Goal: Task Accomplishment & Management: Manage account settings

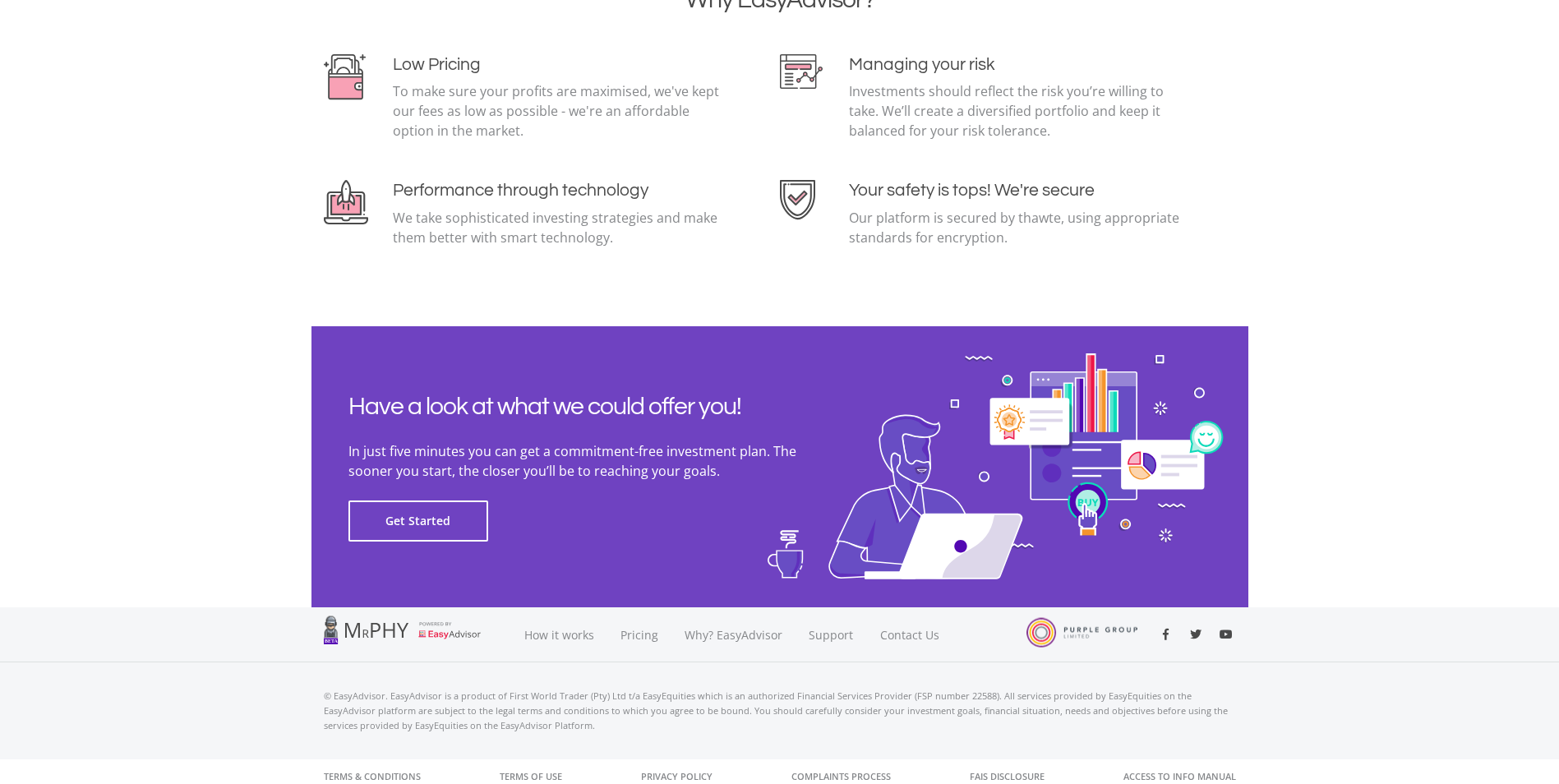
scroll to position [3538, 0]
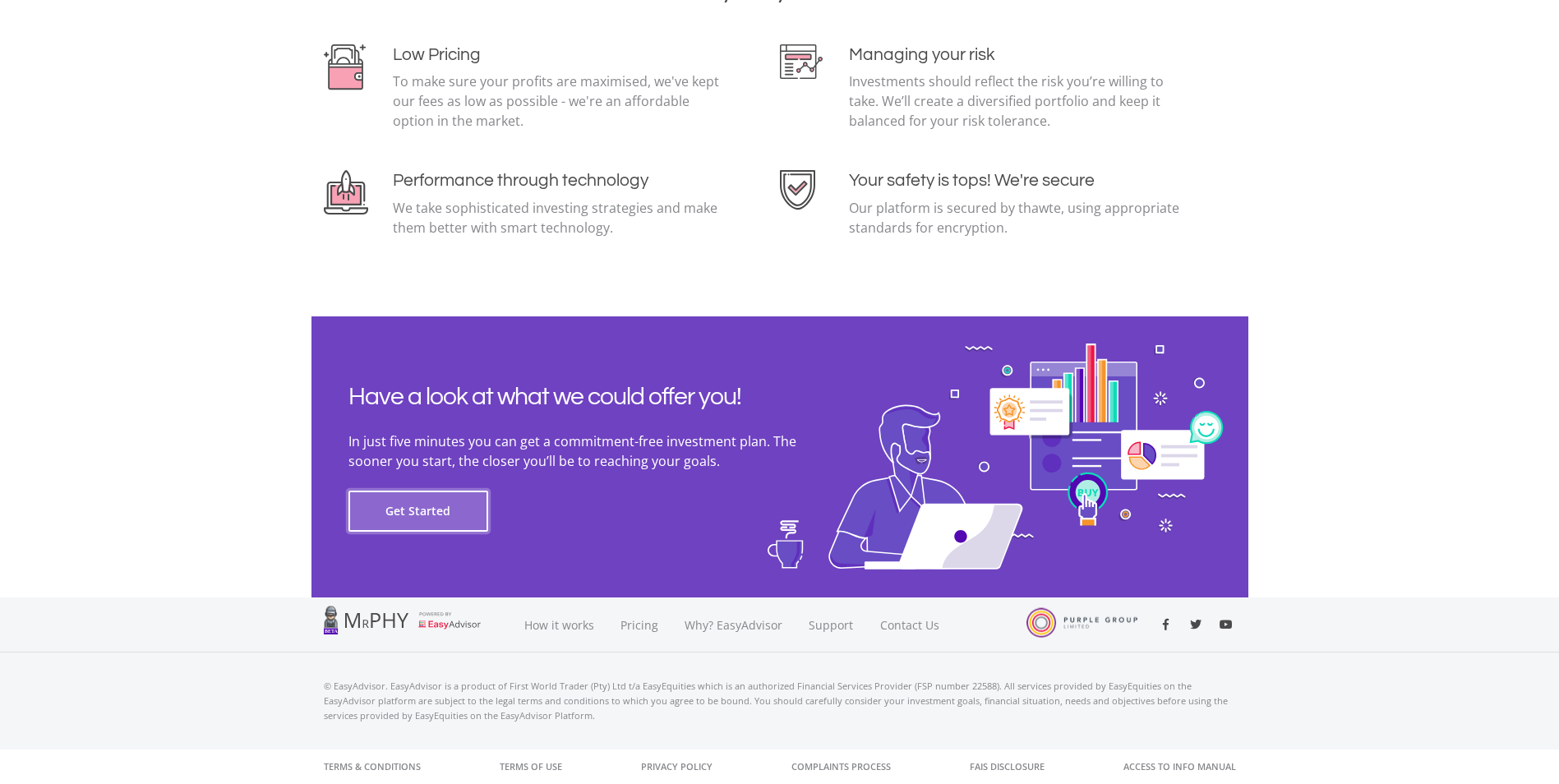
click at [402, 509] on button "Get Started" at bounding box center [418, 510] width 140 height 41
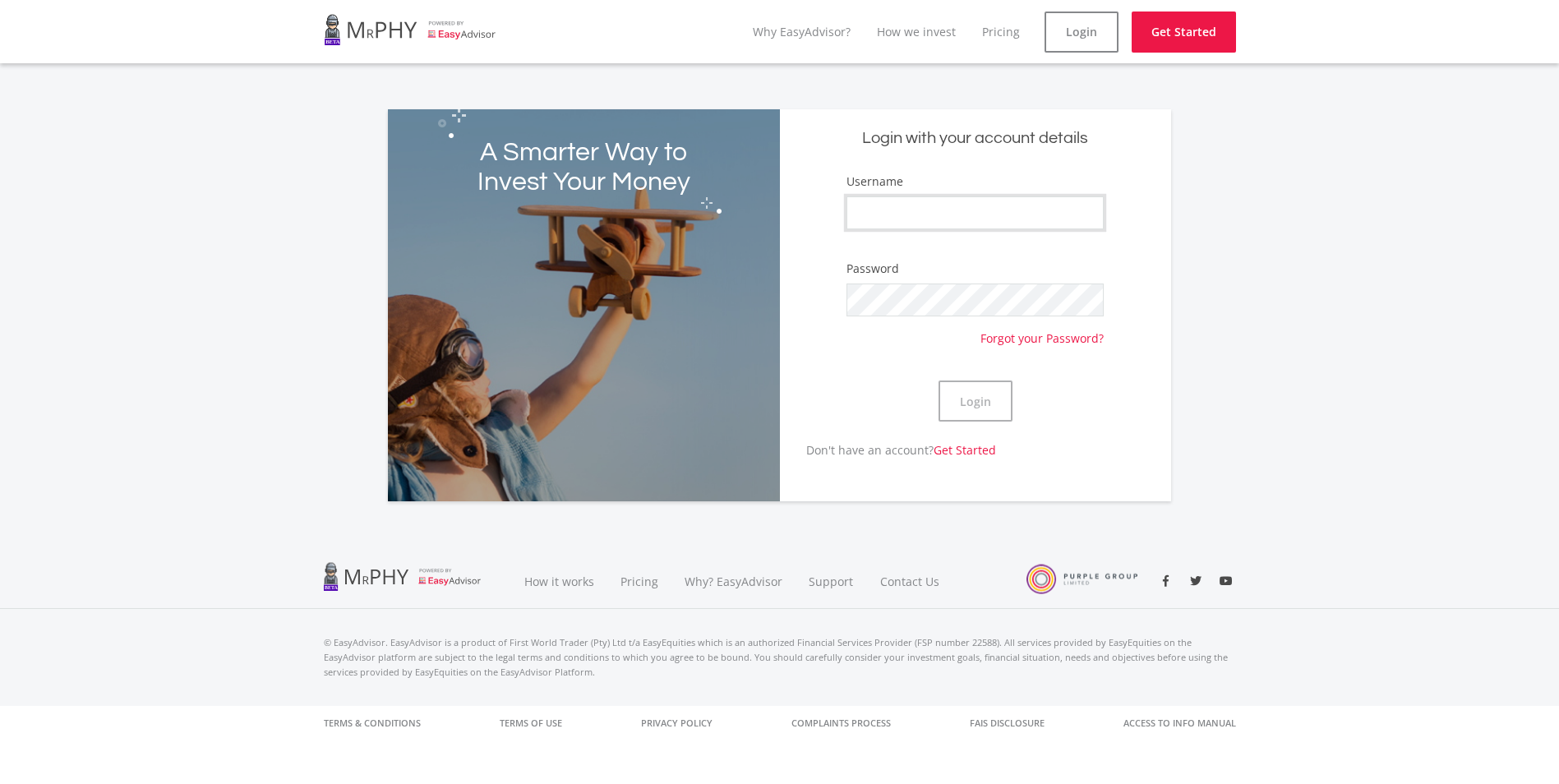
click at [942, 220] on input "Username" at bounding box center [975, 213] width 257 height 33
click at [967, 390] on button "Login" at bounding box center [976, 401] width 74 height 41
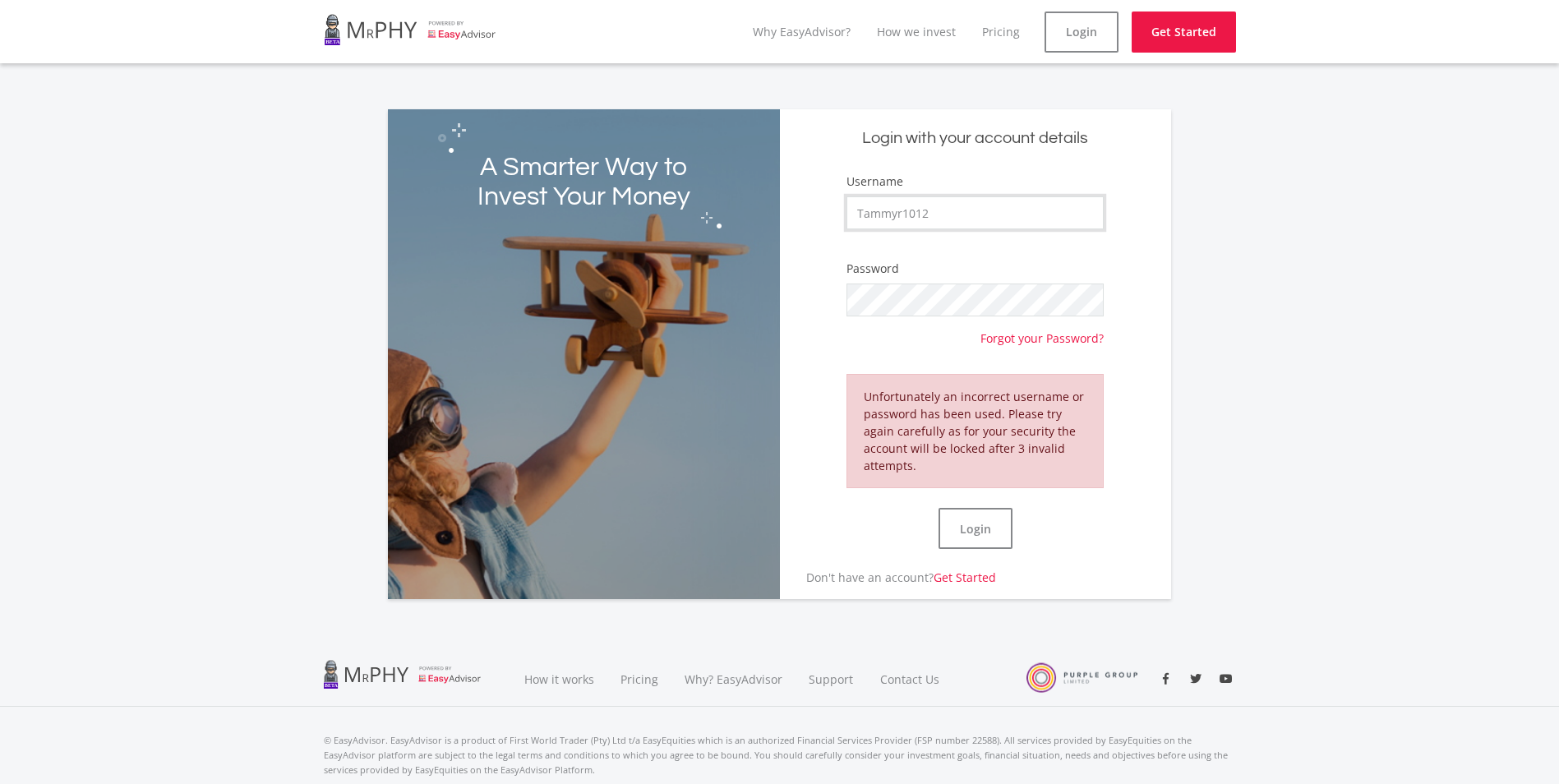
click at [944, 207] on input "Tammyr1012" at bounding box center [975, 213] width 257 height 33
drag, startPoint x: 1466, startPoint y: 0, endPoint x: 1133, endPoint y: 318, distance: 460.4
click at [1133, 318] on form "Username Tammyr1012 Password Forgot your Password? Unfortunately an incorrect u…" at bounding box center [976, 370] width 367 height 396
drag, startPoint x: 902, startPoint y: 211, endPoint x: 1006, endPoint y: 216, distance: 104.1
click at [1003, 217] on input "Tammyr1012" at bounding box center [975, 213] width 257 height 33
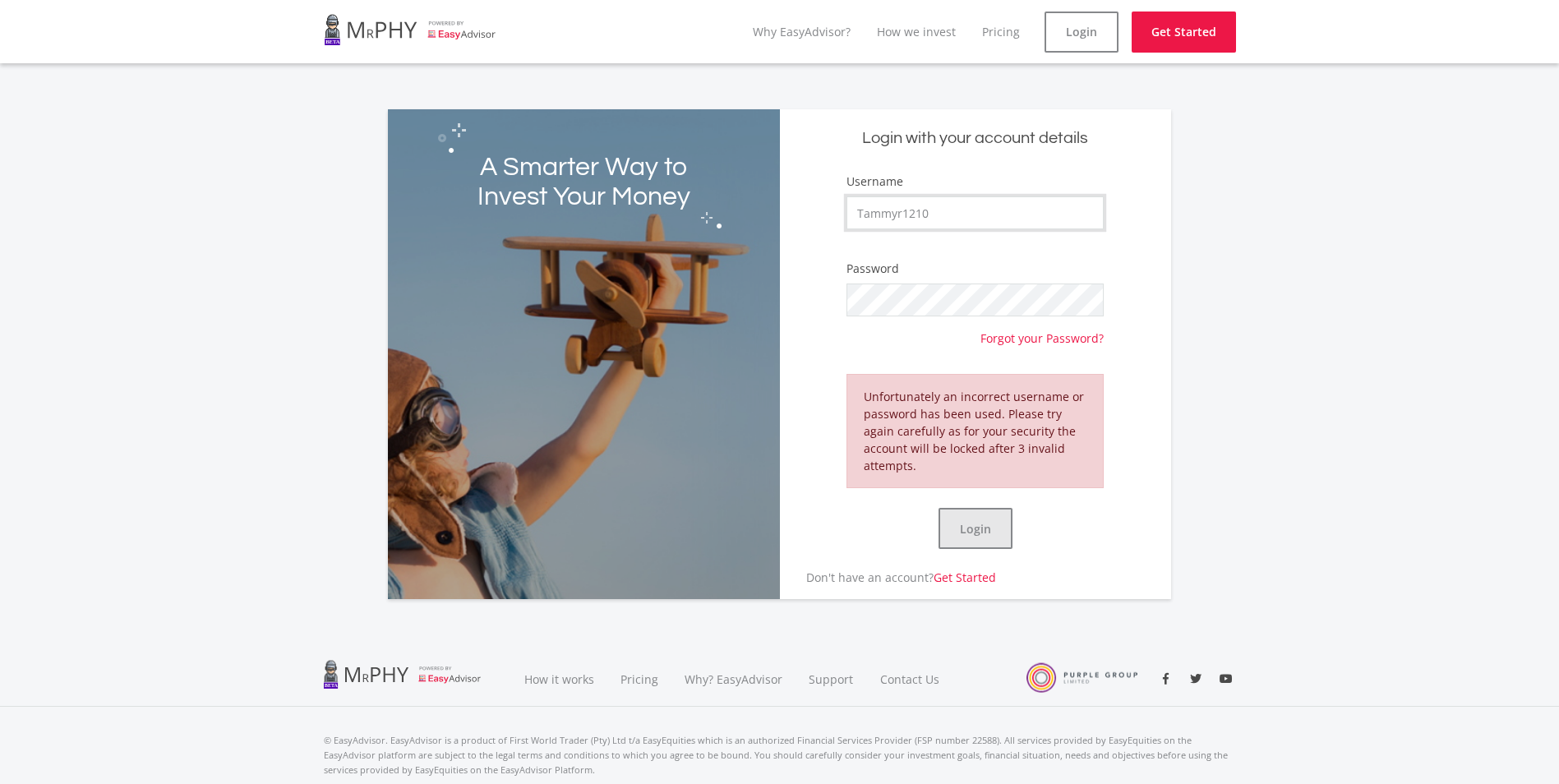
type input "Tammyr1210"
click at [986, 528] on button "Login" at bounding box center [976, 528] width 74 height 41
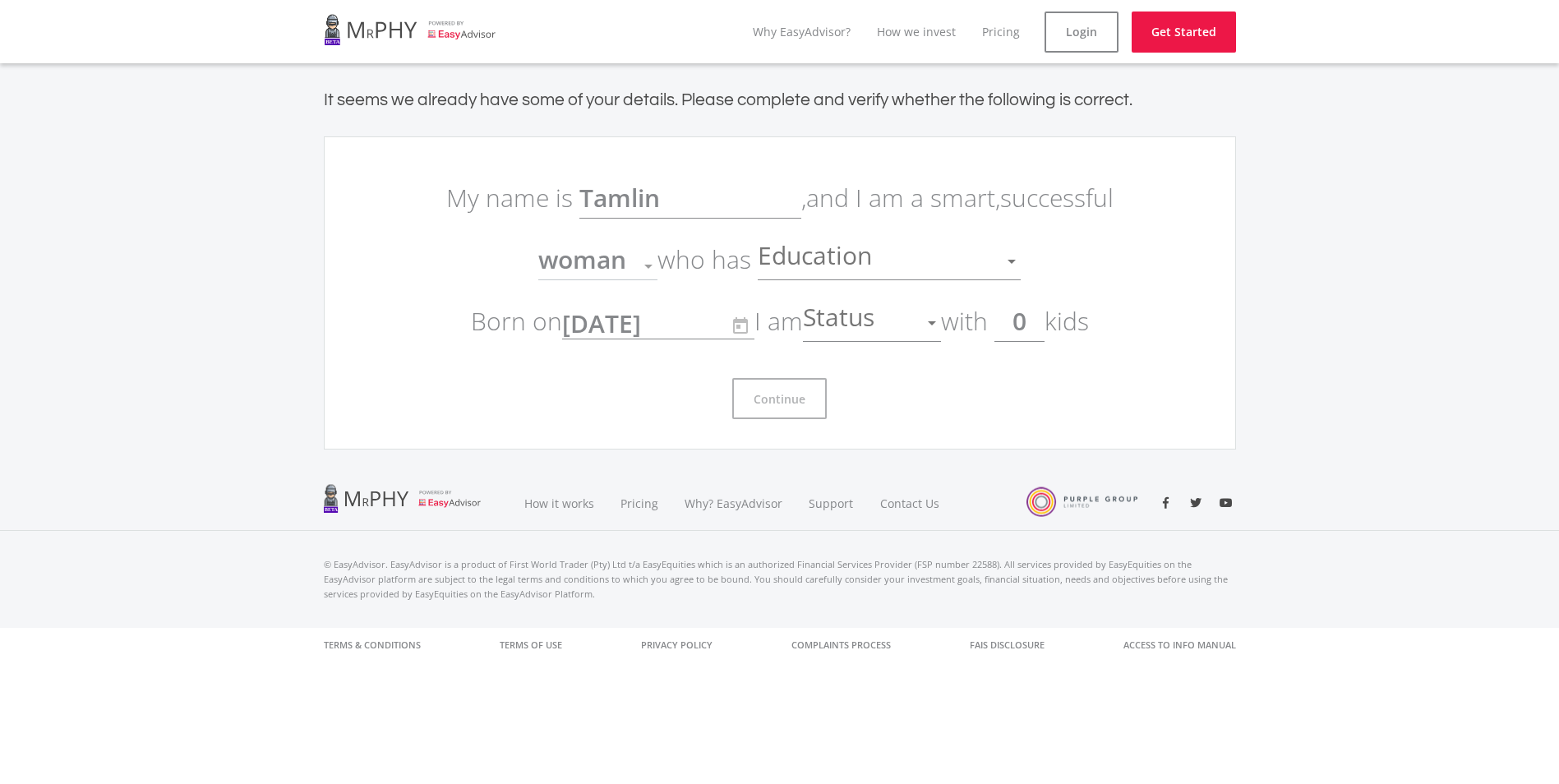
drag, startPoint x: 1028, startPoint y: 322, endPoint x: 1049, endPoint y: 322, distance: 21.0
click at [1044, 322] on input "0" at bounding box center [1019, 320] width 50 height 41
click at [936, 325] on div at bounding box center [931, 322] width 31 height 31
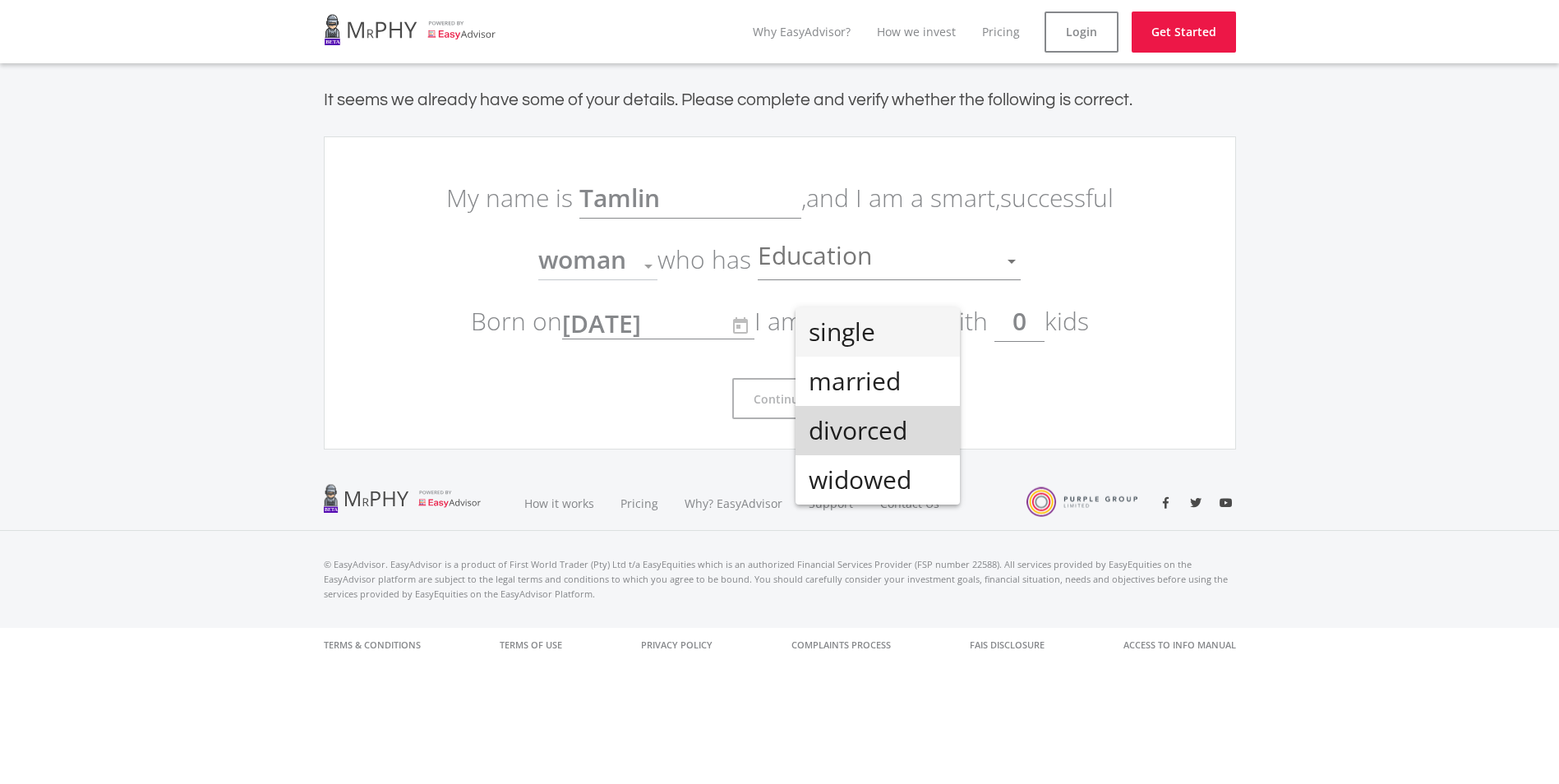
click at [861, 424] on span "divorced" at bounding box center [877, 430] width 138 height 49
drag, startPoint x: 1042, startPoint y: 320, endPoint x: 1020, endPoint y: 320, distance: 22.0
click at [1020, 320] on input "0" at bounding box center [1019, 320] width 50 height 41
type input "2"
click at [589, 263] on span "woman" at bounding box center [582, 259] width 88 height 33
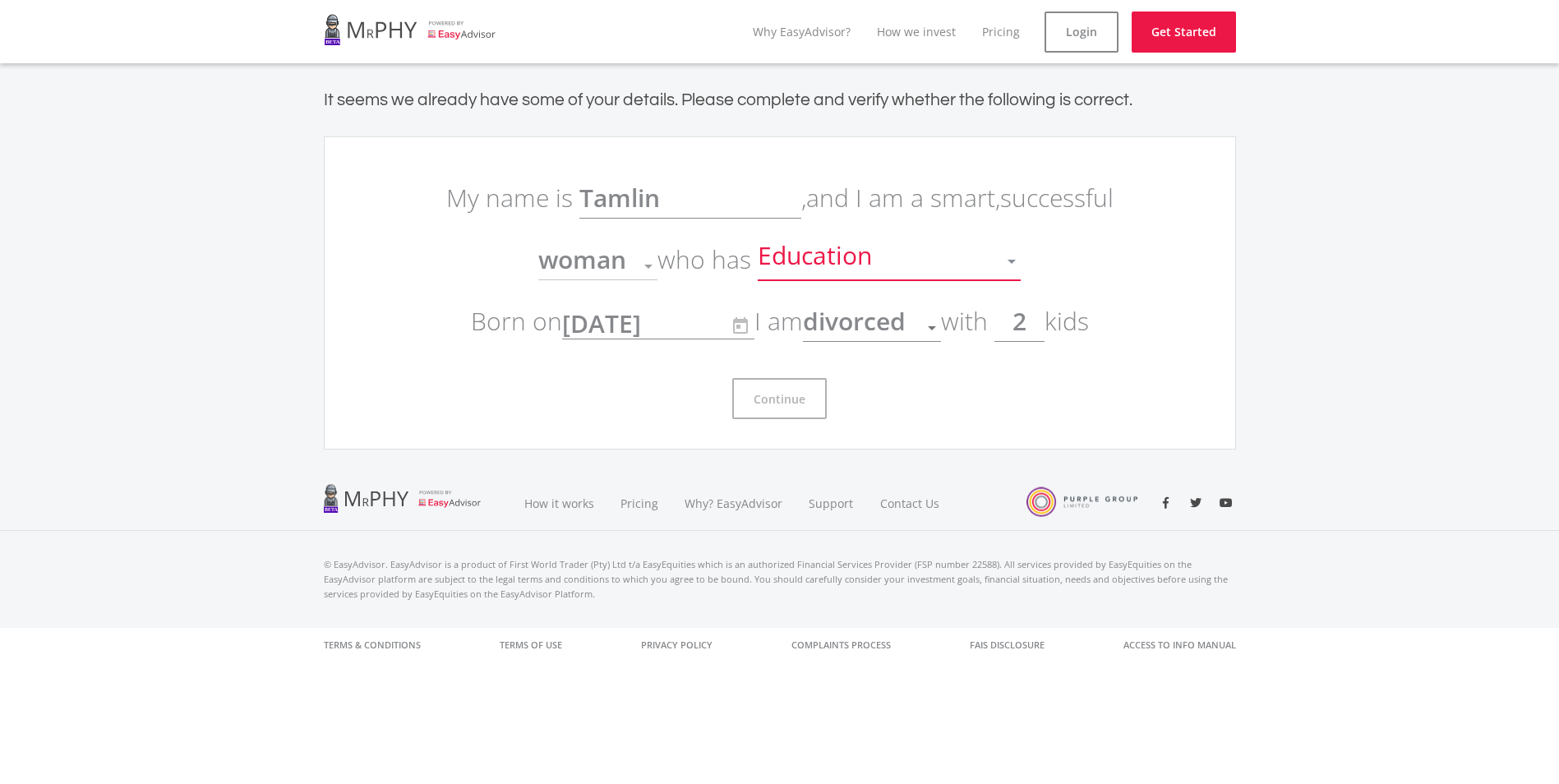
click at [1006, 261] on div at bounding box center [1011, 261] width 31 height 31
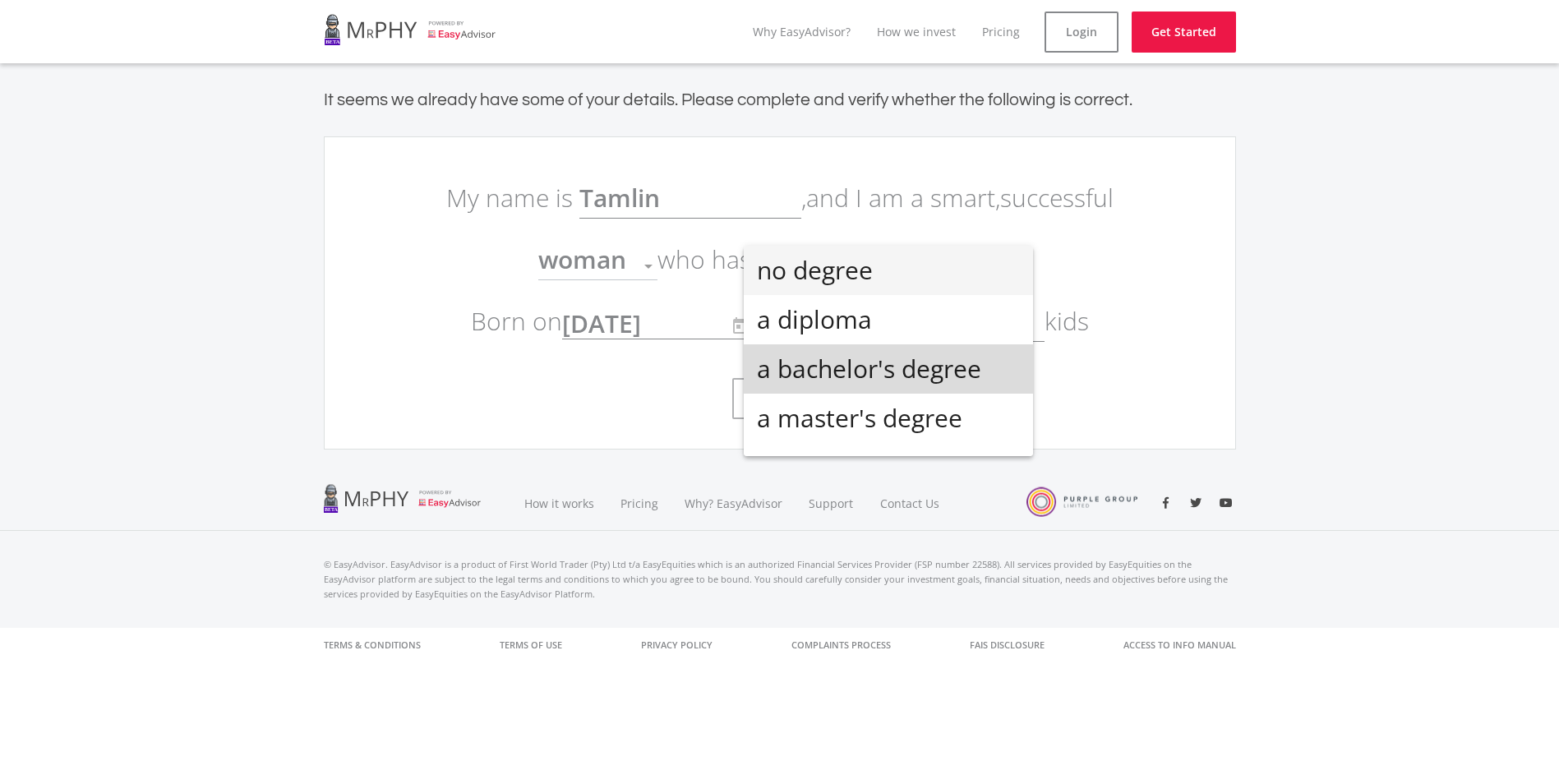
click at [901, 366] on span "a bachelor's degree" at bounding box center [889, 368] width 263 height 49
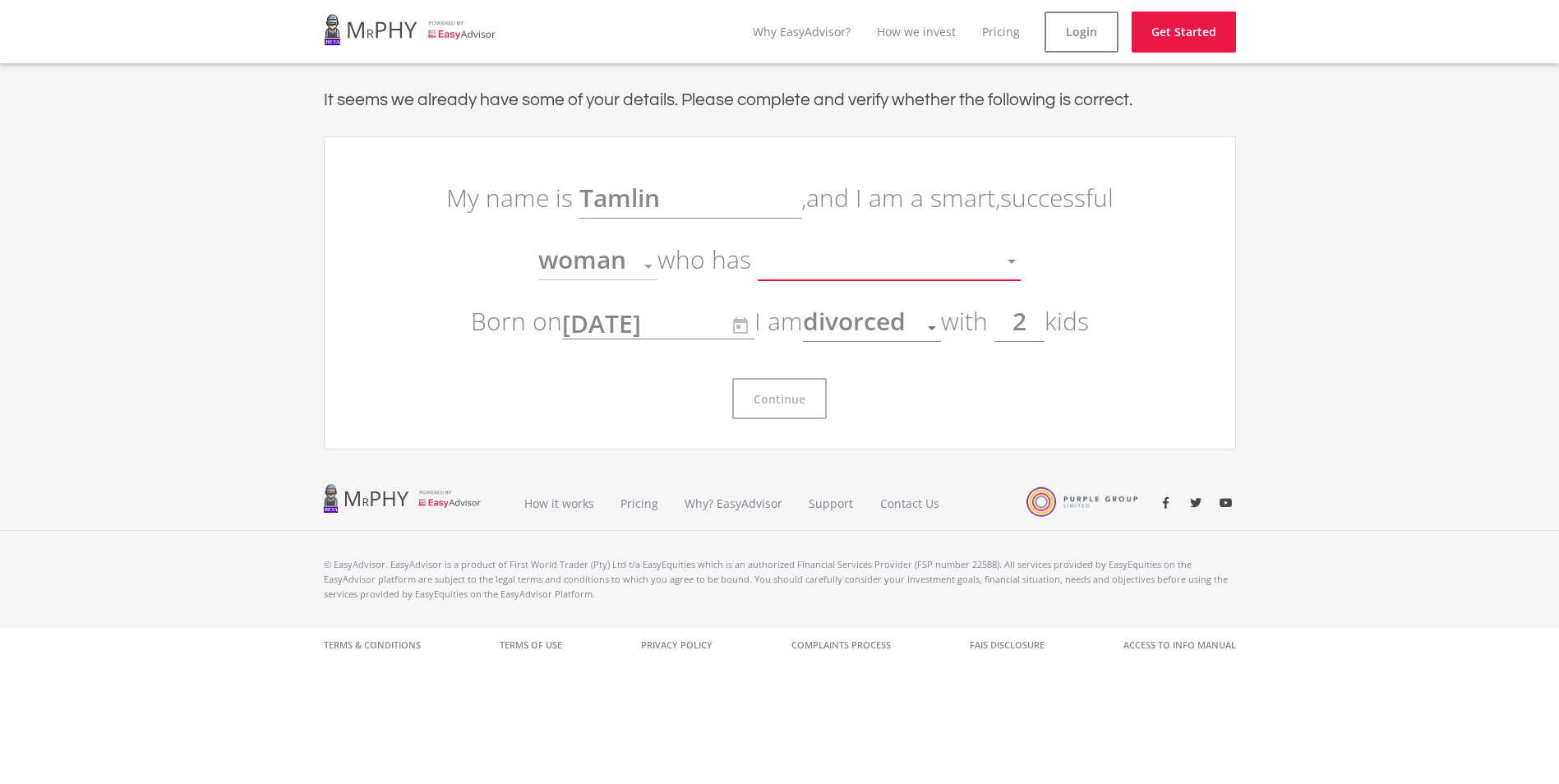
scroll to position [12, 0]
click at [778, 398] on button "Continue" at bounding box center [779, 398] width 95 height 41
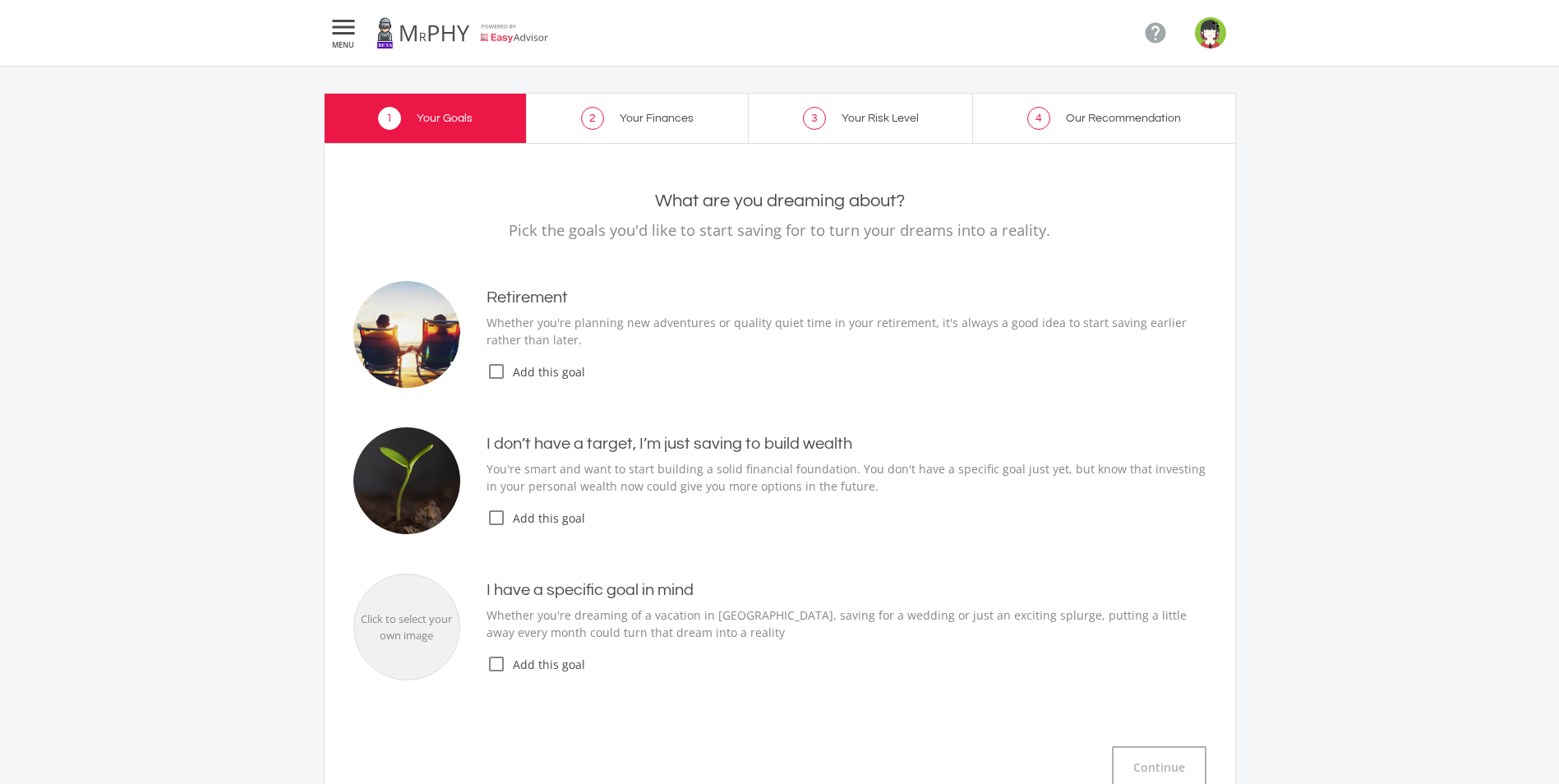
click at [498, 521] on icon "check_box_outline_blank" at bounding box center [496, 518] width 20 height 20
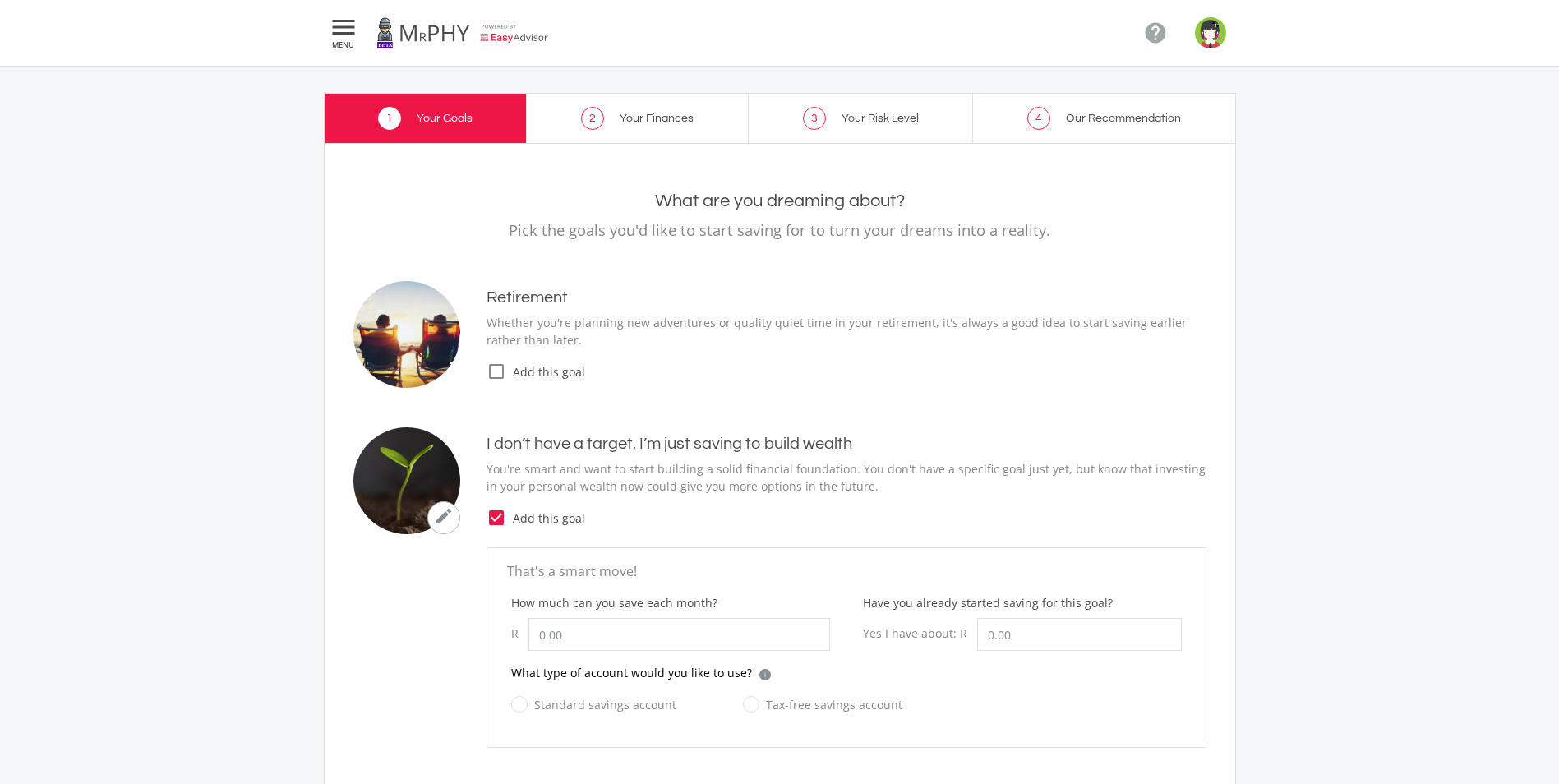
click at [501, 366] on icon "check_box_outline_blank" at bounding box center [496, 372] width 20 height 20
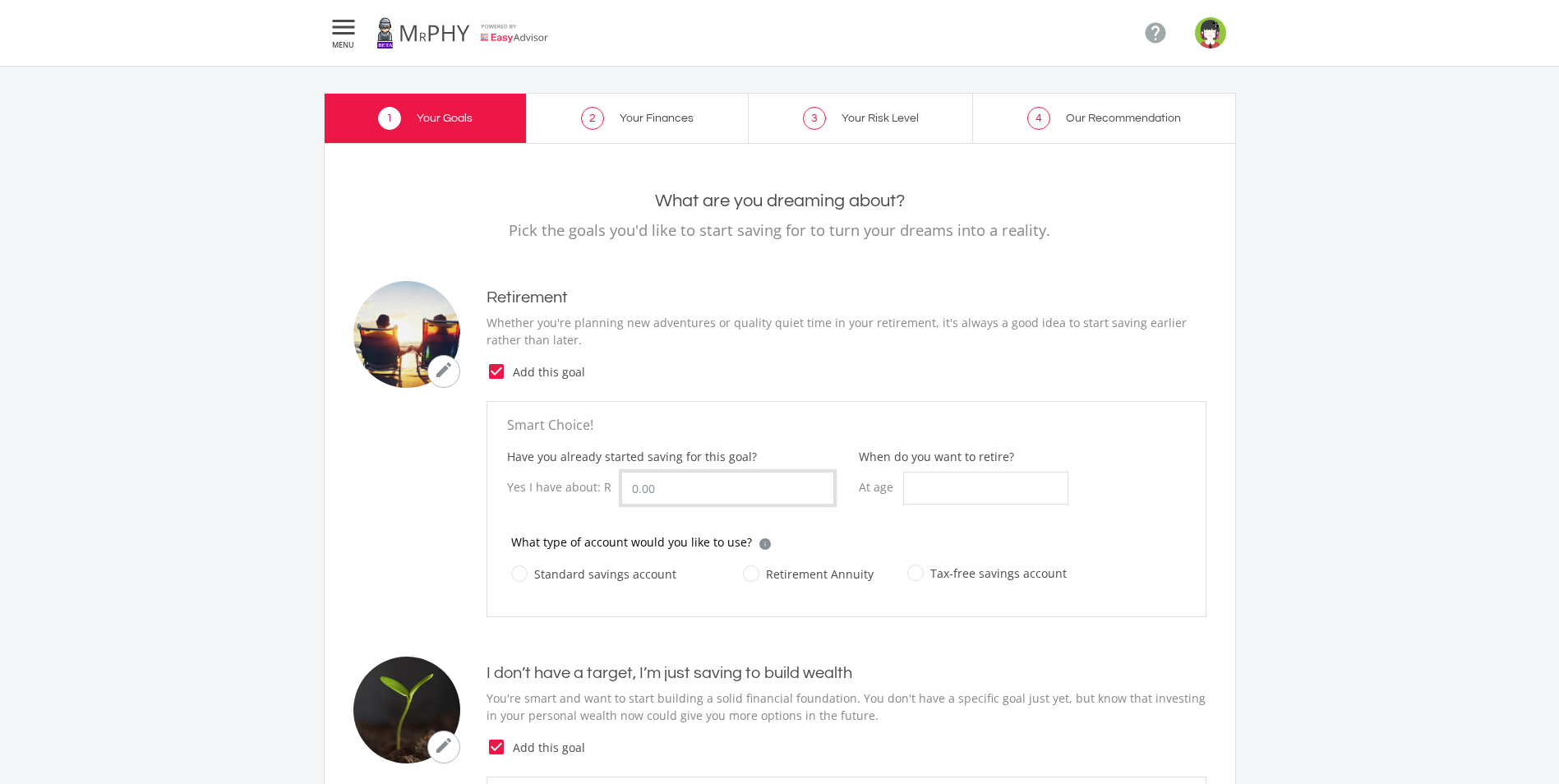
drag, startPoint x: 658, startPoint y: 490, endPoint x: 617, endPoint y: 493, distance: 41.1
click at [617, 493] on div "Yes I have about: R" at bounding box center [670, 488] width 327 height 33
click at [746, 571] on label "Retirement Annuity" at bounding box center [808, 574] width 131 height 21
click at [746, 571] on input "Retirement Annuity" at bounding box center [792, 583] width 131 height 33
radio input "true"
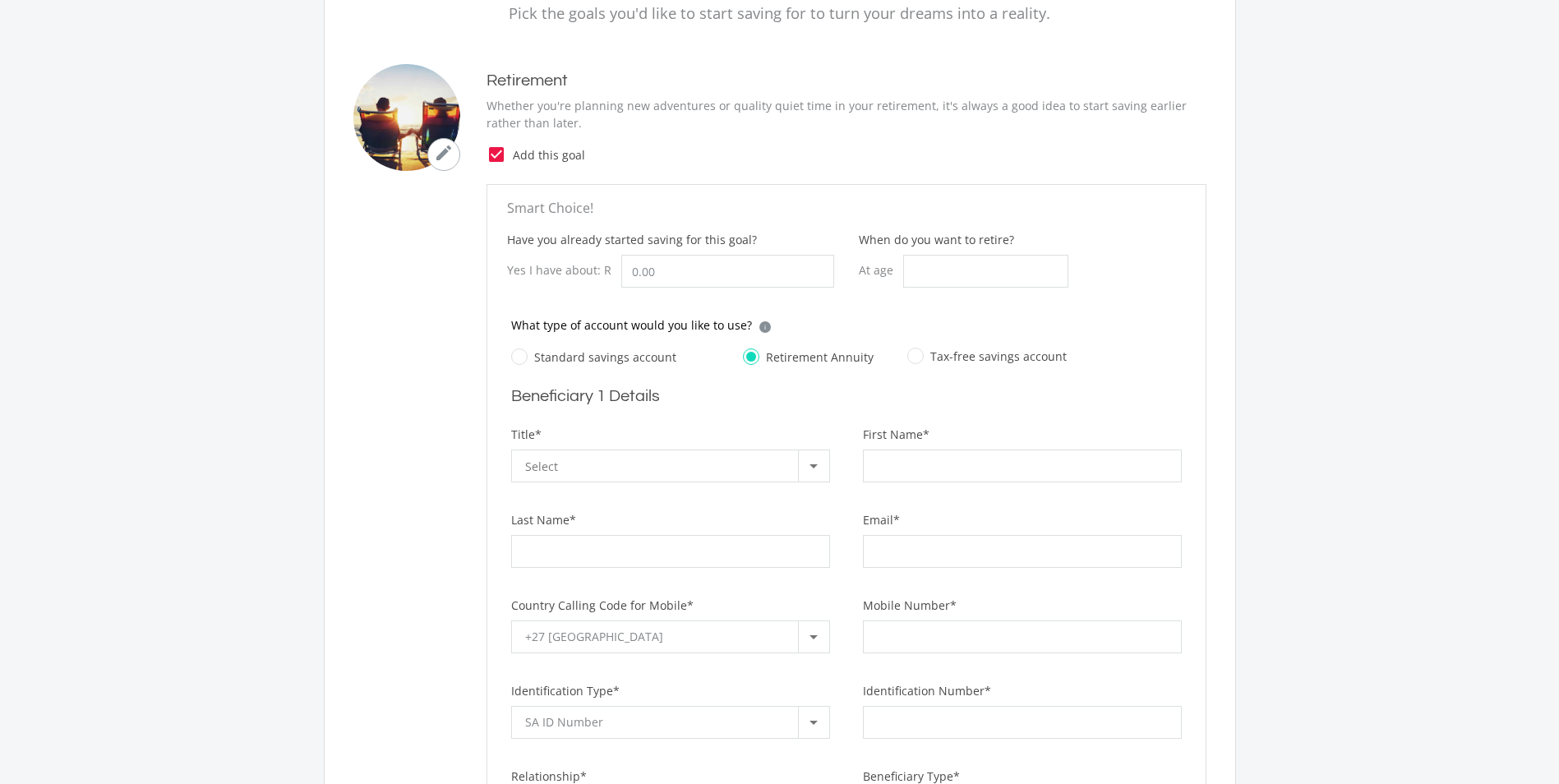
scroll to position [247, 0]
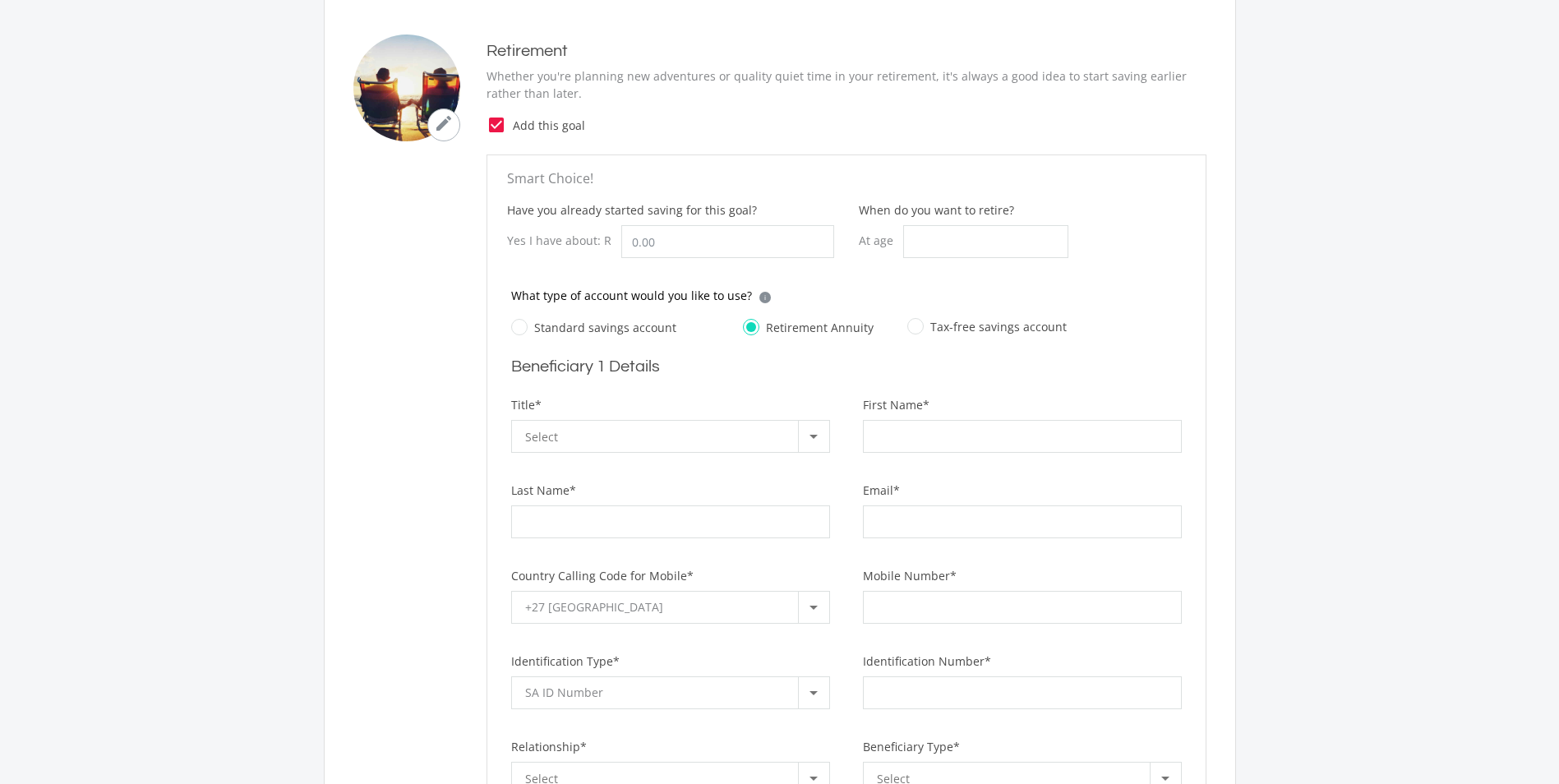
click at [525, 329] on label "Standard savings account" at bounding box center [593, 327] width 165 height 21
click at [525, 329] on input "Standard savings account" at bounding box center [577, 336] width 165 height 33
radio input "true"
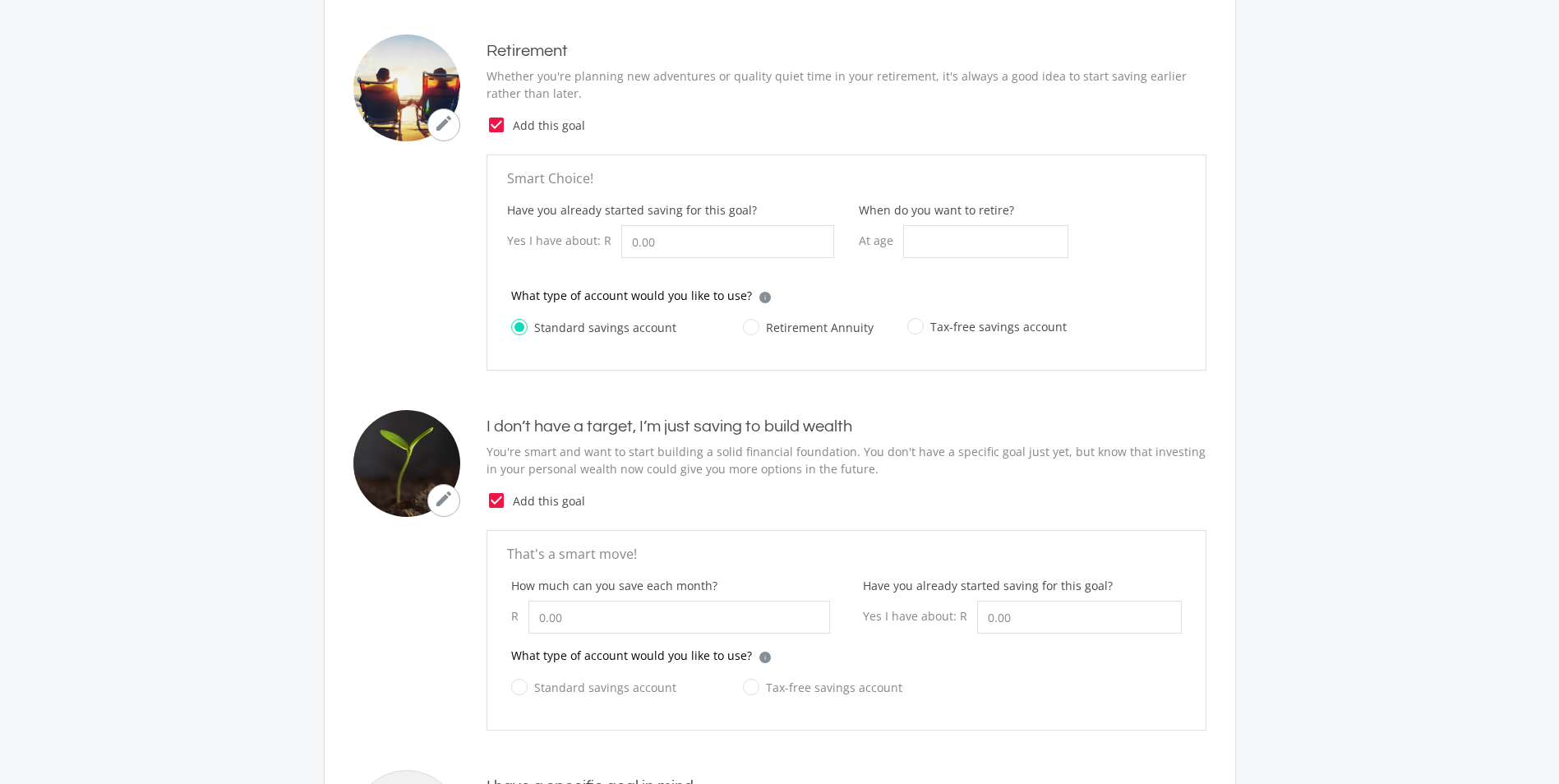
click at [755, 326] on label "Retirement Annuity" at bounding box center [808, 327] width 131 height 21
click at [755, 326] on input "Retirement Annuity" at bounding box center [792, 336] width 131 height 33
radio input "true"
radio input "false"
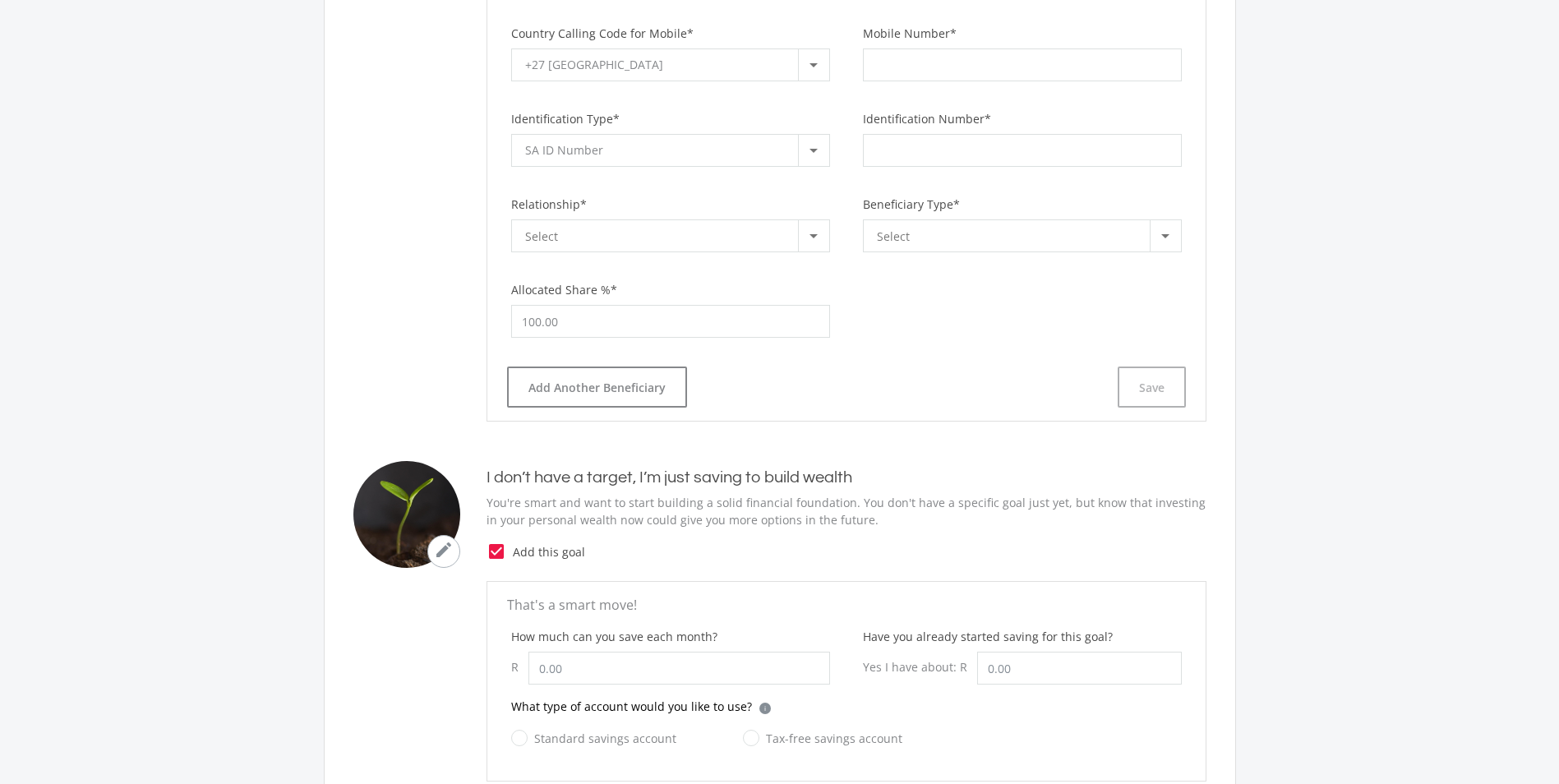
scroll to position [904, 0]
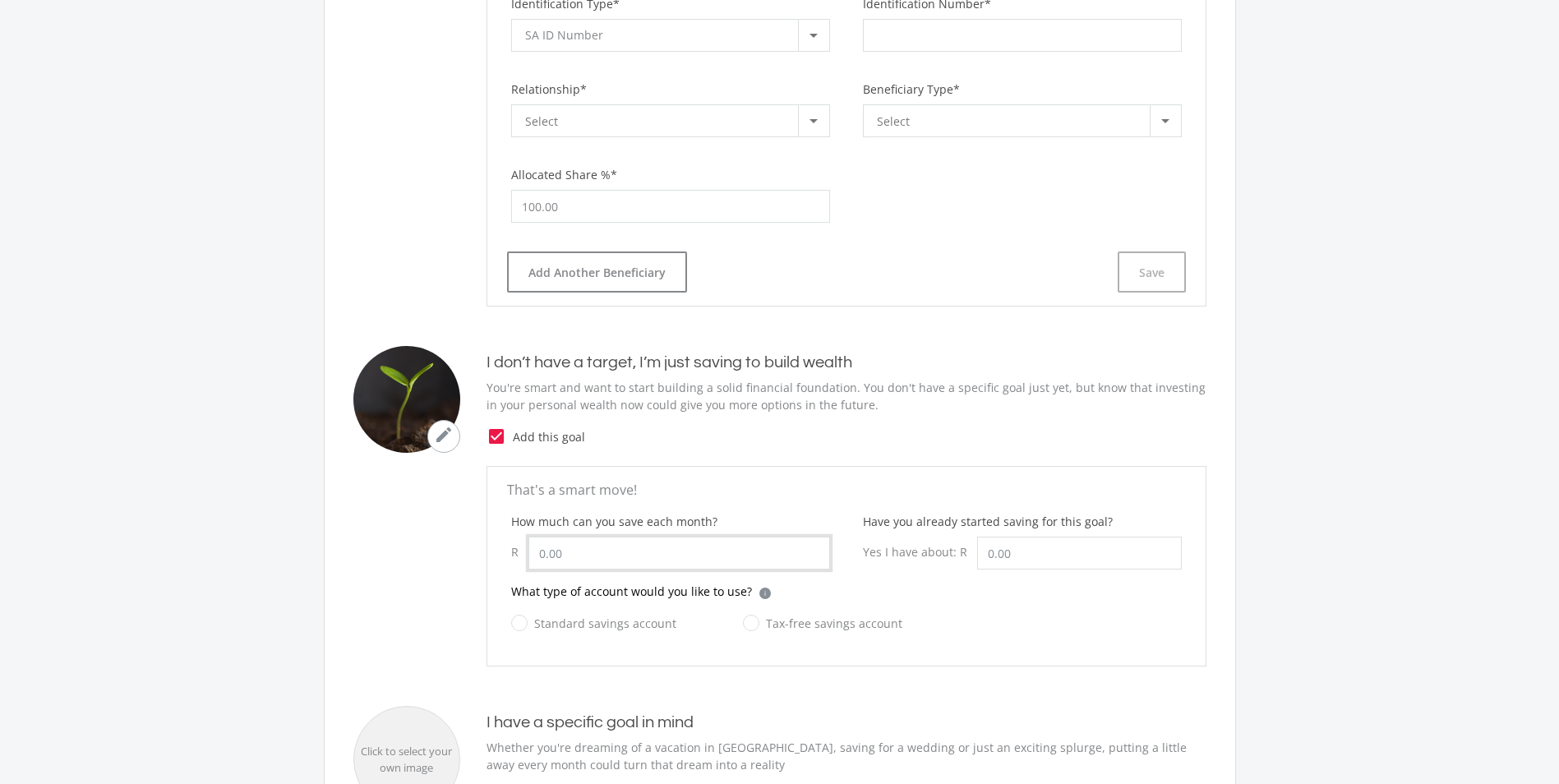
click at [591, 555] on input "How much can you save each month?" at bounding box center [679, 552] width 301 height 33
type input "10,000.00"
click at [526, 623] on label "Standard savings account" at bounding box center [593, 623] width 165 height 21
click at [526, 623] on input "Standard savings account" at bounding box center [577, 633] width 165 height 33
radio input "true"
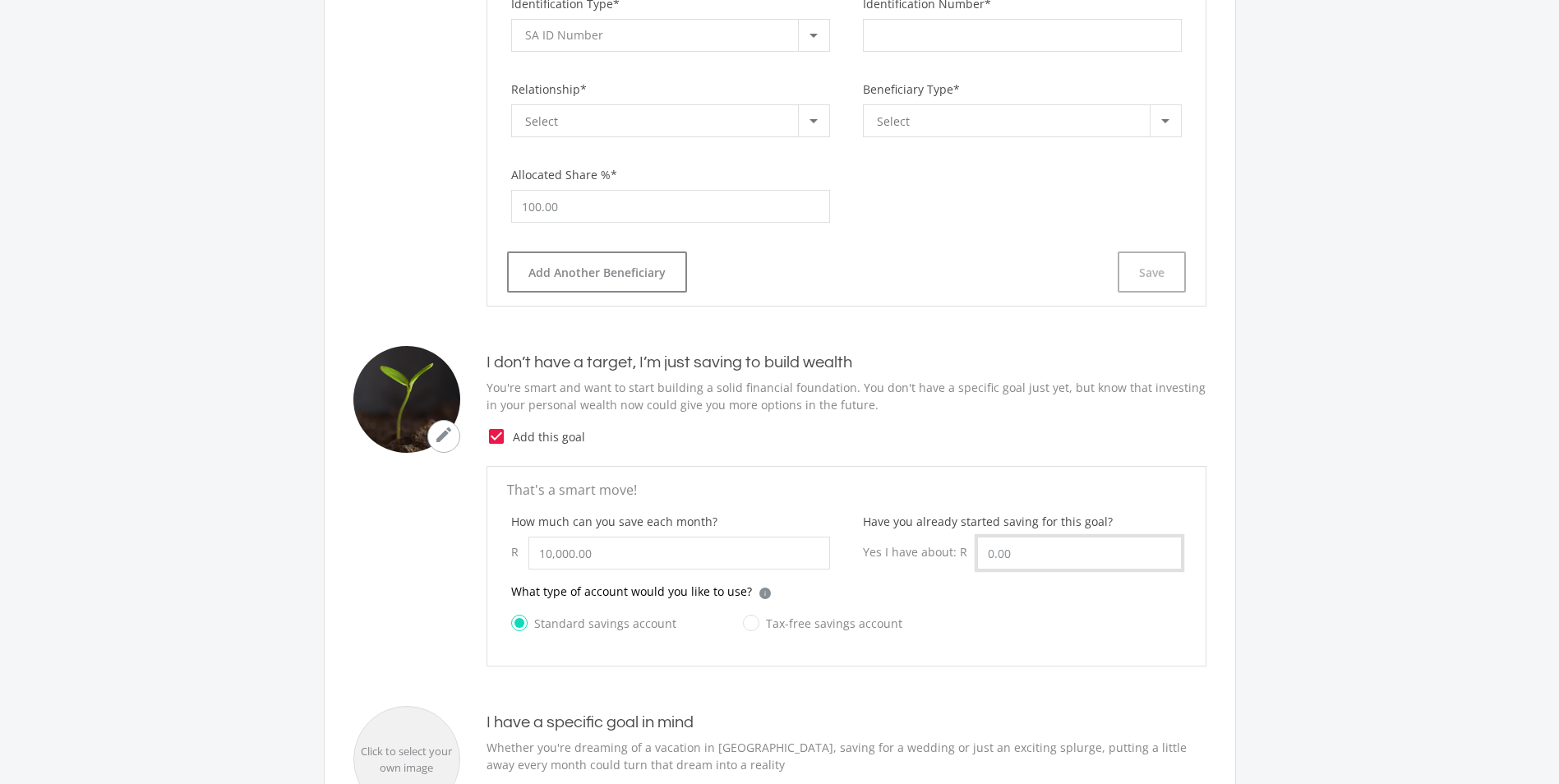
click at [1044, 556] on input "Have you already started saving for this goal?" at bounding box center [1080, 552] width 205 height 33
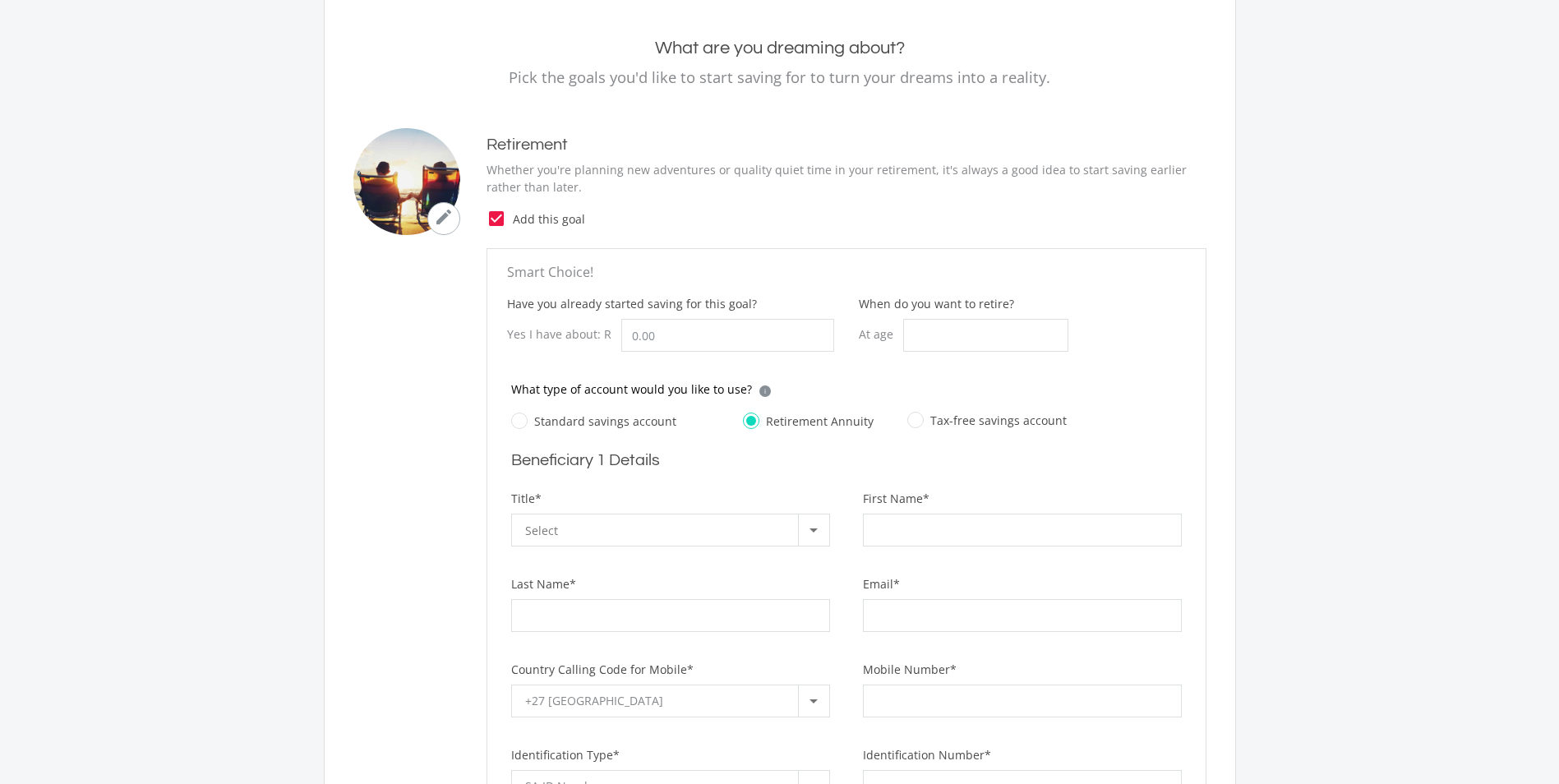
scroll to position [329, 0]
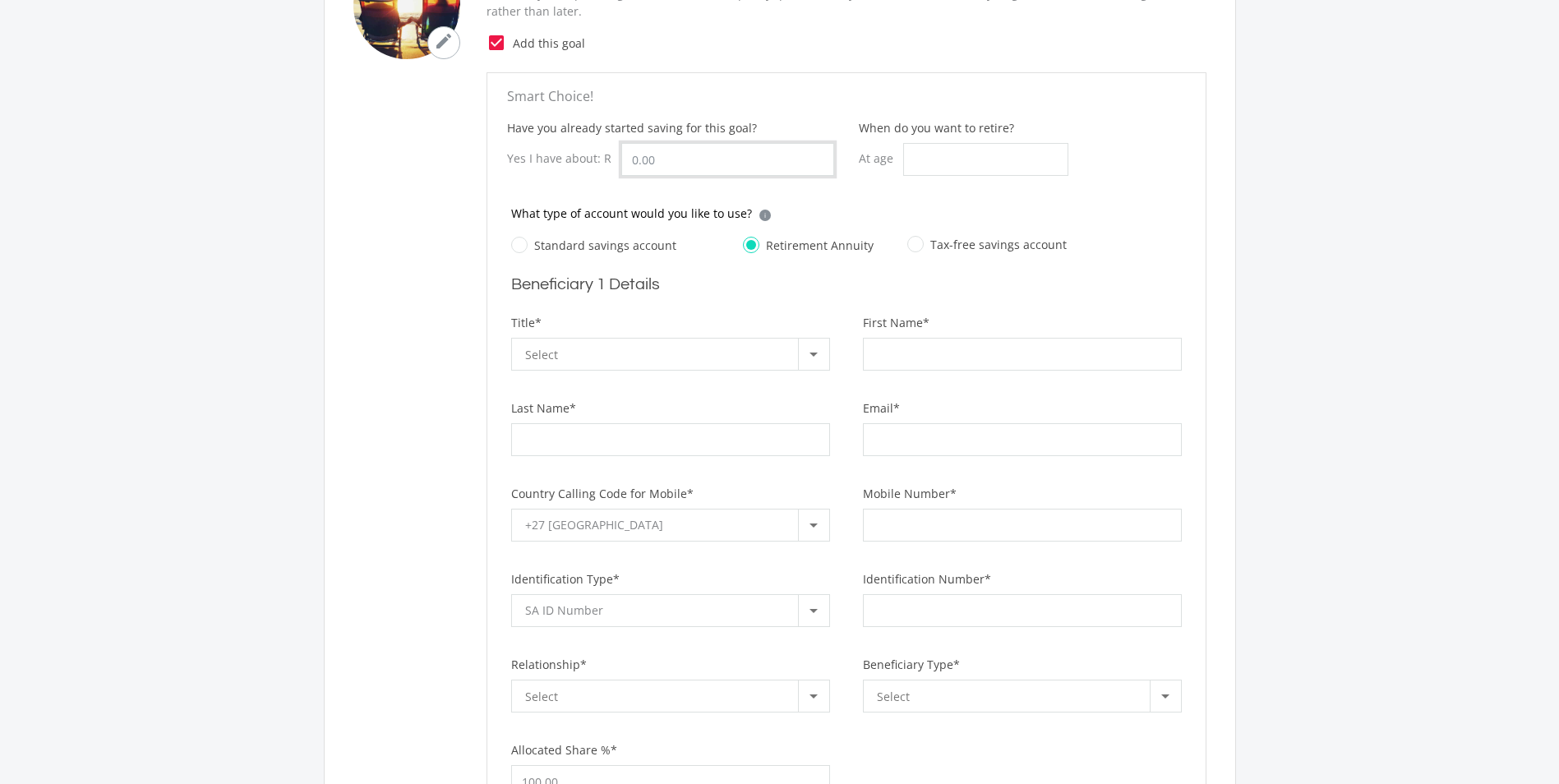
click at [664, 161] on input "Have you already started saving for this goal?" at bounding box center [727, 159] width 213 height 33
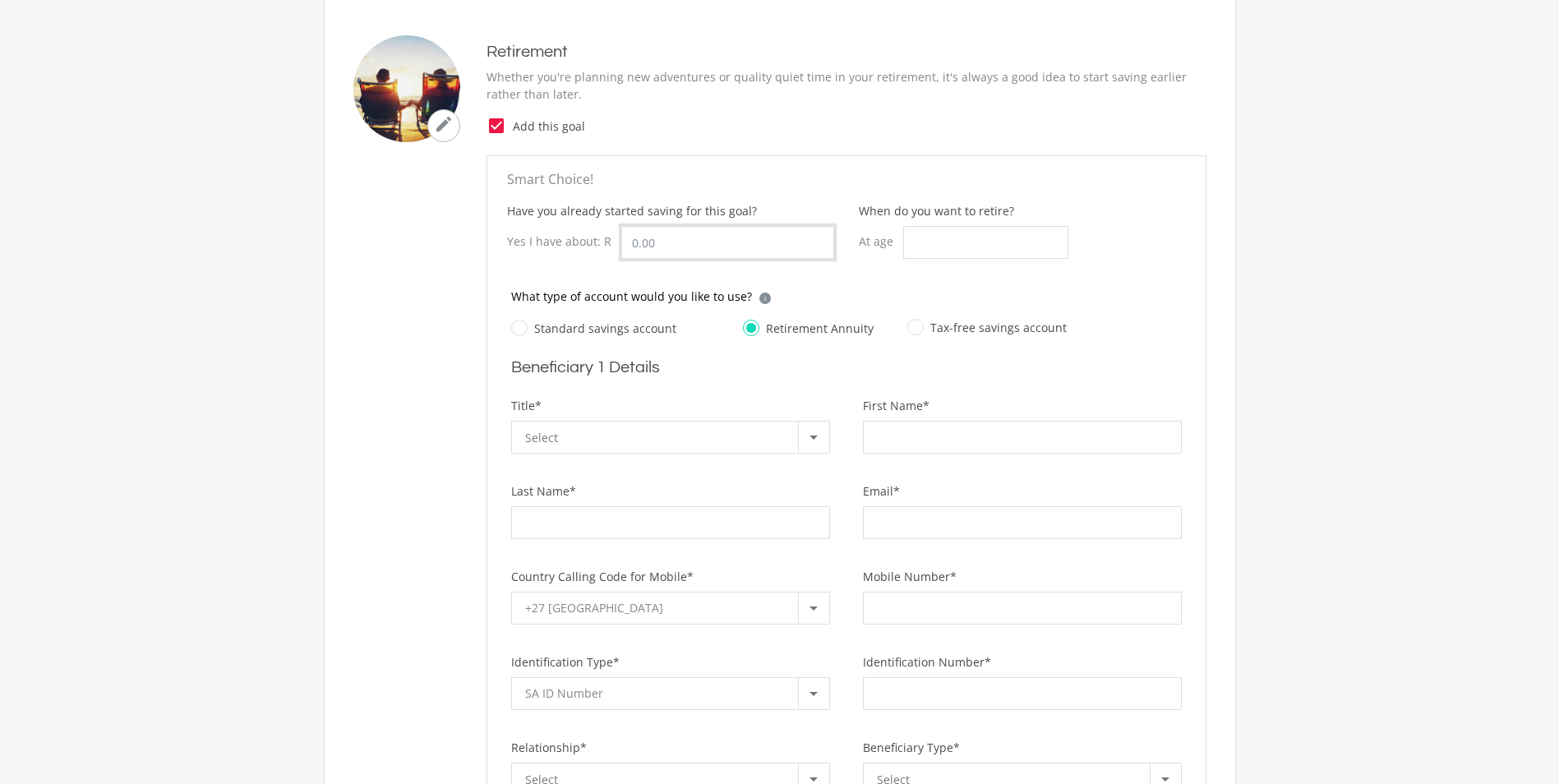
scroll to position [164, 0]
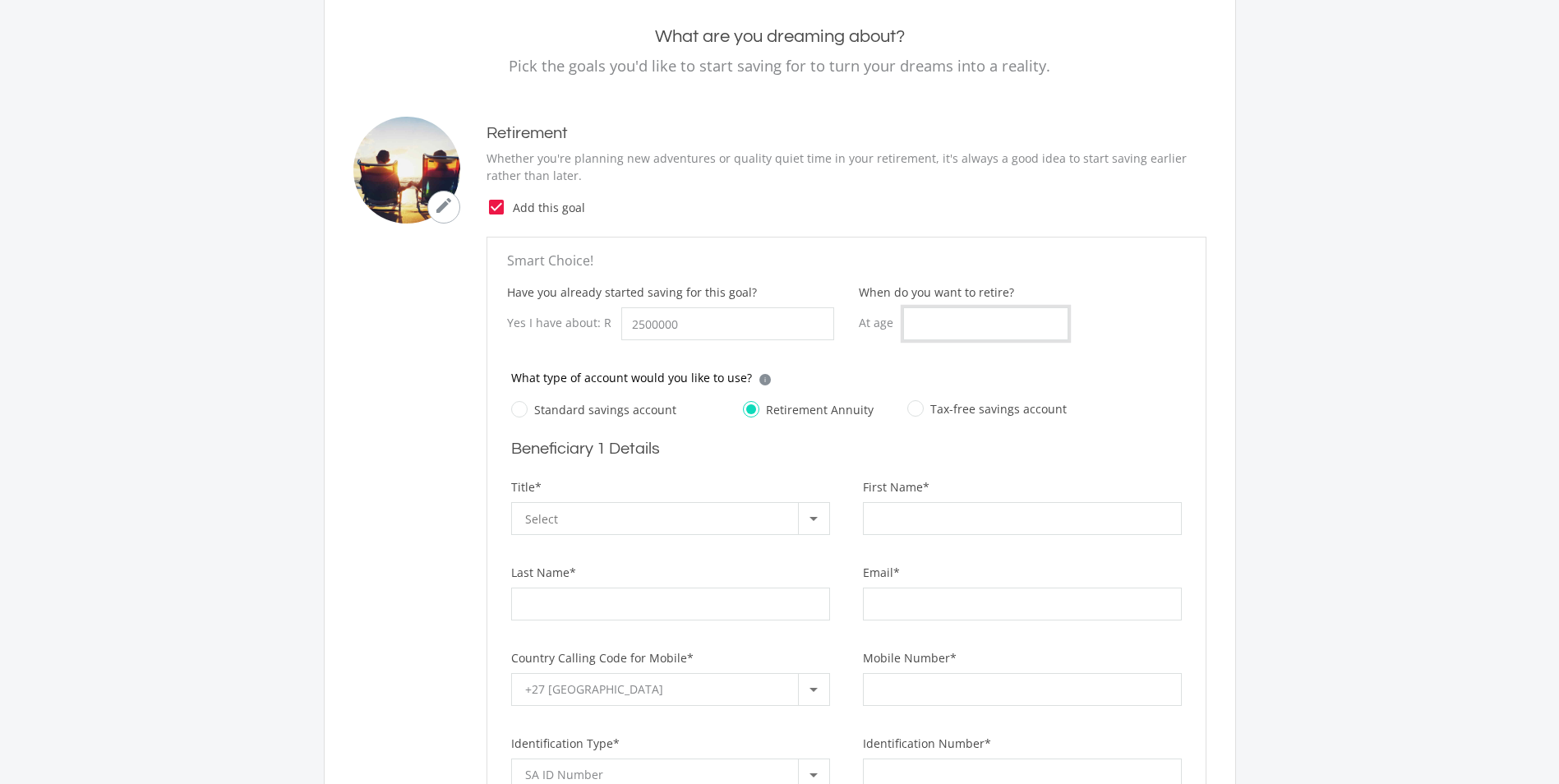
type input "2,500,000.00"
click at [962, 333] on input "When do you want to retire?" at bounding box center [985, 323] width 165 height 33
type input "60"
click at [804, 523] on div at bounding box center [813, 518] width 31 height 31
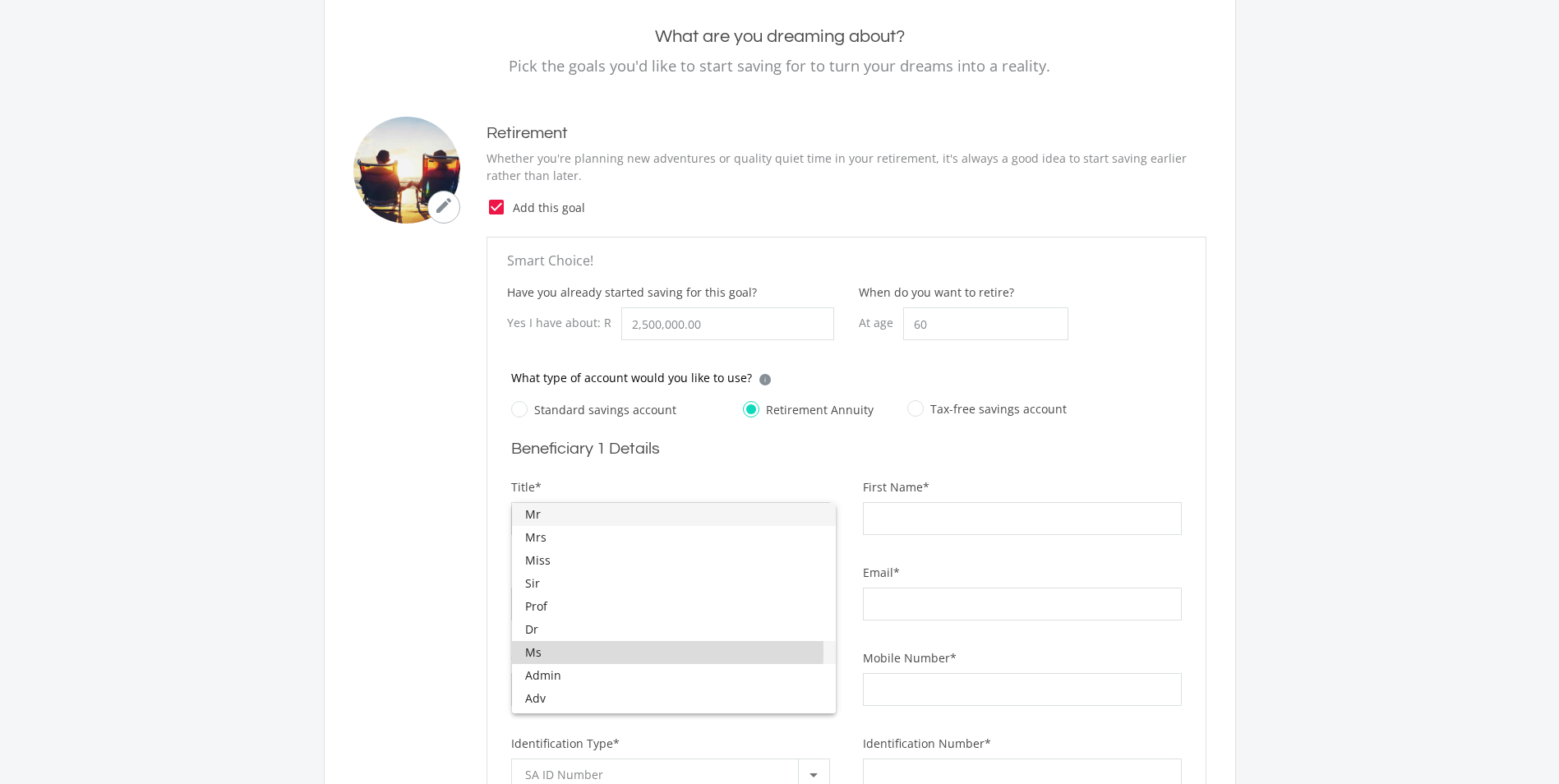
click at [540, 652] on span "Ms" at bounding box center [674, 652] width 298 height 23
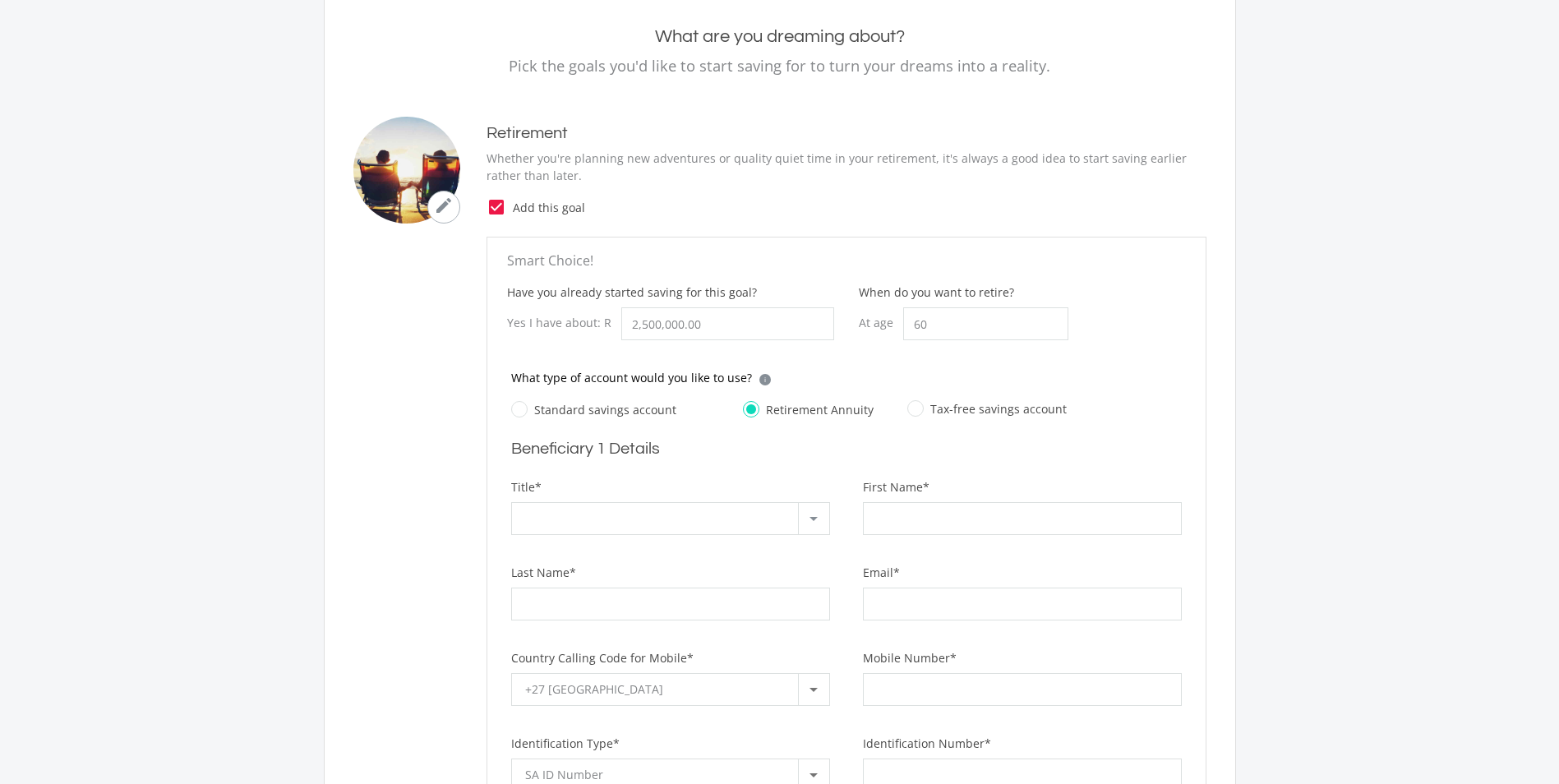
scroll to position [31, 0]
click at [828, 509] on div at bounding box center [813, 518] width 31 height 31
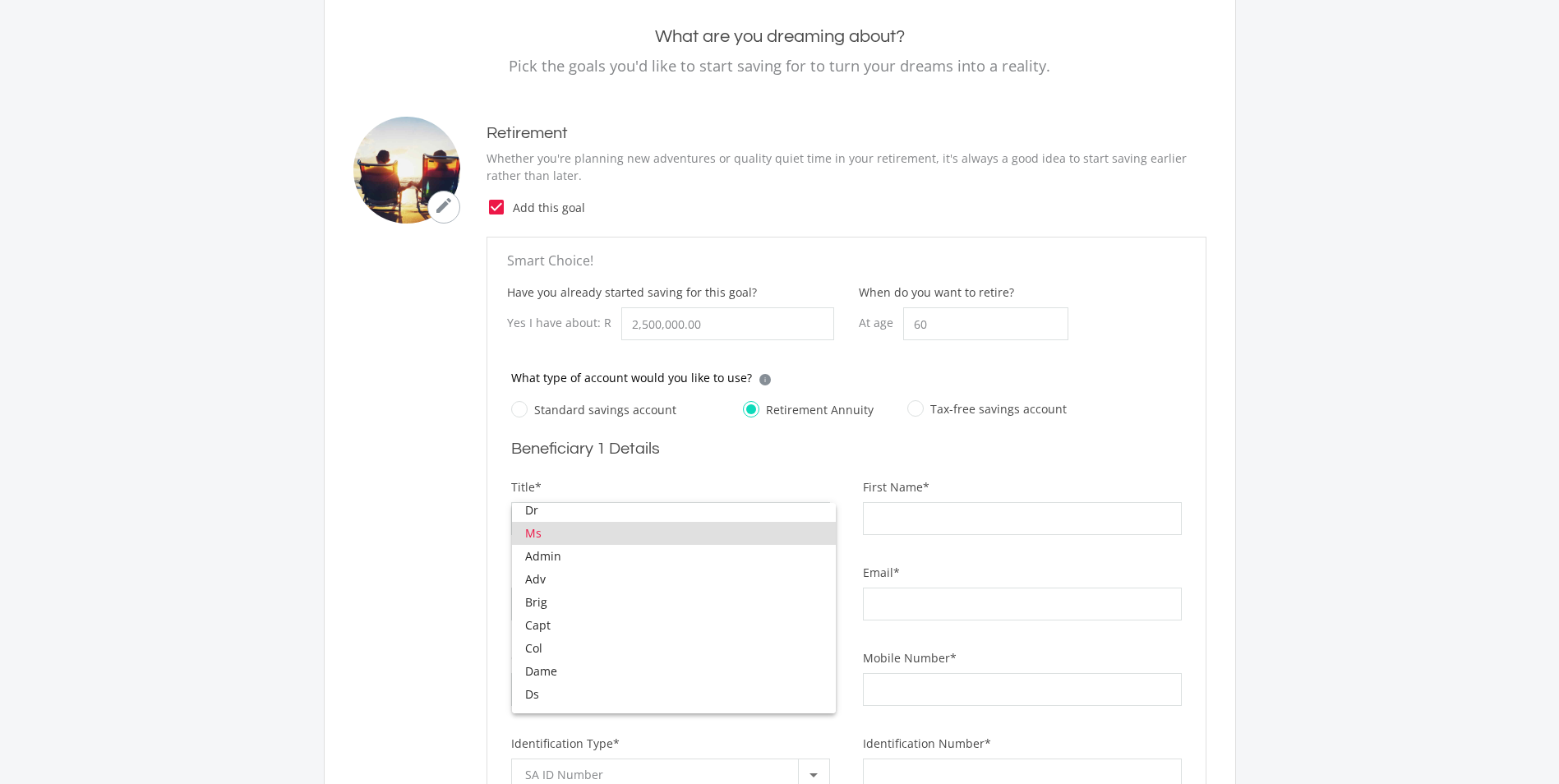
click at [932, 508] on div at bounding box center [779, 392] width 1559 height 784
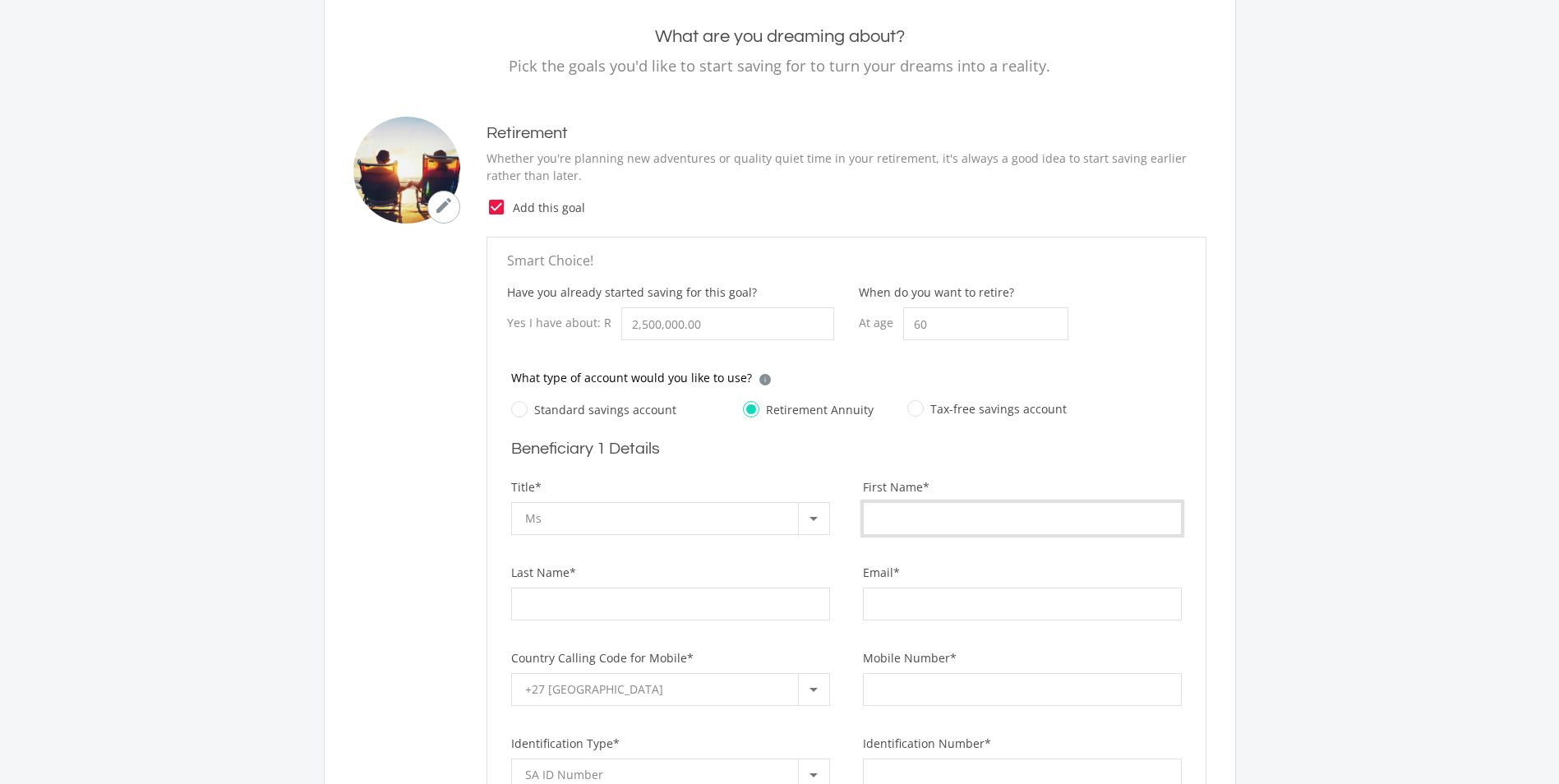
click at [934, 517] on input "First Name*" at bounding box center [1022, 518] width 319 height 33
type input "[PERSON_NAME]"
type input "[EMAIL_ADDRESS][DOMAIN_NAME]"
type input "0686784721"
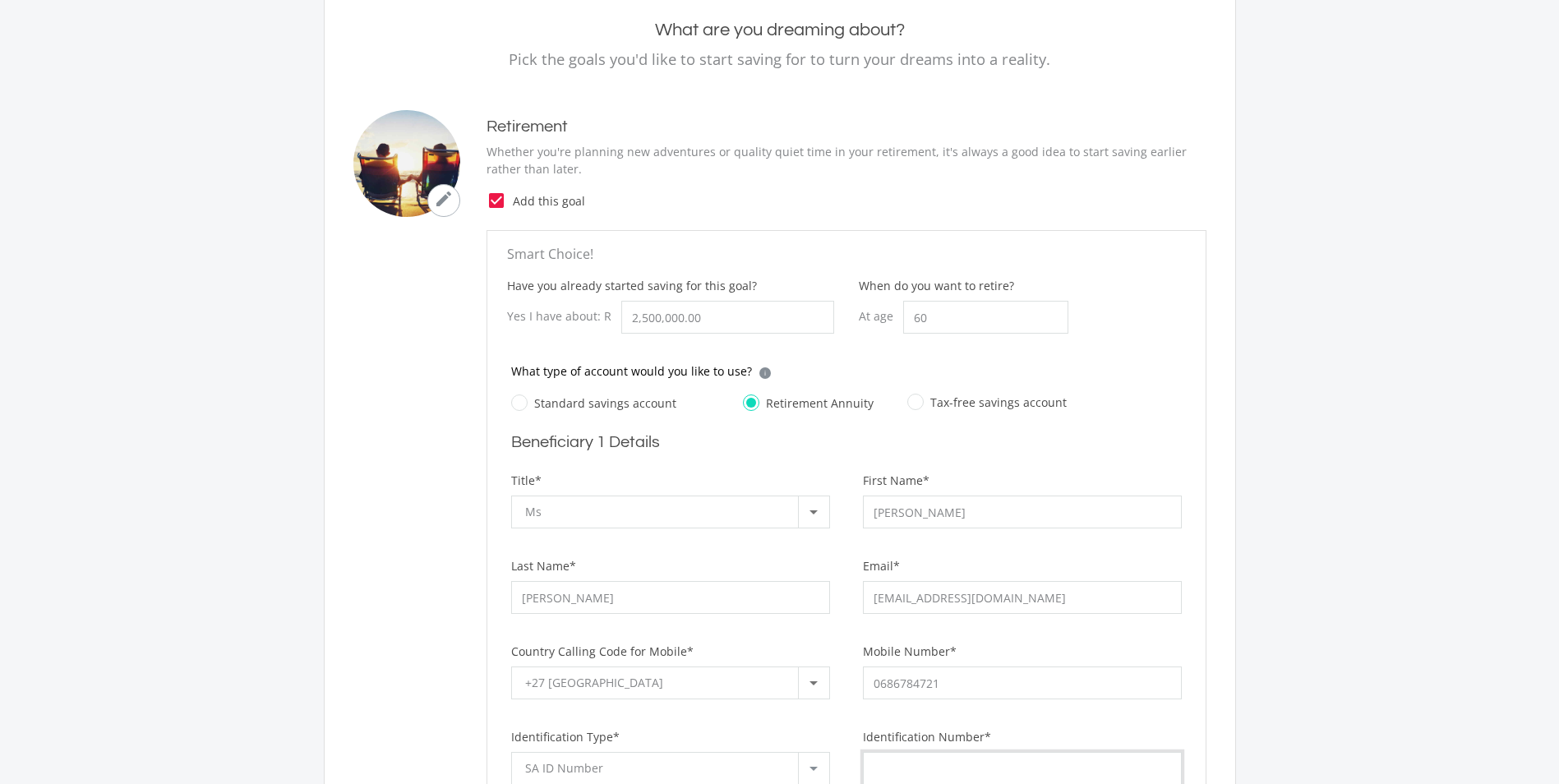
scroll to position [172, 0]
type input "0203180374084"
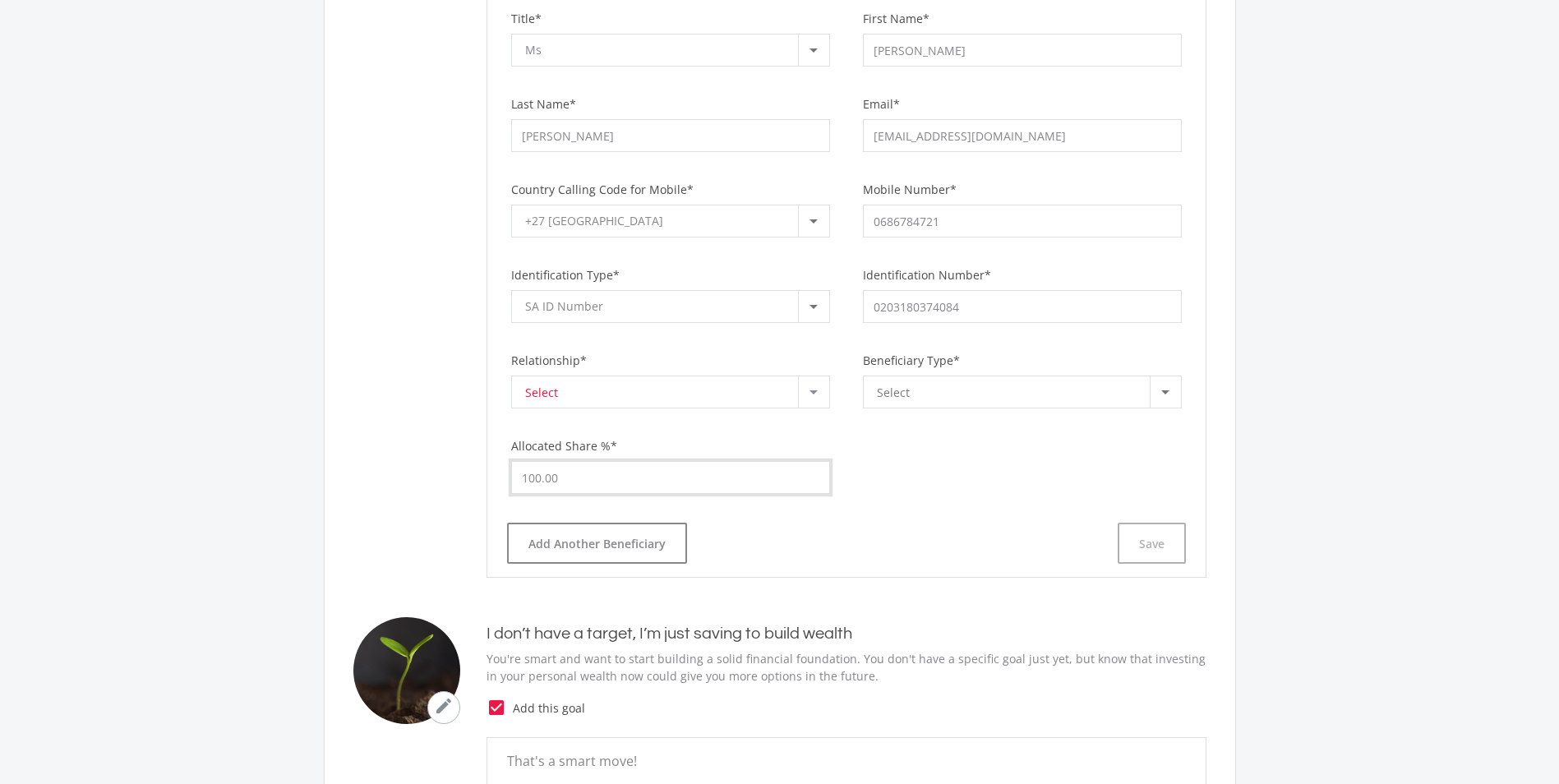
click at [574, 483] on input "100.00" at bounding box center [670, 477] width 319 height 33
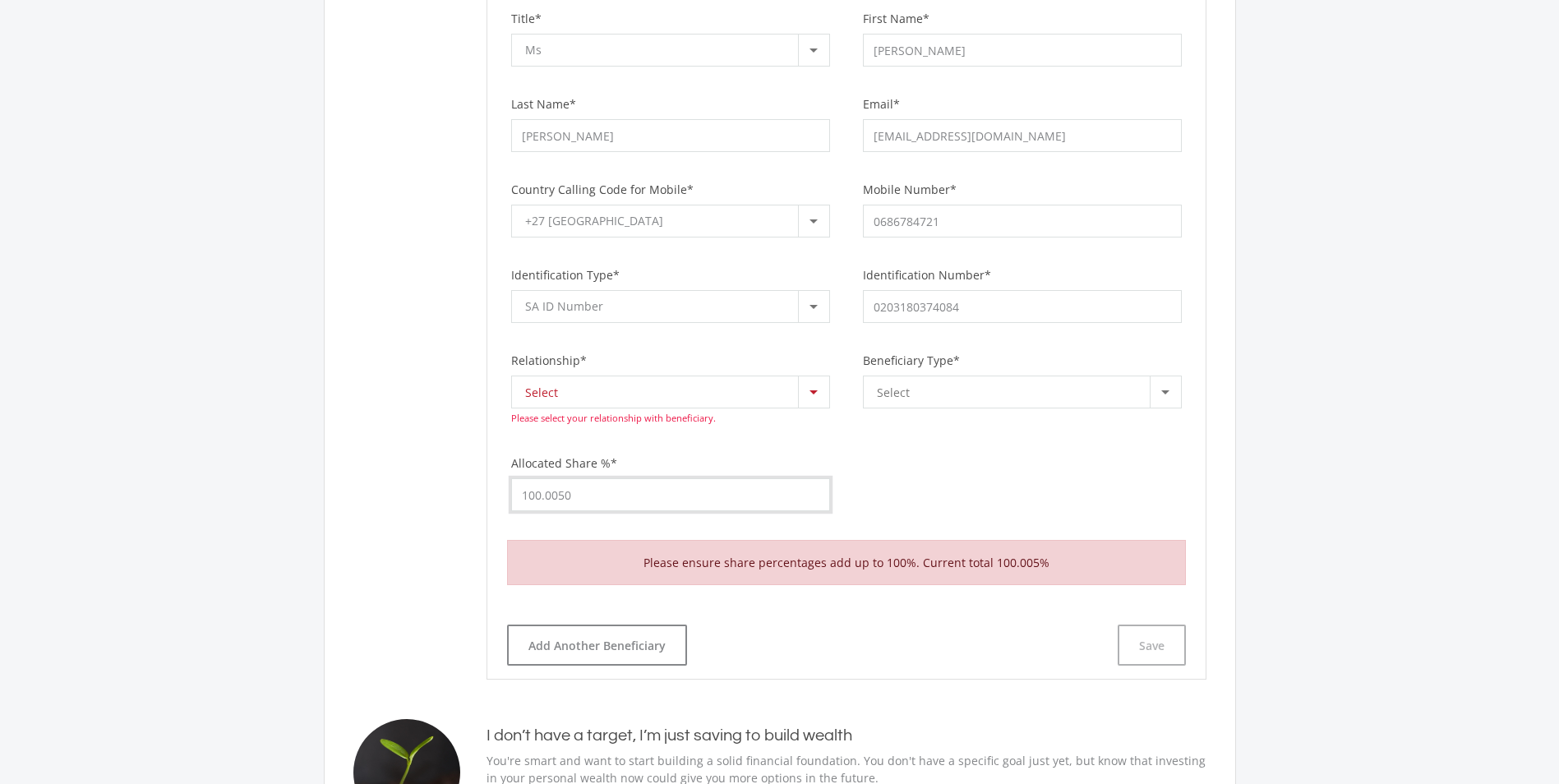
click at [574, 483] on input "100.0050" at bounding box center [670, 494] width 319 height 33
drag, startPoint x: 584, startPoint y: 508, endPoint x: 437, endPoint y: 491, distance: 148.0
click at [437, 491] on ee-retirement-goal "Smart Choice! Have you already started saving for this goal? Yes I have about: …" at bounding box center [779, 223] width 853 height 911
type input "50.00"
click at [813, 396] on div at bounding box center [813, 392] width 31 height 31
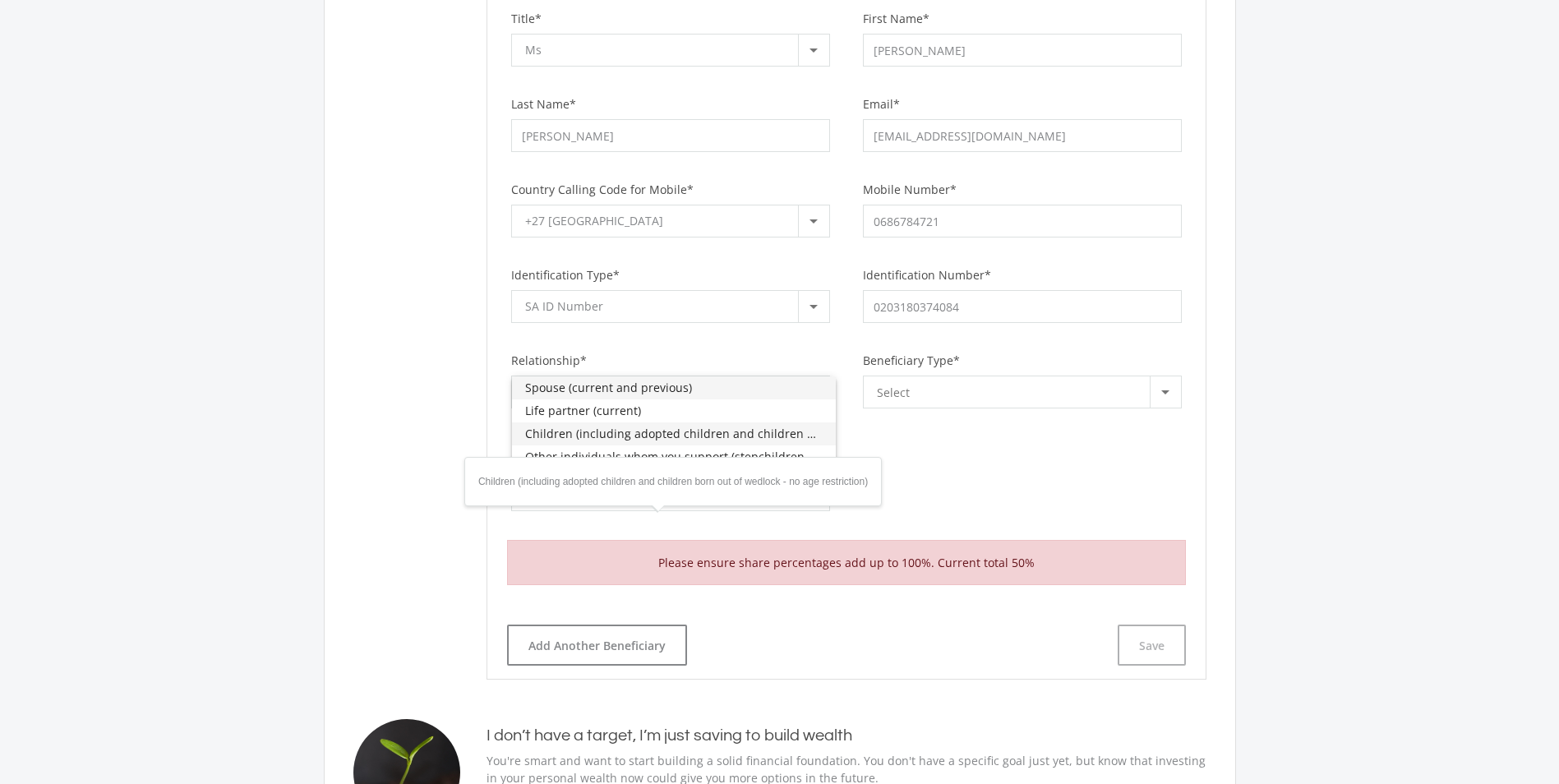
click at [552, 431] on span "Children (including adopted children and children born out of wedlock - no age …" at bounding box center [674, 433] width 298 height 23
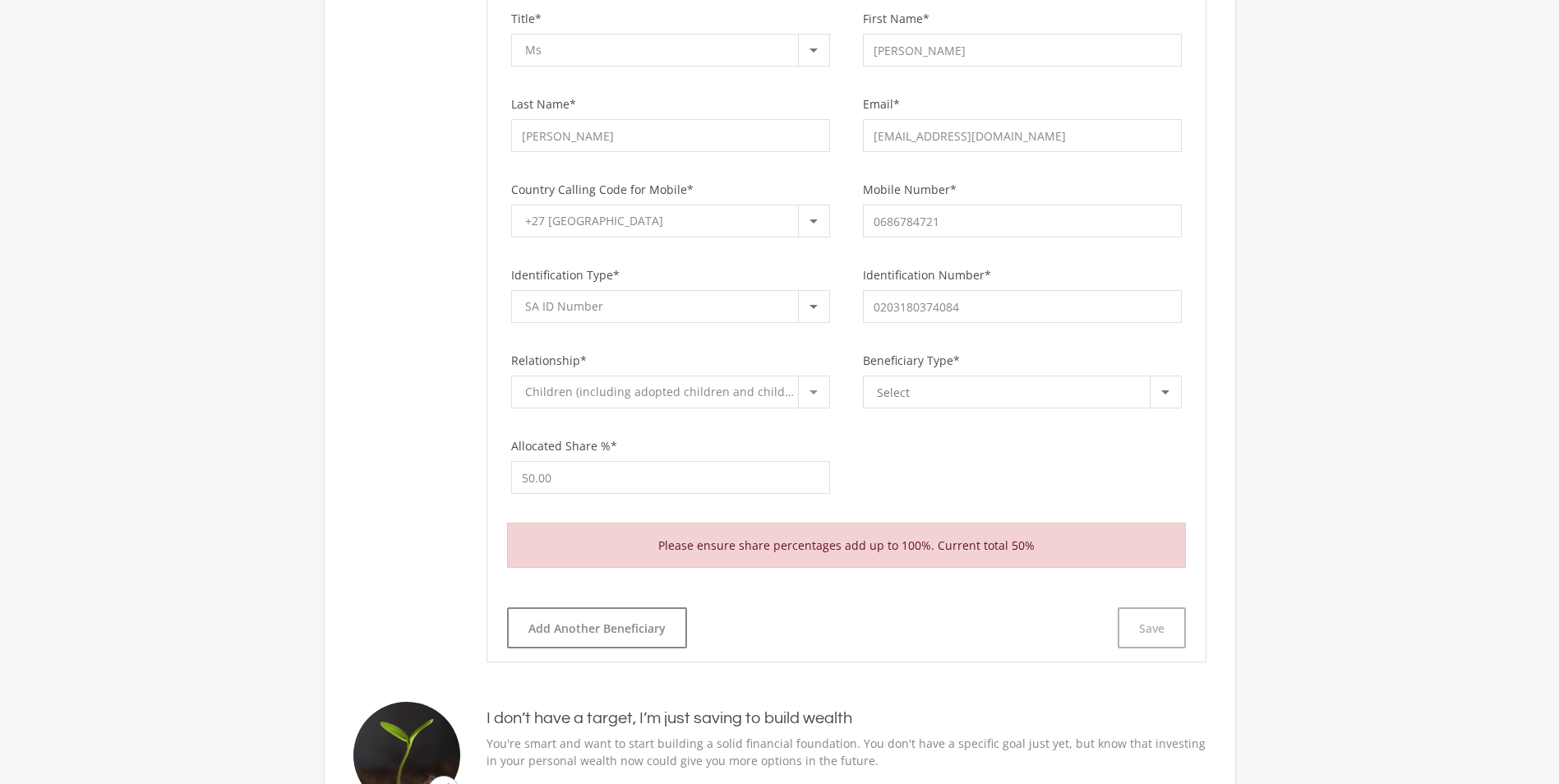
click at [996, 395] on div "Select" at bounding box center [1013, 392] width 273 height 31
click at [946, 425] on div at bounding box center [779, 392] width 1559 height 784
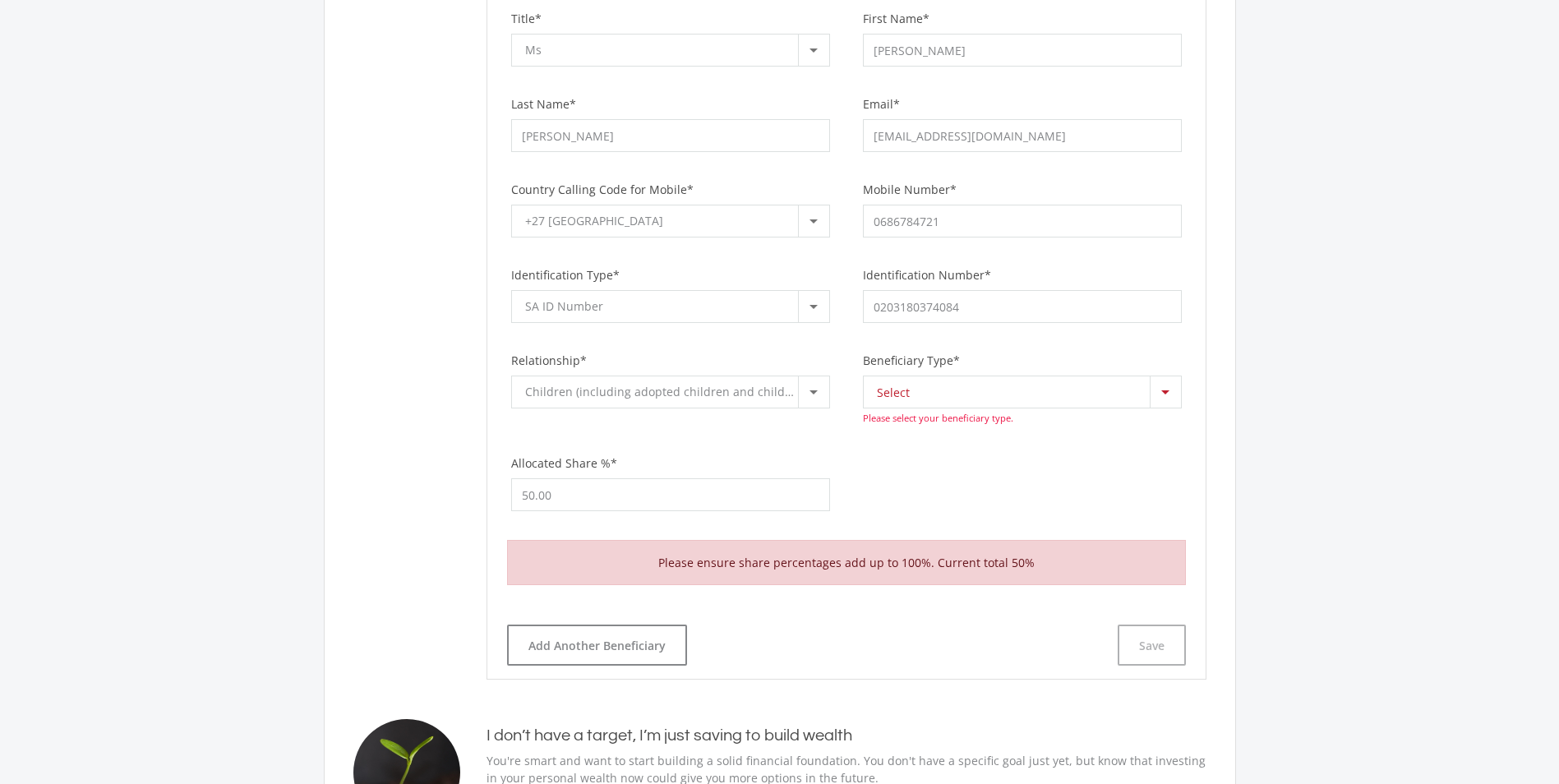
click at [1158, 396] on div at bounding box center [1165, 392] width 31 height 31
click at [926, 392] on span "Nominee" at bounding box center [1026, 387] width 298 height 23
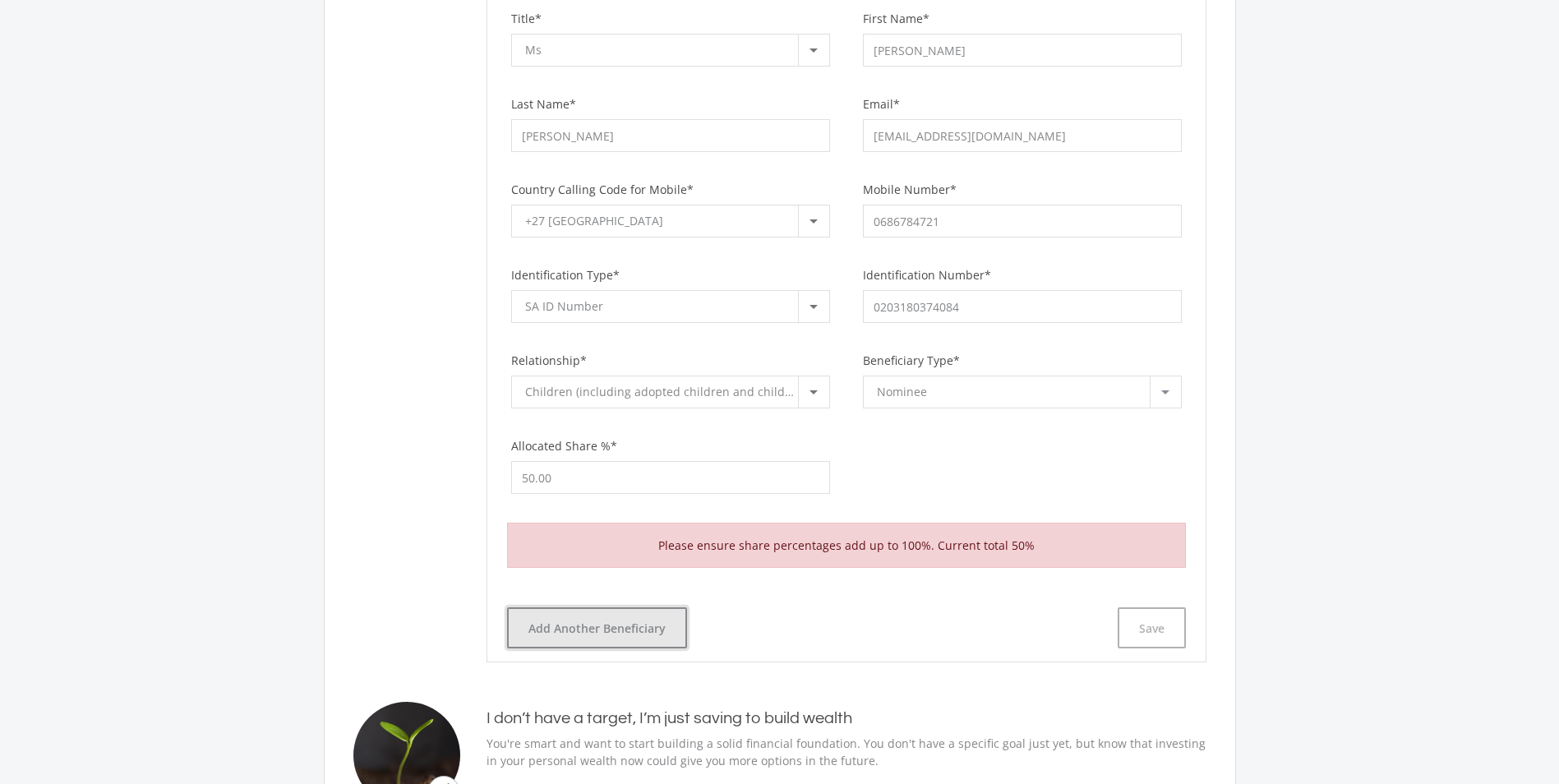
click at [596, 625] on button "Add Another Beneficiary" at bounding box center [597, 628] width 180 height 41
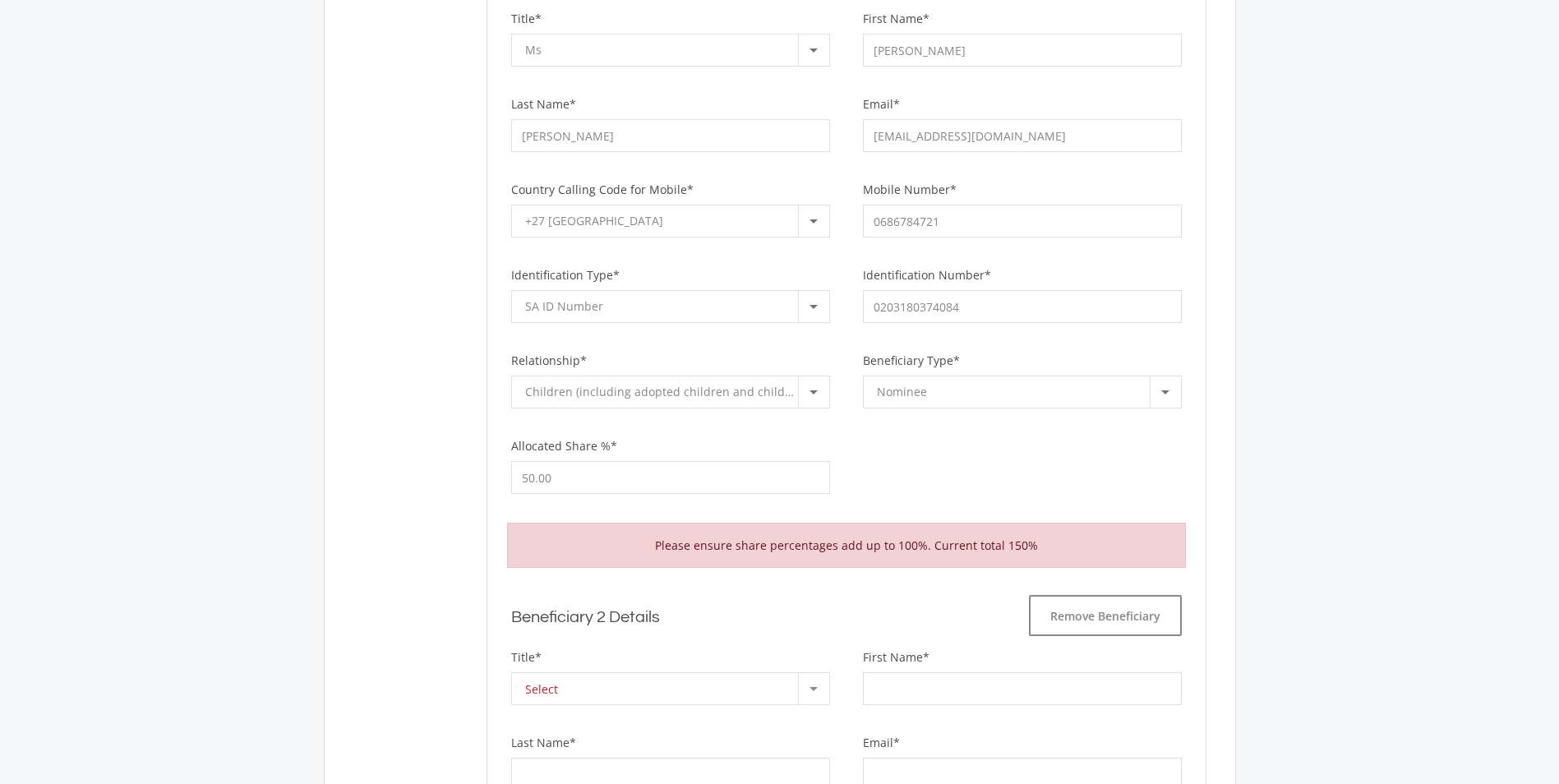
click at [575, 686] on div "Select" at bounding box center [662, 688] width 273 height 31
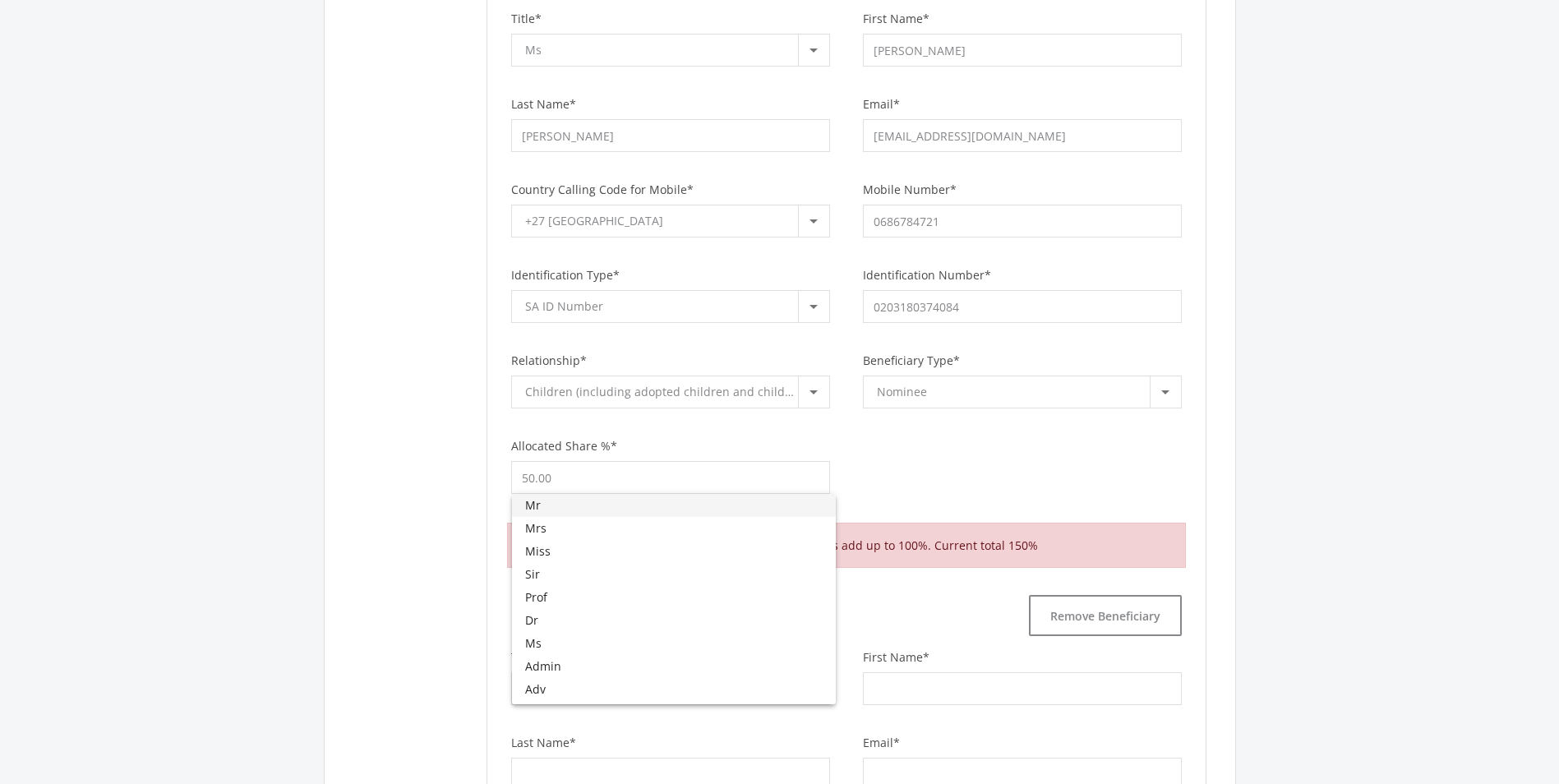
click at [552, 506] on span "Mr" at bounding box center [674, 505] width 298 height 23
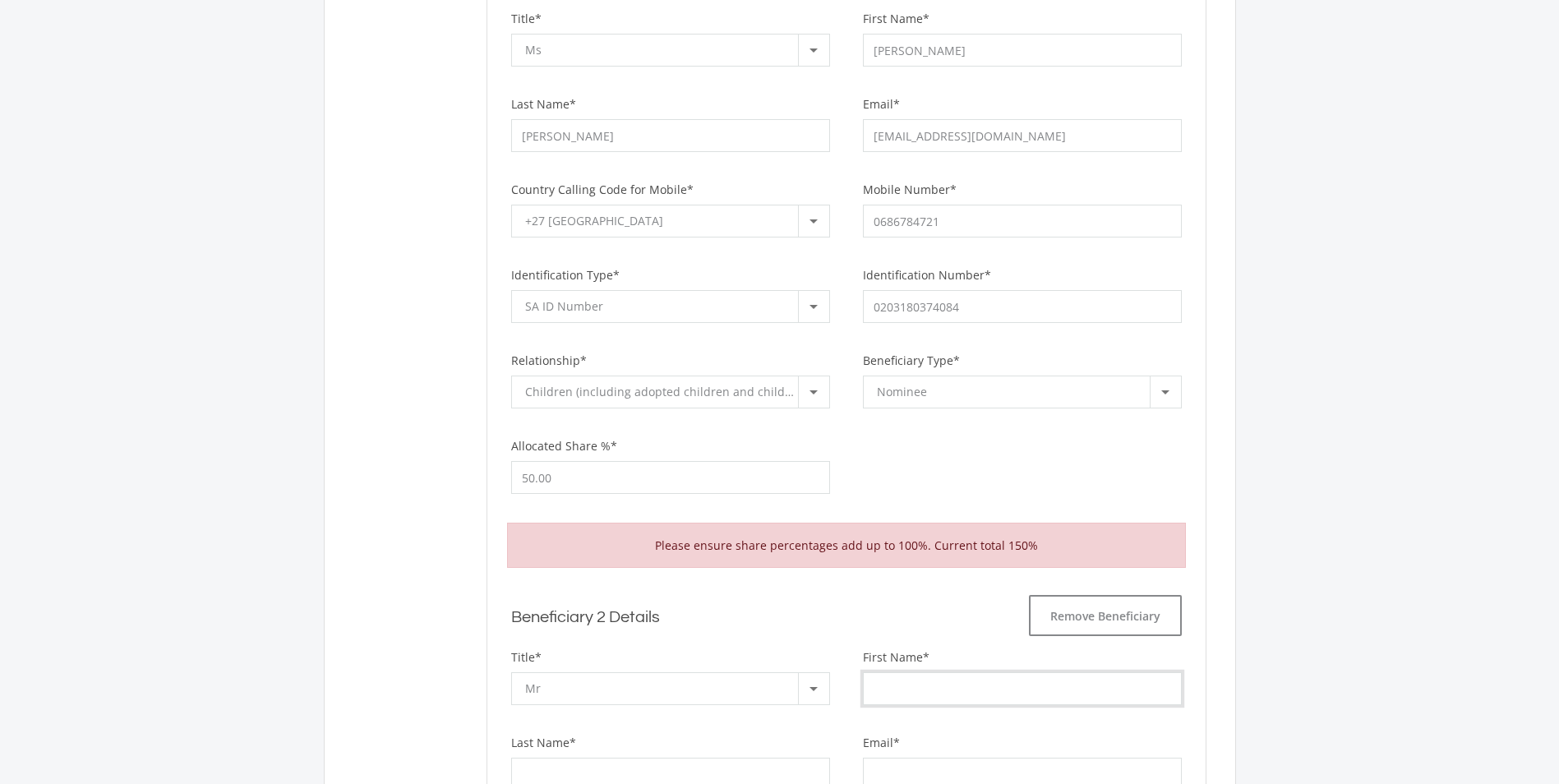
click at [911, 686] on input "First Name*" at bounding box center [1022, 688] width 319 height 33
type input "Chaz"
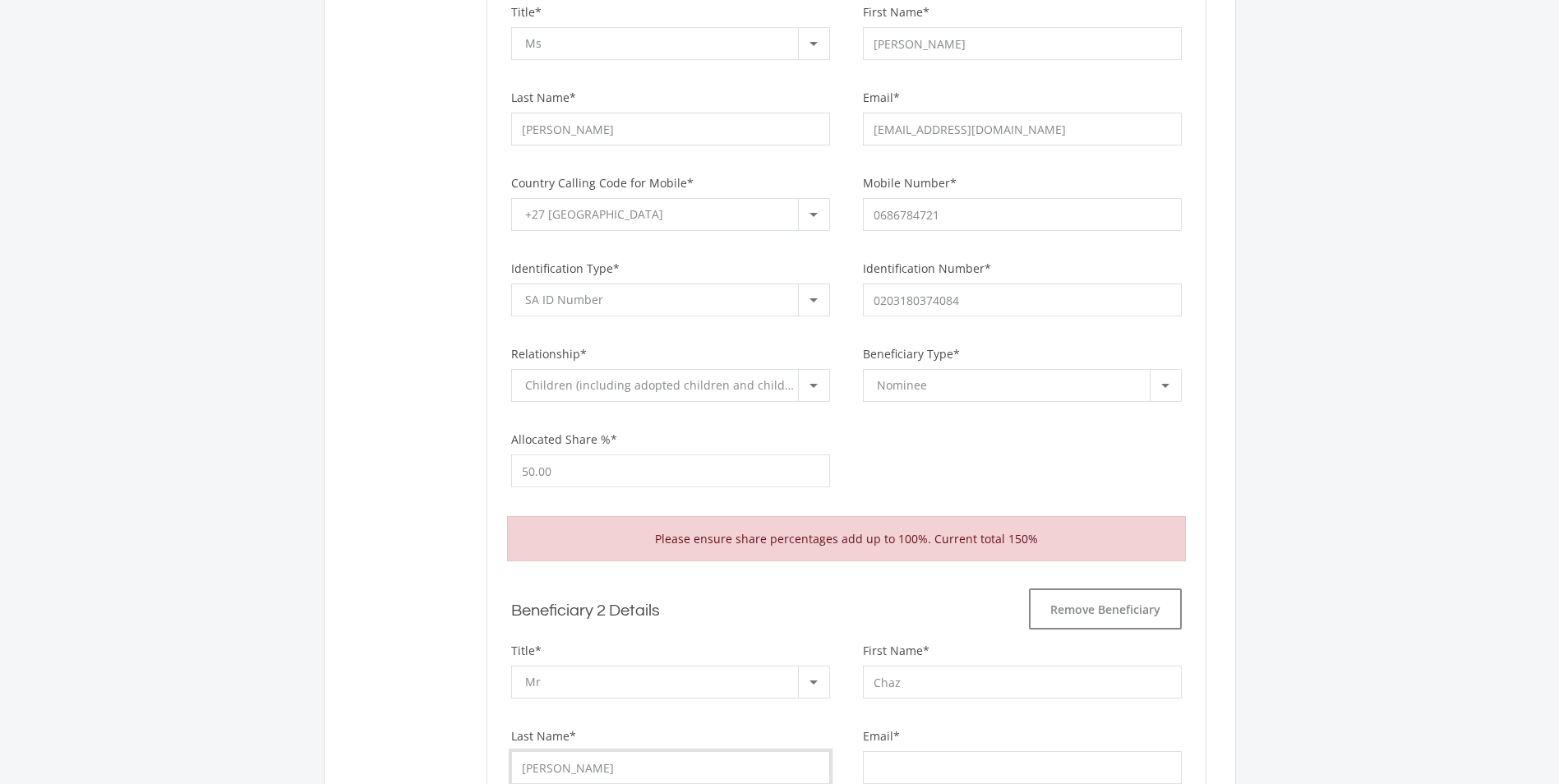
type input "[PERSON_NAME]"
type input "[EMAIL_ADDRESS][DOMAIN_NAME]"
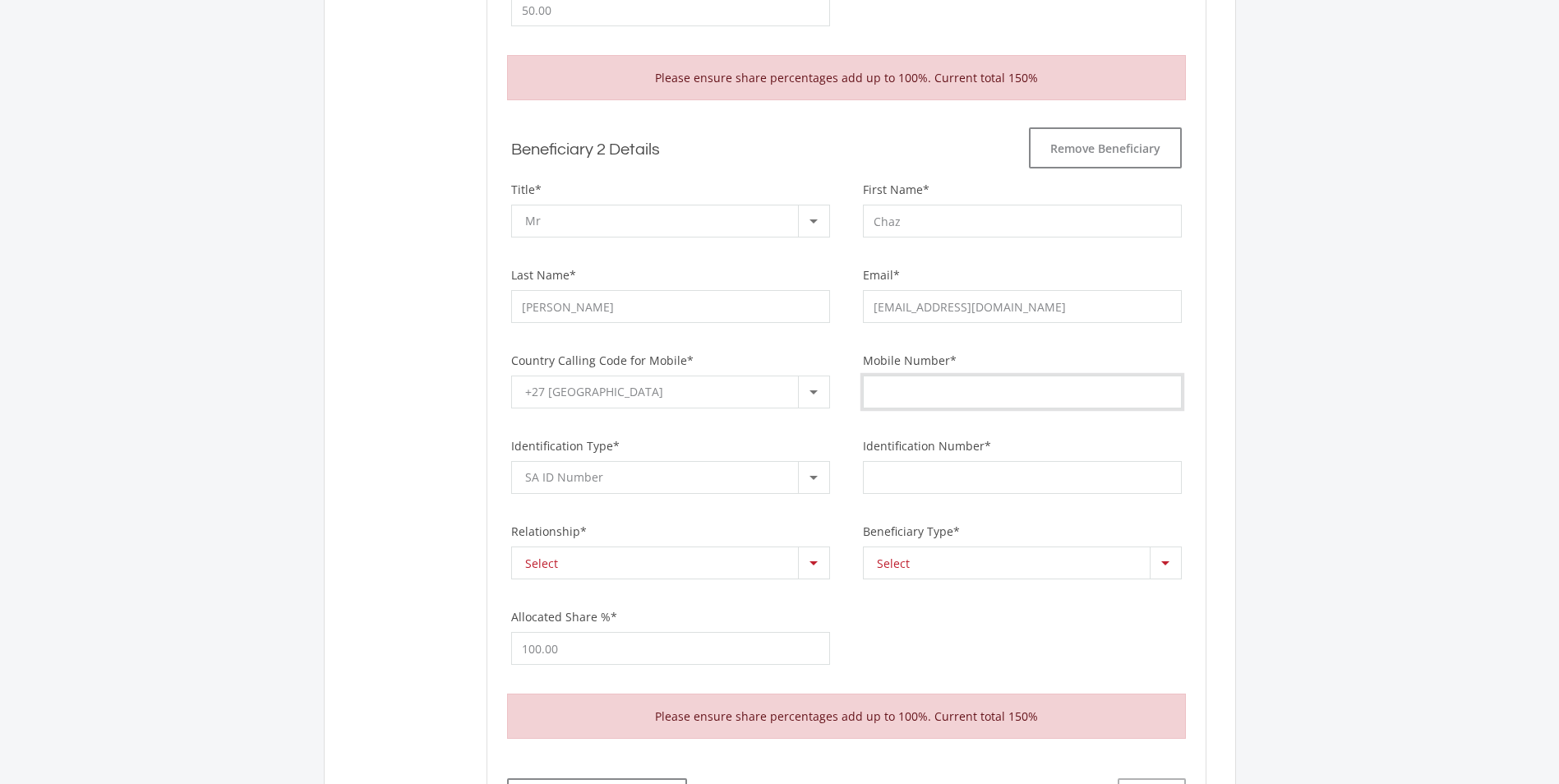
click at [883, 390] on input "Mobile Number*" at bounding box center [1022, 392] width 319 height 33
type input "0748166140"
click at [981, 465] on input "Identification Number*" at bounding box center [1022, 477] width 319 height 33
type input "0203185341088"
click at [804, 565] on div at bounding box center [813, 562] width 31 height 31
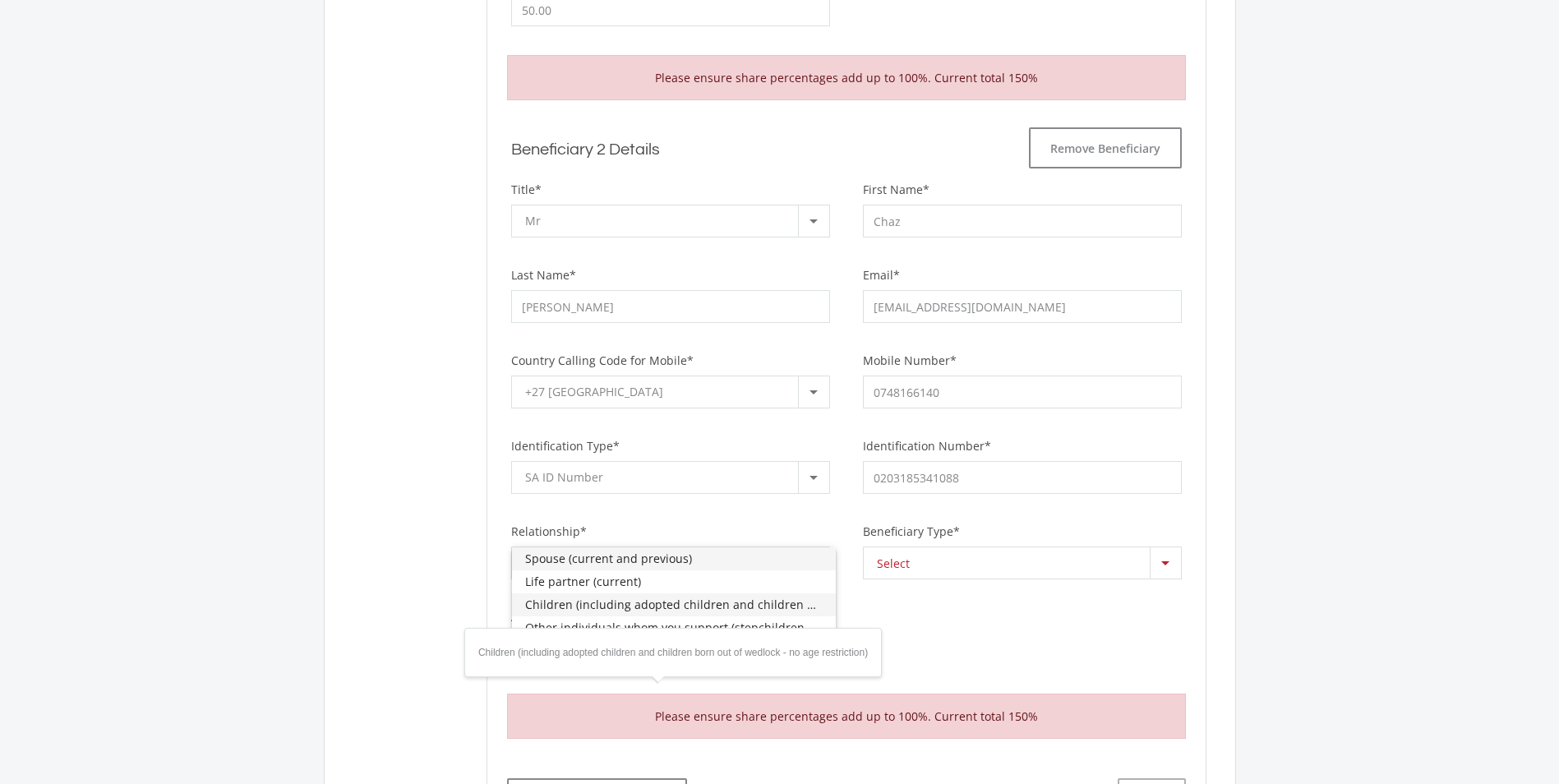
click at [568, 609] on span "Children (including adopted children and children born out of wedlock - no age …" at bounding box center [674, 604] width 298 height 23
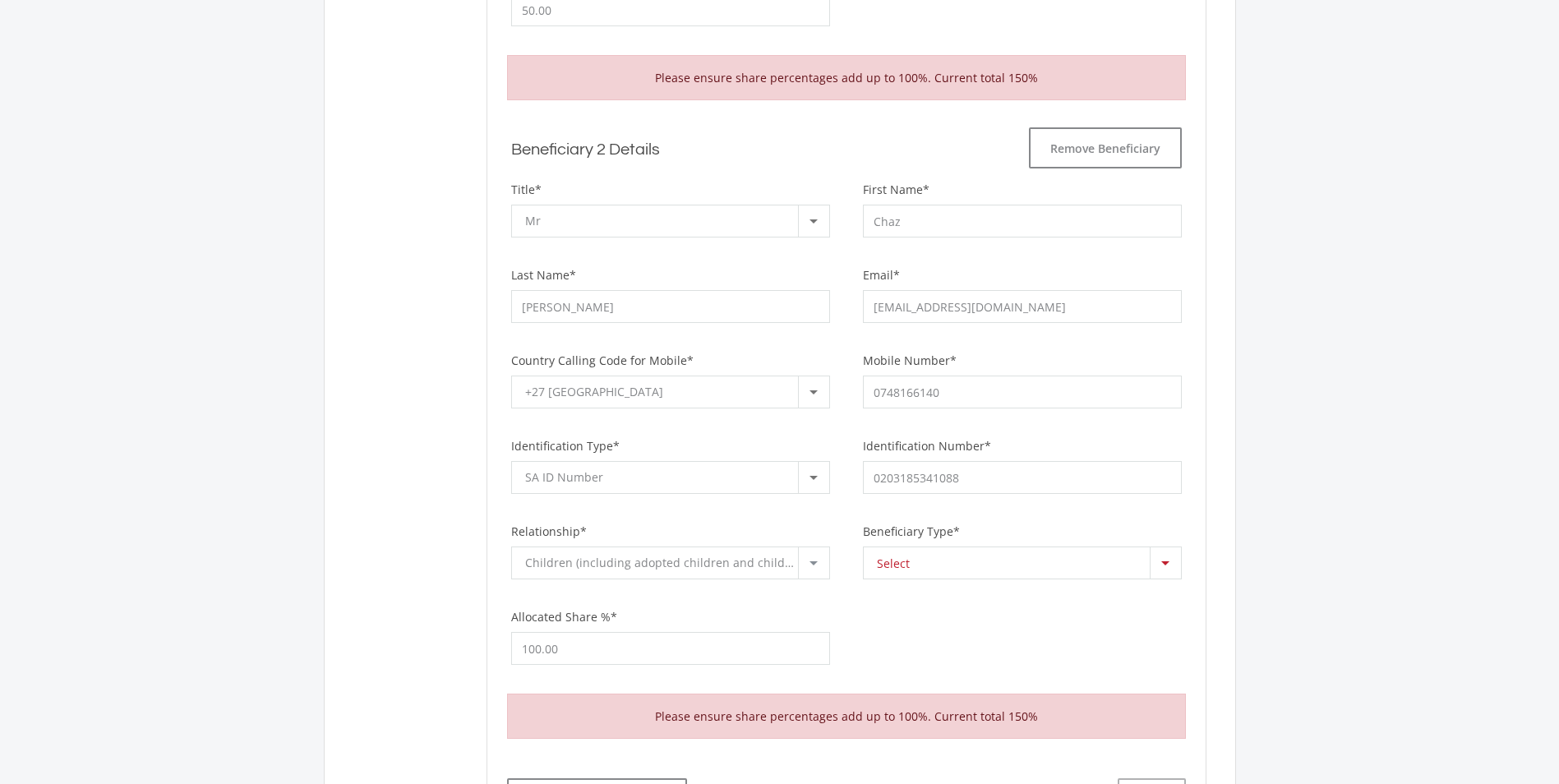
click at [1170, 562] on div at bounding box center [1165, 562] width 31 height 31
click at [950, 556] on span "Nominee" at bounding box center [1026, 558] width 298 height 23
click at [677, 663] on input "100.00" at bounding box center [670, 648] width 319 height 33
drag, startPoint x: 629, startPoint y: 654, endPoint x: 403, endPoint y: 653, distance: 226.0
click at [404, 653] on ee-retirement-goal "Smart Choice! Have you already started saving for this goal? Yes I have about: …" at bounding box center [779, 67] width 853 height 1533
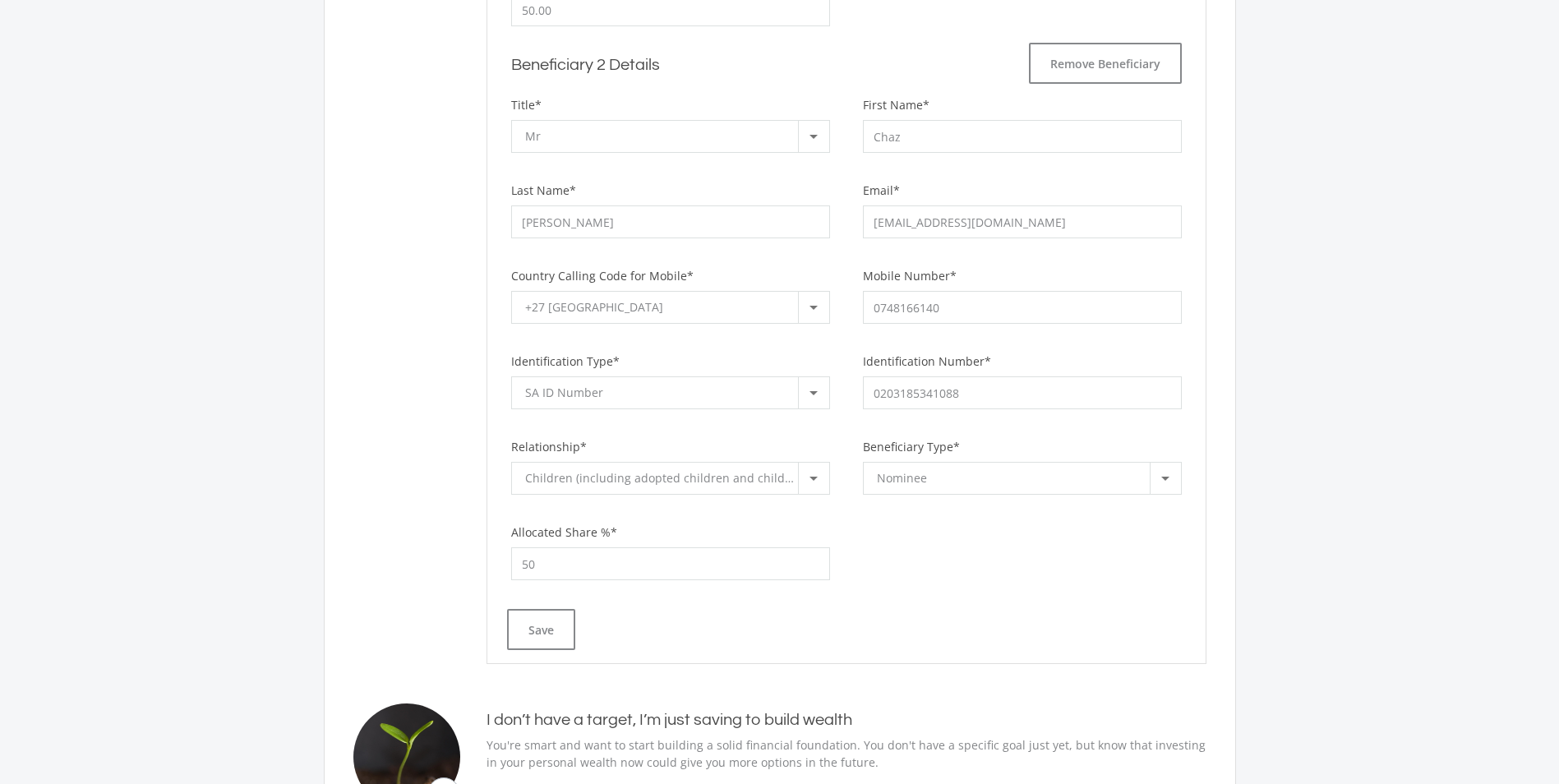
type input "50.00"
click at [899, 645] on div "Save" at bounding box center [846, 629] width 679 height 41
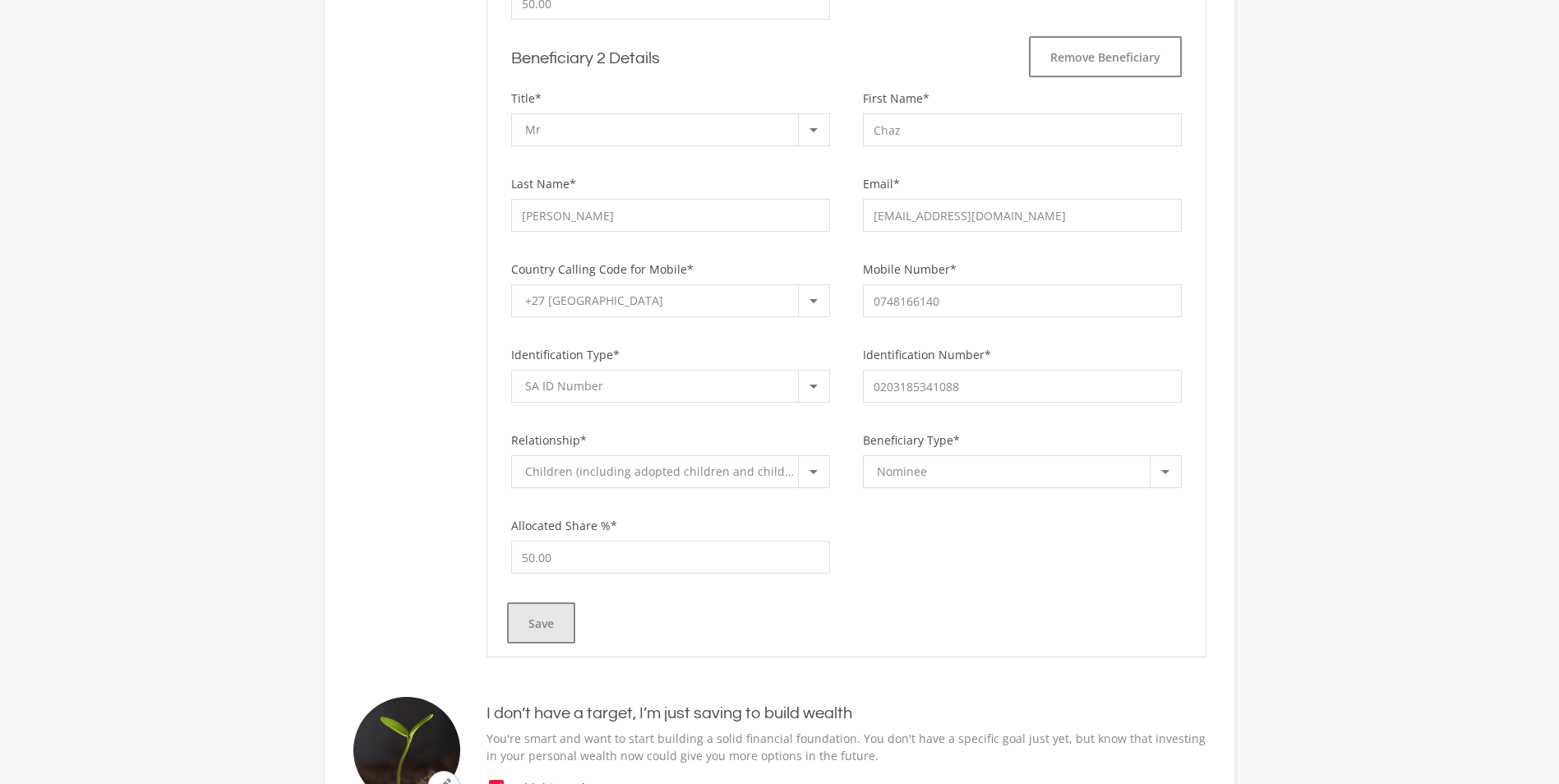
scroll to position [1397, 0]
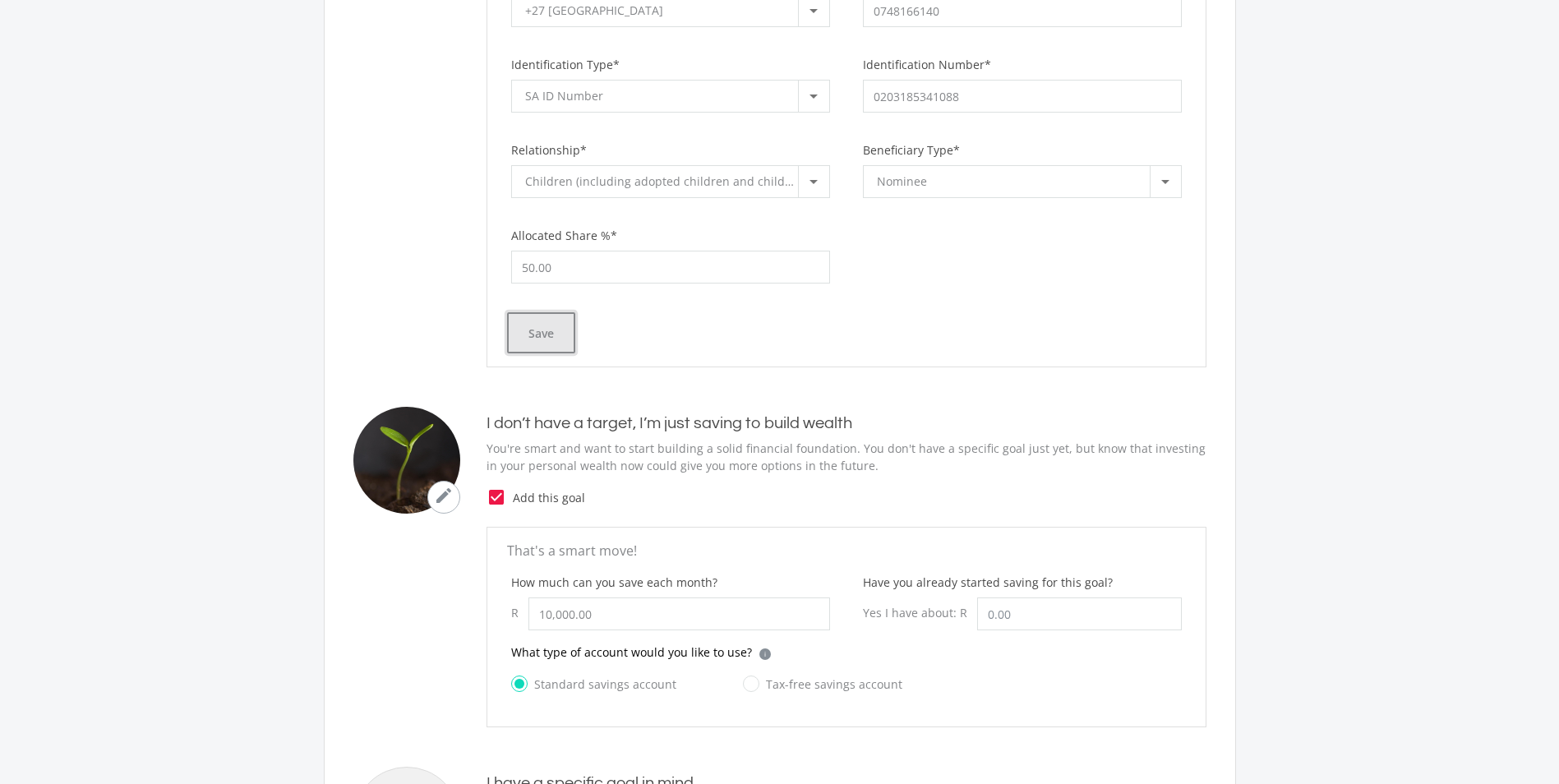
click at [538, 331] on button "Save" at bounding box center [541, 332] width 69 height 41
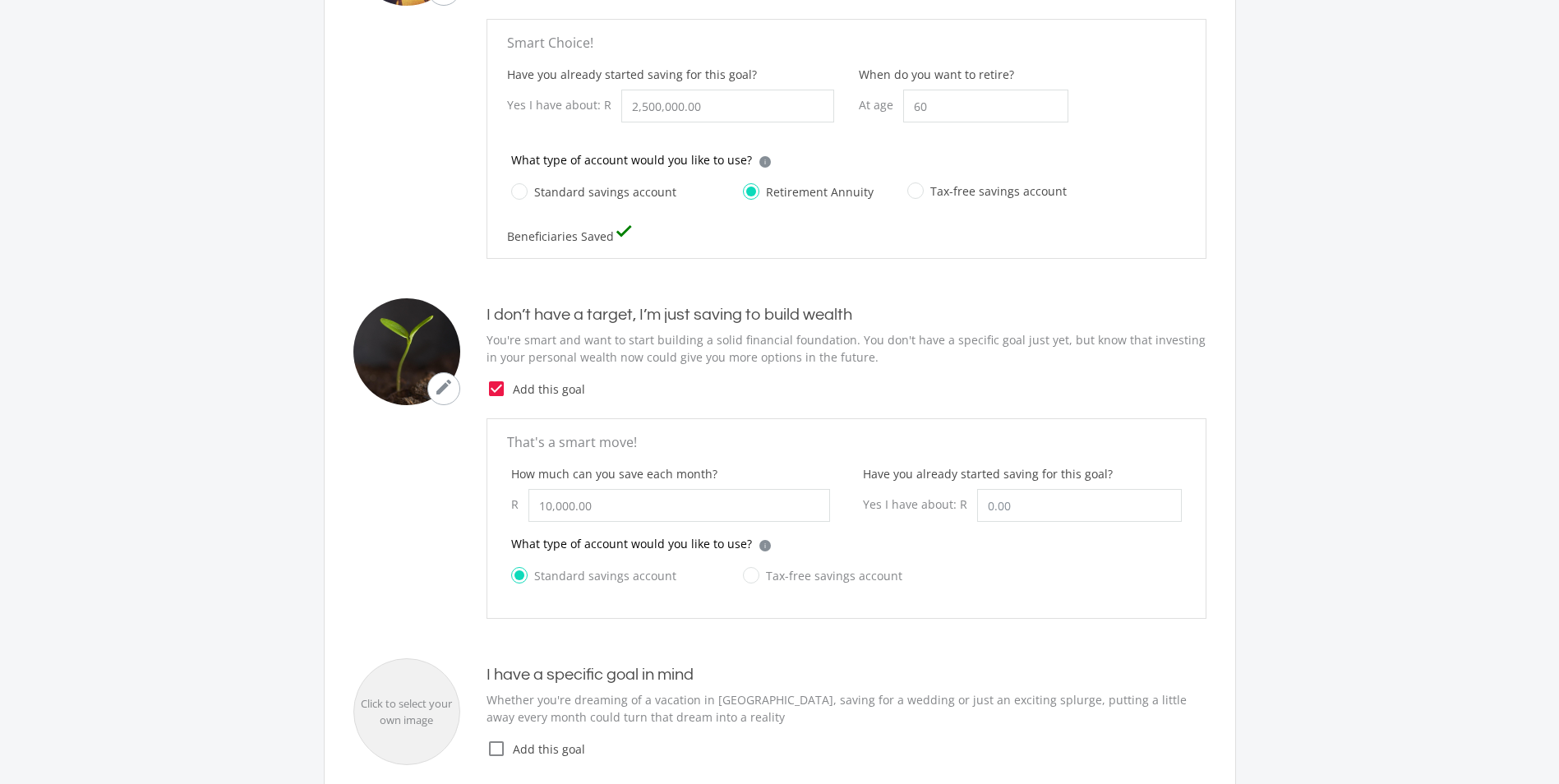
scroll to position [398, 0]
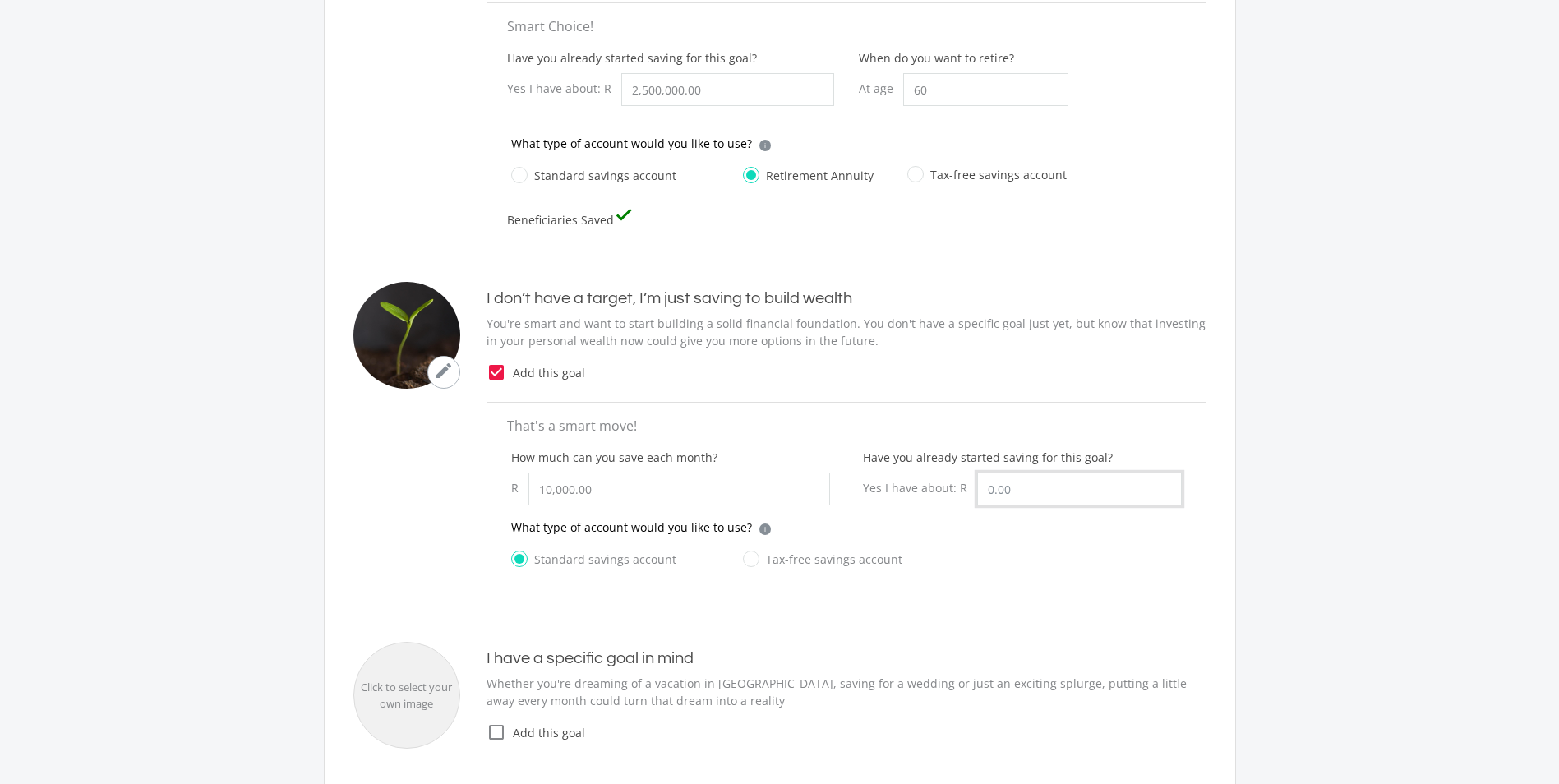
click at [1013, 491] on input "Have you already started saving for this goal?" at bounding box center [1080, 489] width 205 height 33
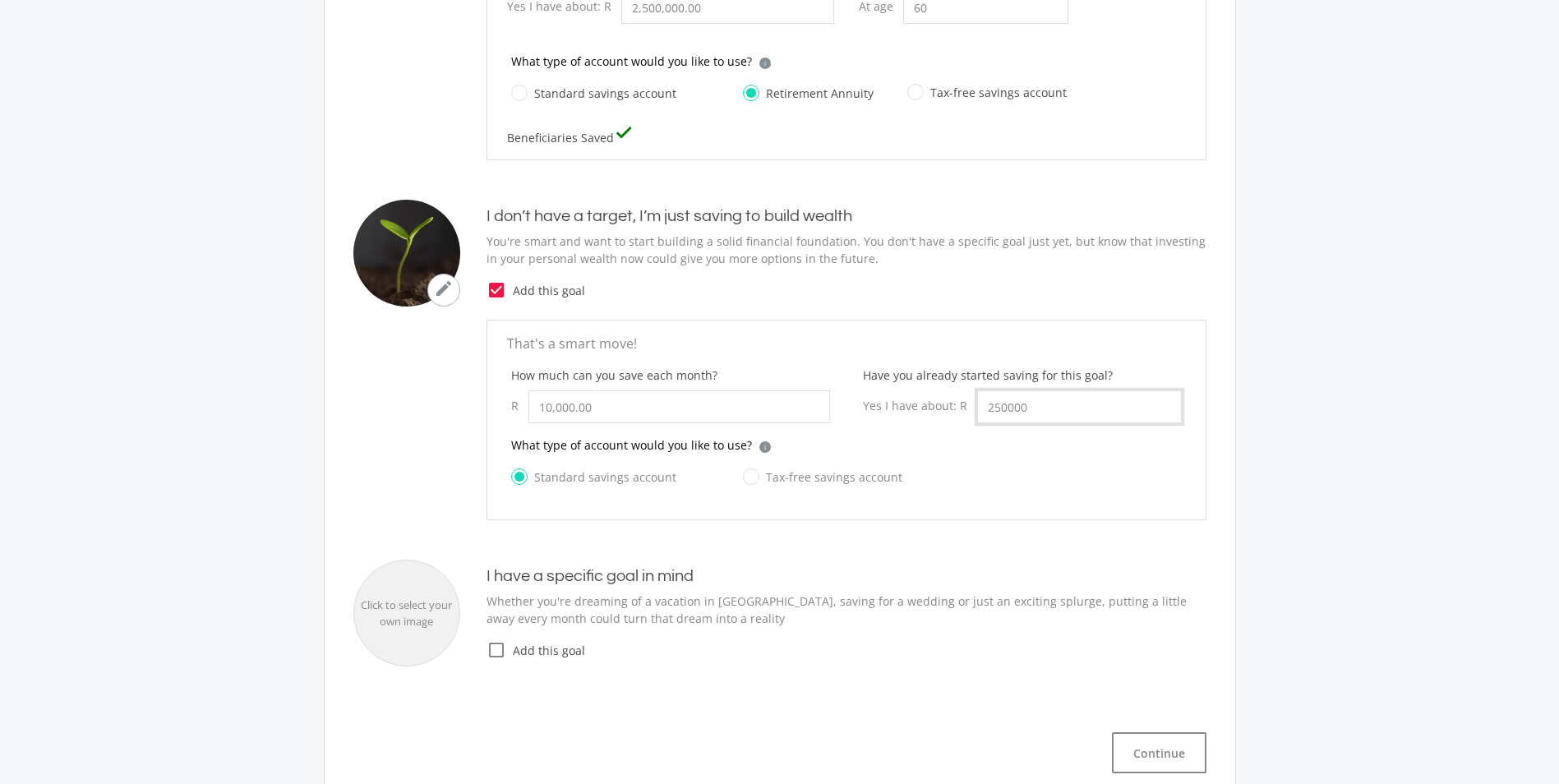
scroll to position [563, 0]
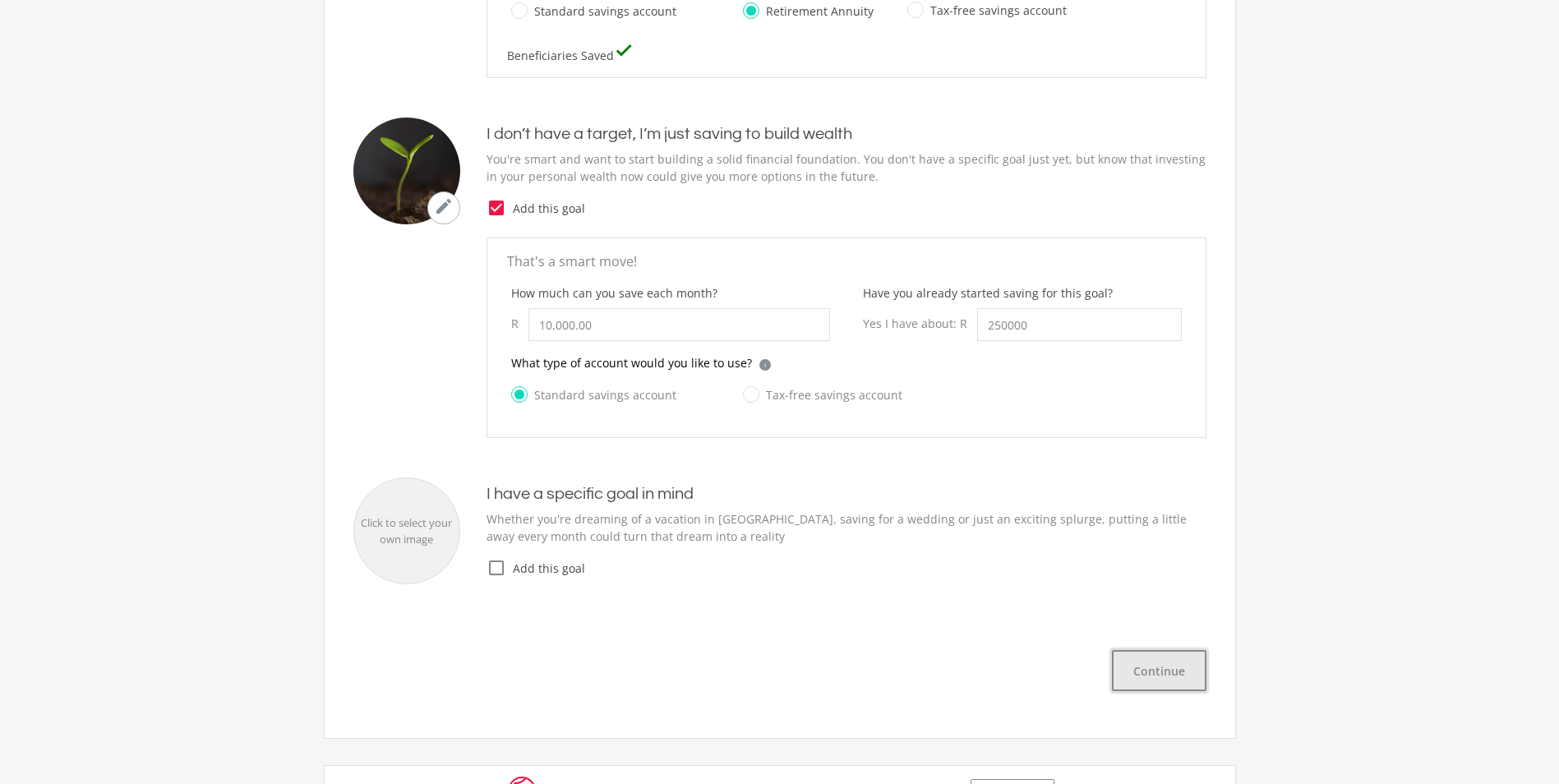
type input "250,000.00"
click at [1159, 667] on button "Continue" at bounding box center [1159, 670] width 95 height 41
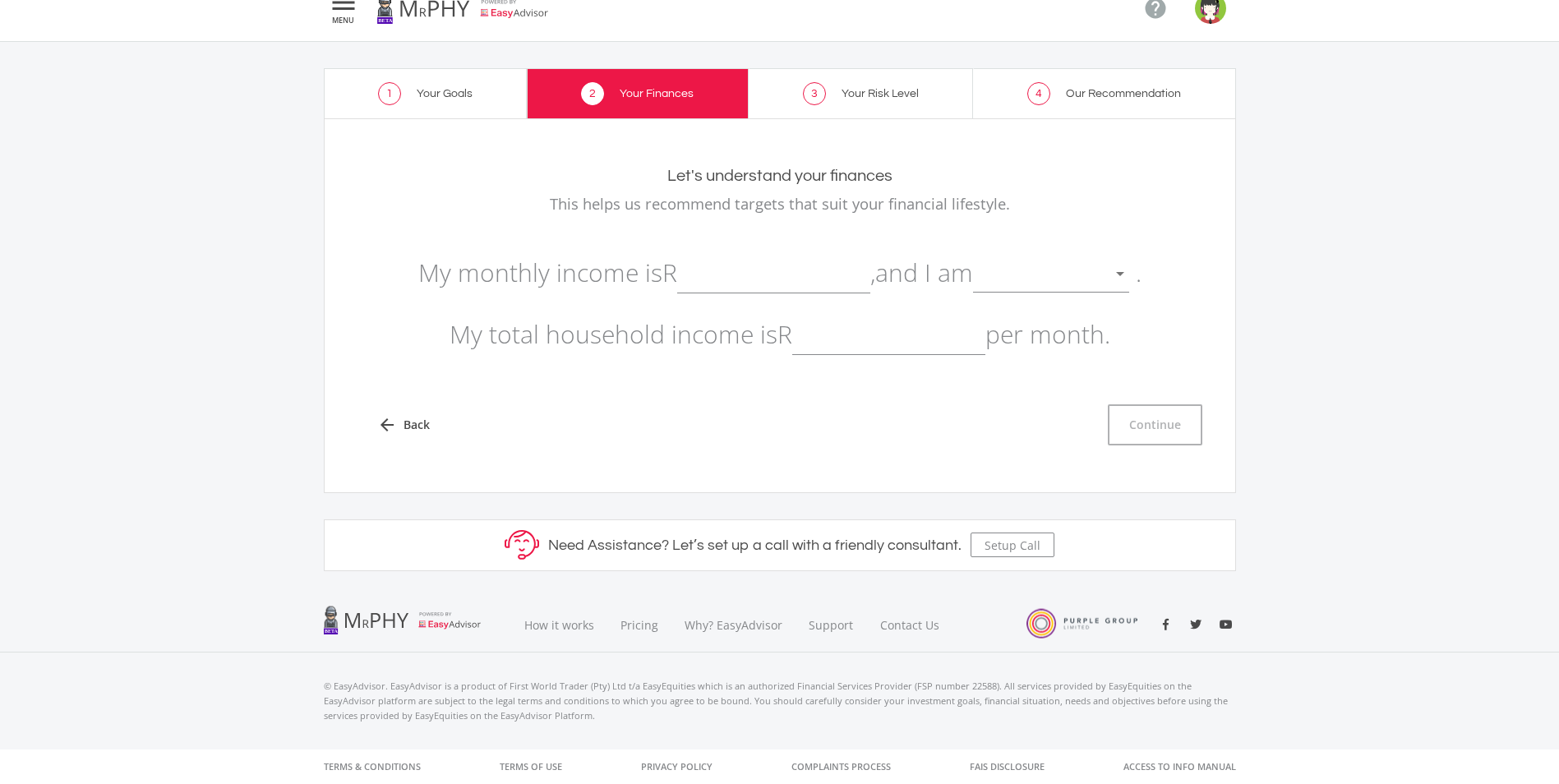
scroll to position [24, 0]
click at [735, 279] on input "text" at bounding box center [773, 273] width 193 height 41
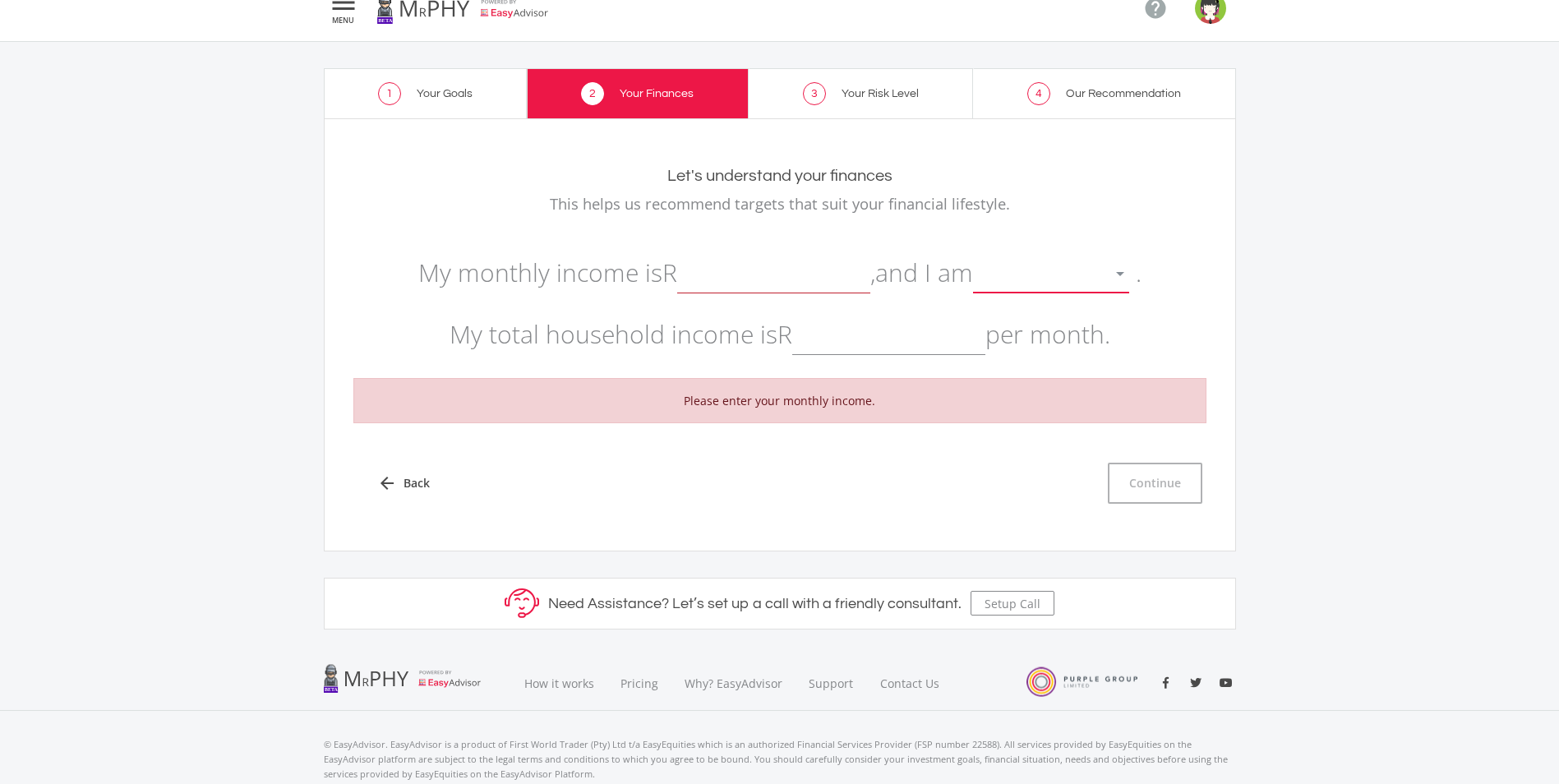
click at [1122, 273] on div at bounding box center [1120, 274] width 31 height 31
click at [1033, 269] on span "not retired" at bounding box center [1061, 262] width 156 height 49
click at [754, 276] on input "text" at bounding box center [773, 273] width 193 height 41
click at [738, 282] on input "text" at bounding box center [773, 273] width 193 height 41
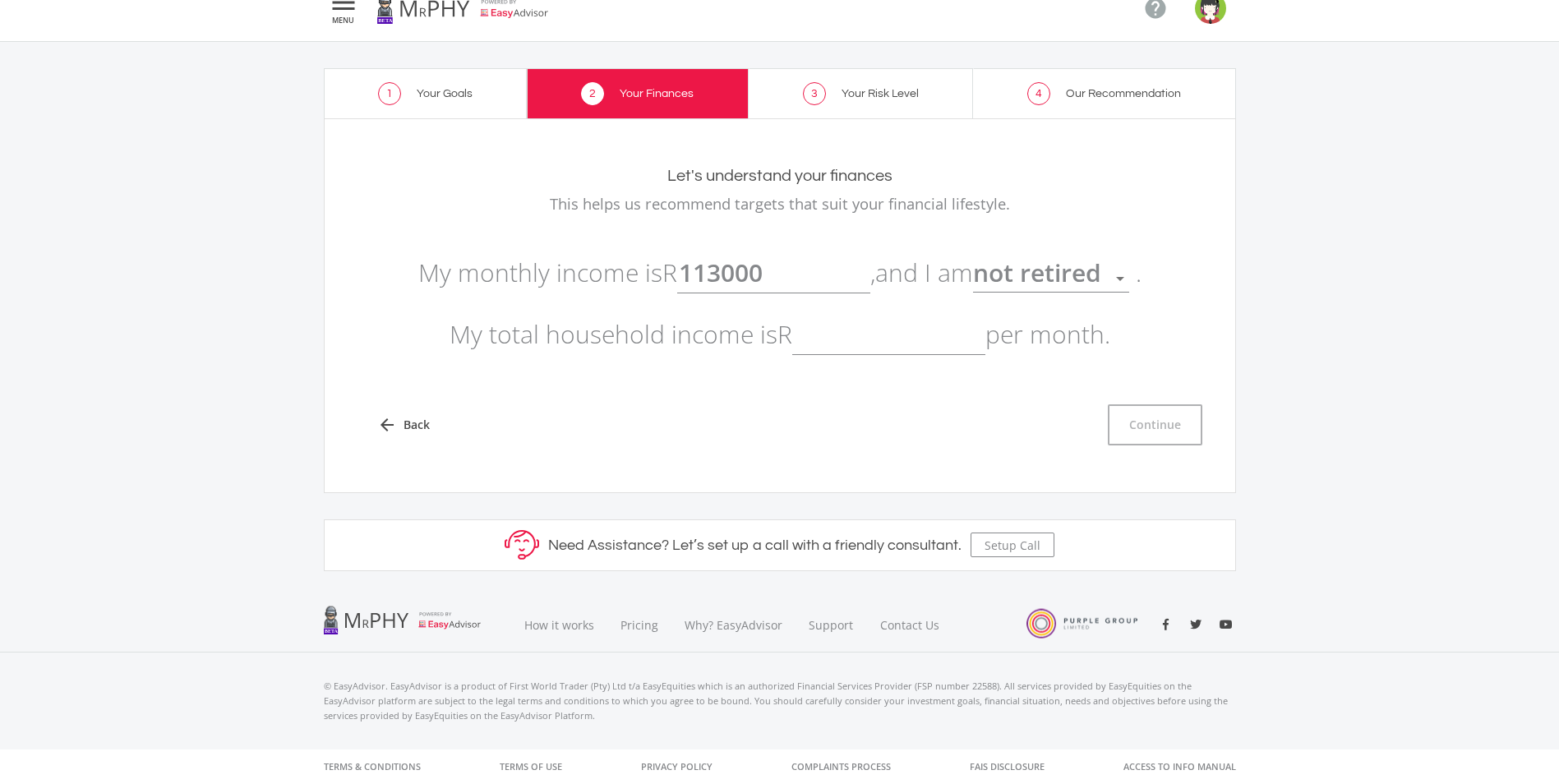
type input "113,000.00"
click at [833, 346] on input "text" at bounding box center [889, 334] width 193 height 41
type input "113,000.00"
click at [1151, 412] on button "Continue" at bounding box center [1155, 424] width 95 height 41
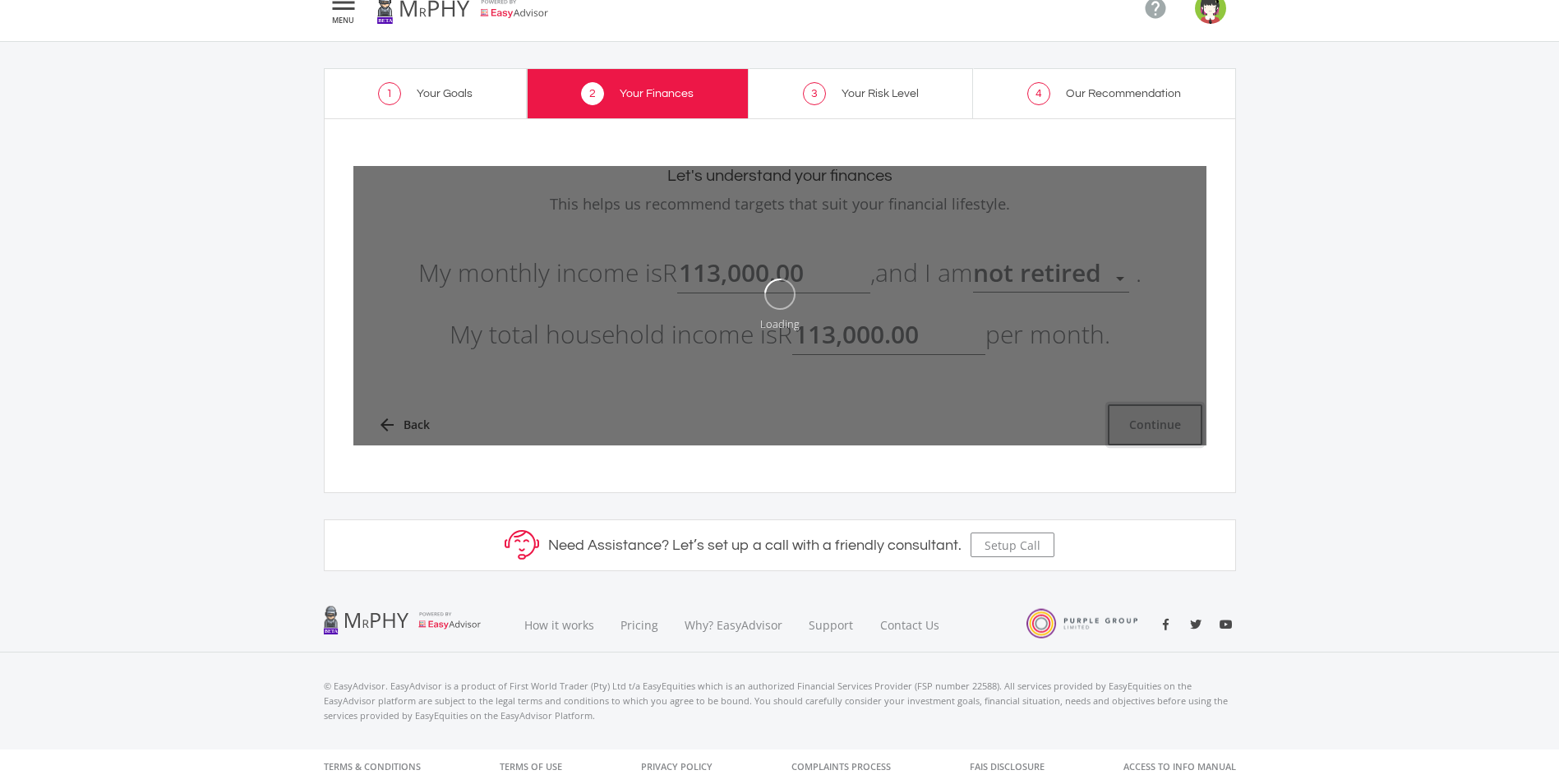
type input "113000"
type input "113,000.00"
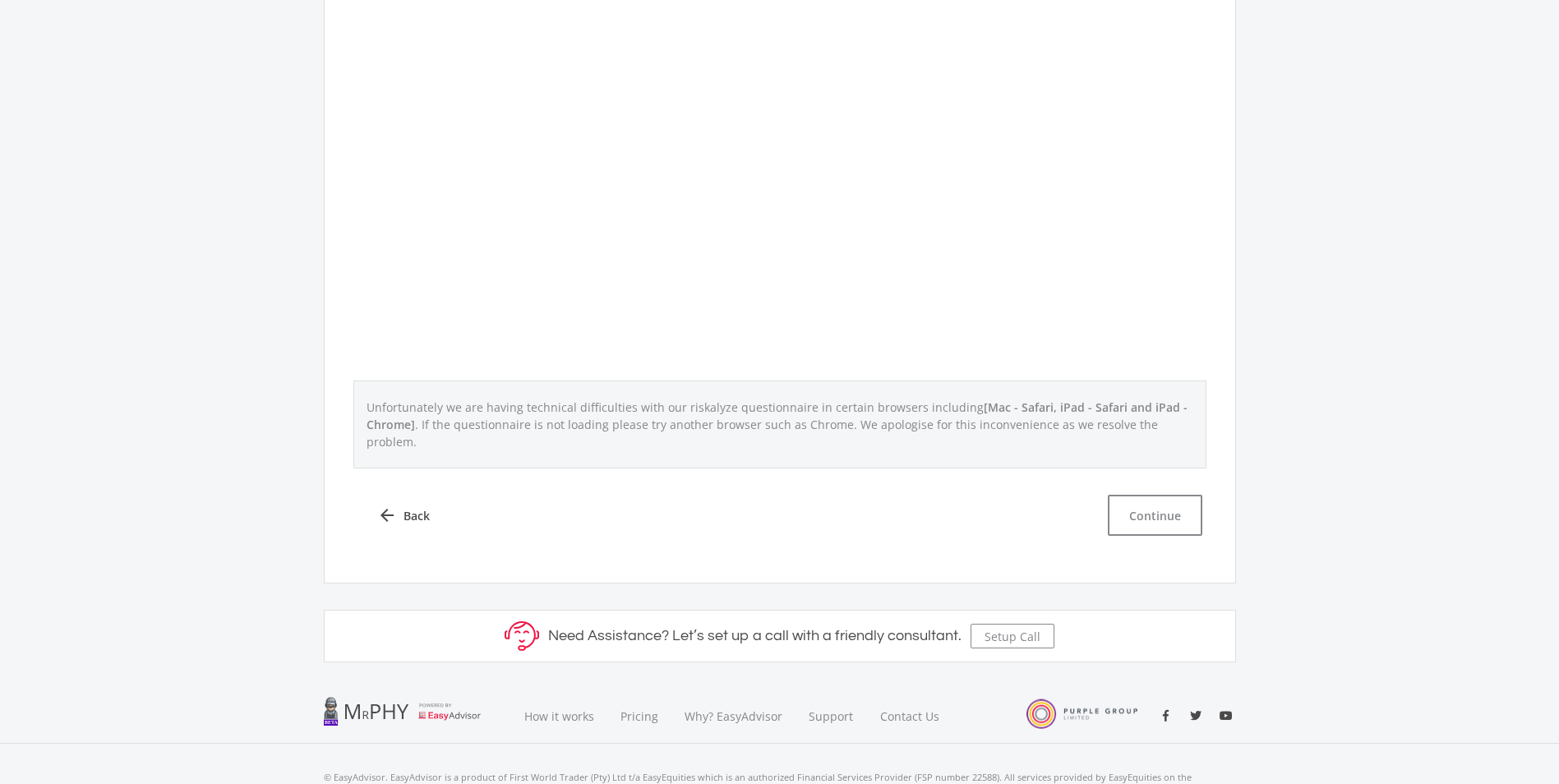
scroll to position [575, 0]
click at [1162, 504] on button "Continue" at bounding box center [1155, 513] width 95 height 41
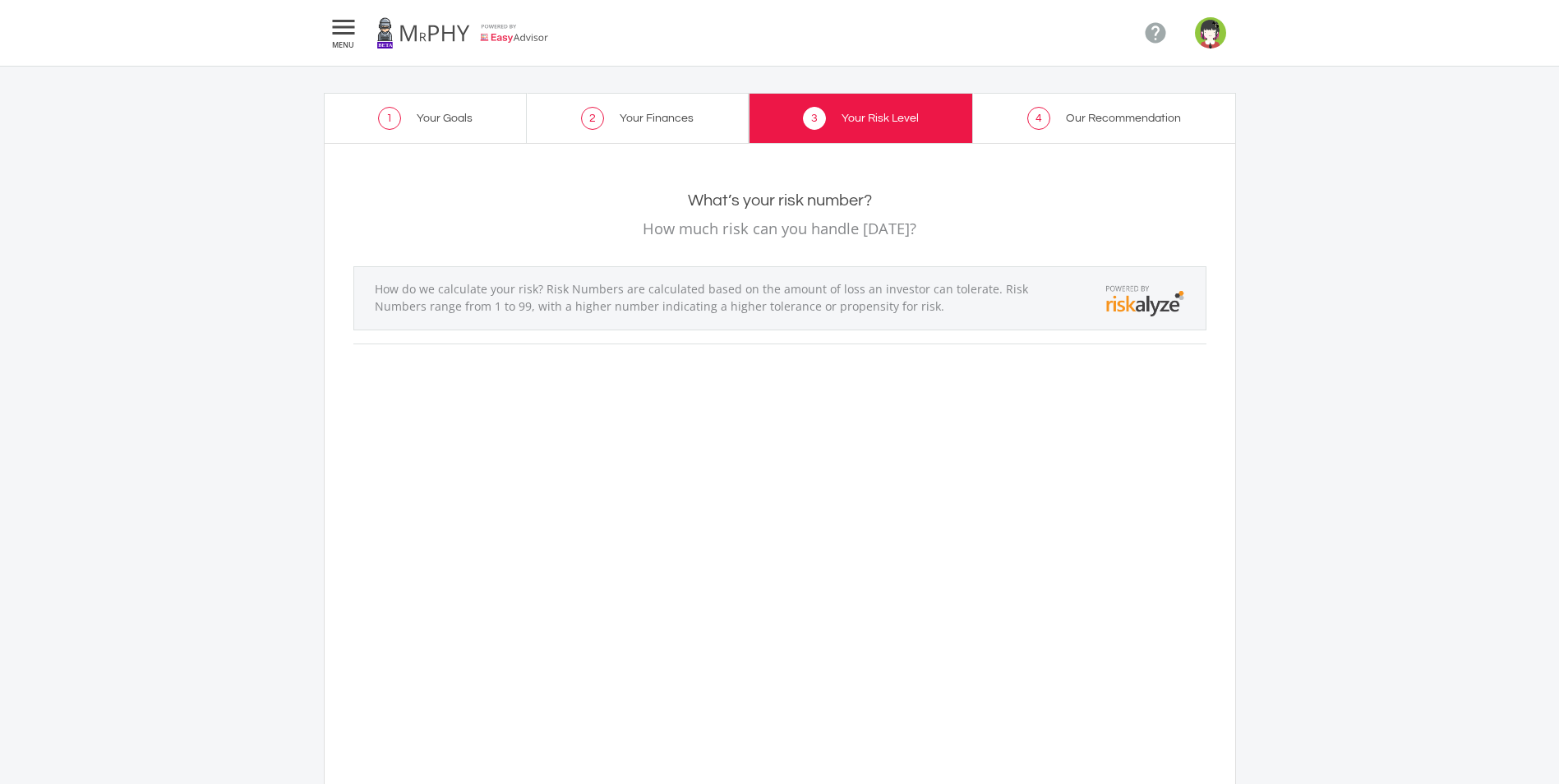
scroll to position [493, 0]
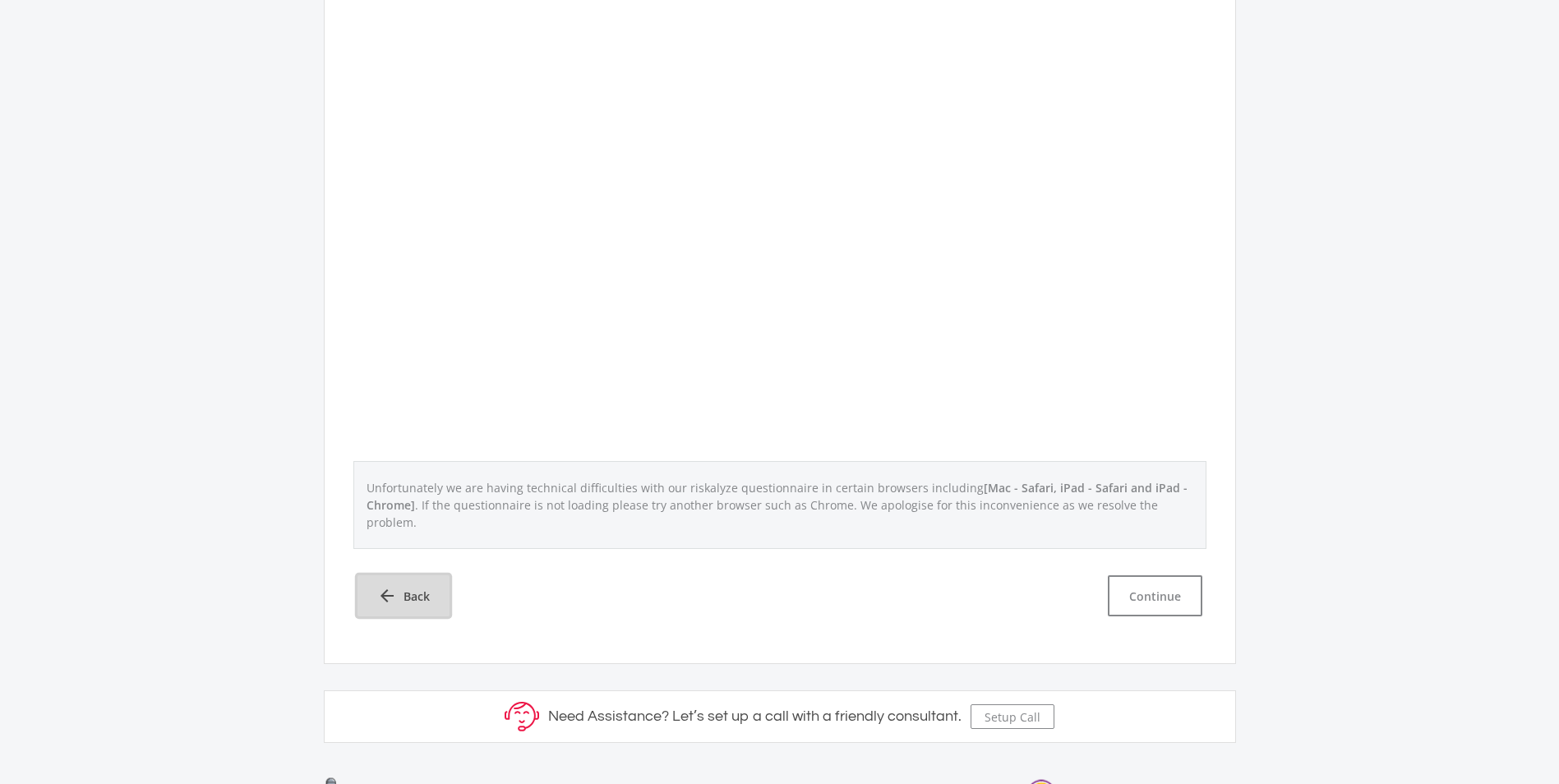
click at [413, 587] on span "Back" at bounding box center [416, 596] width 26 height 18
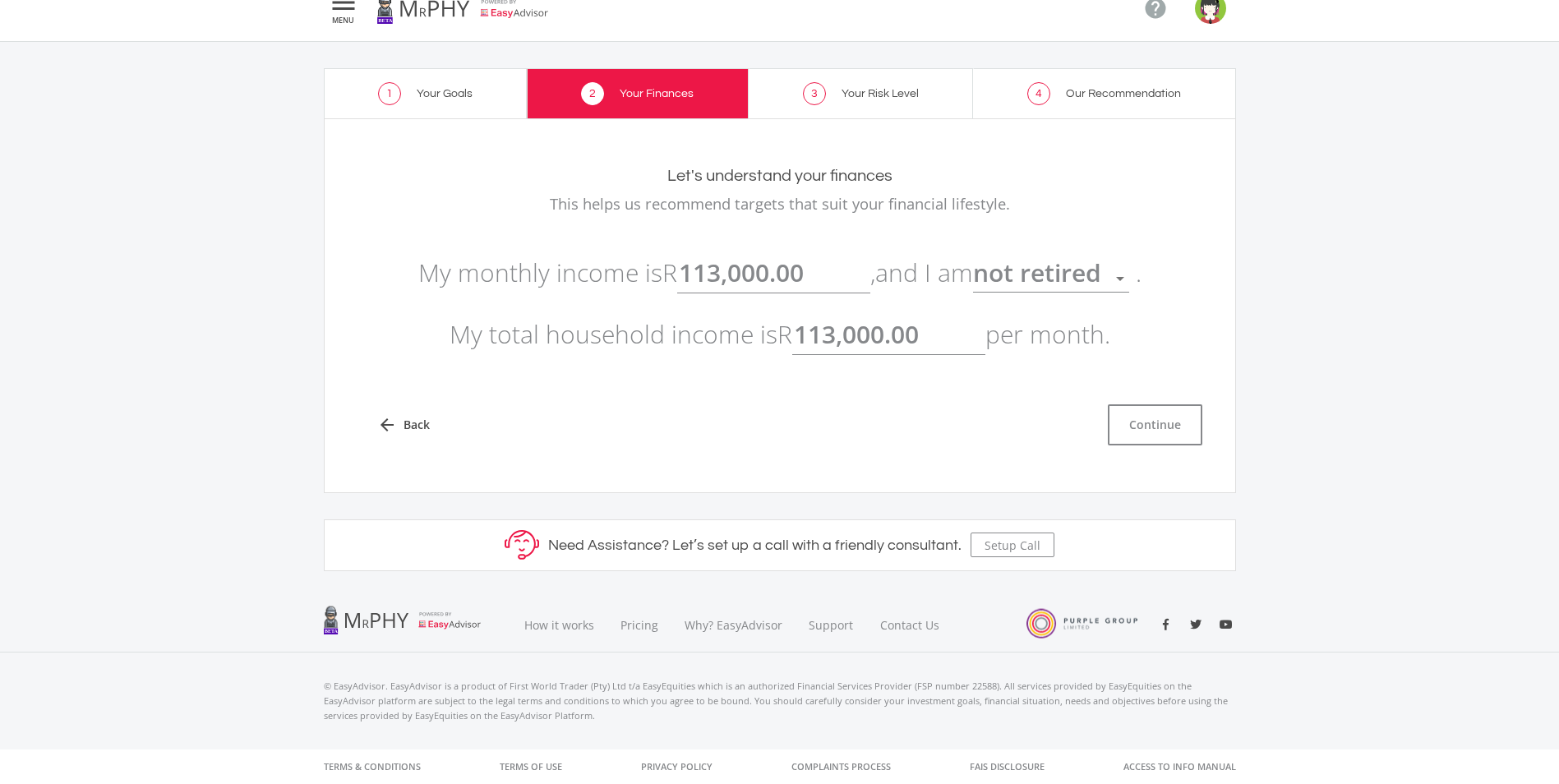
scroll to position [24, 0]
click at [422, 436] on link "arrow_back Back" at bounding box center [403, 424] width 92 height 41
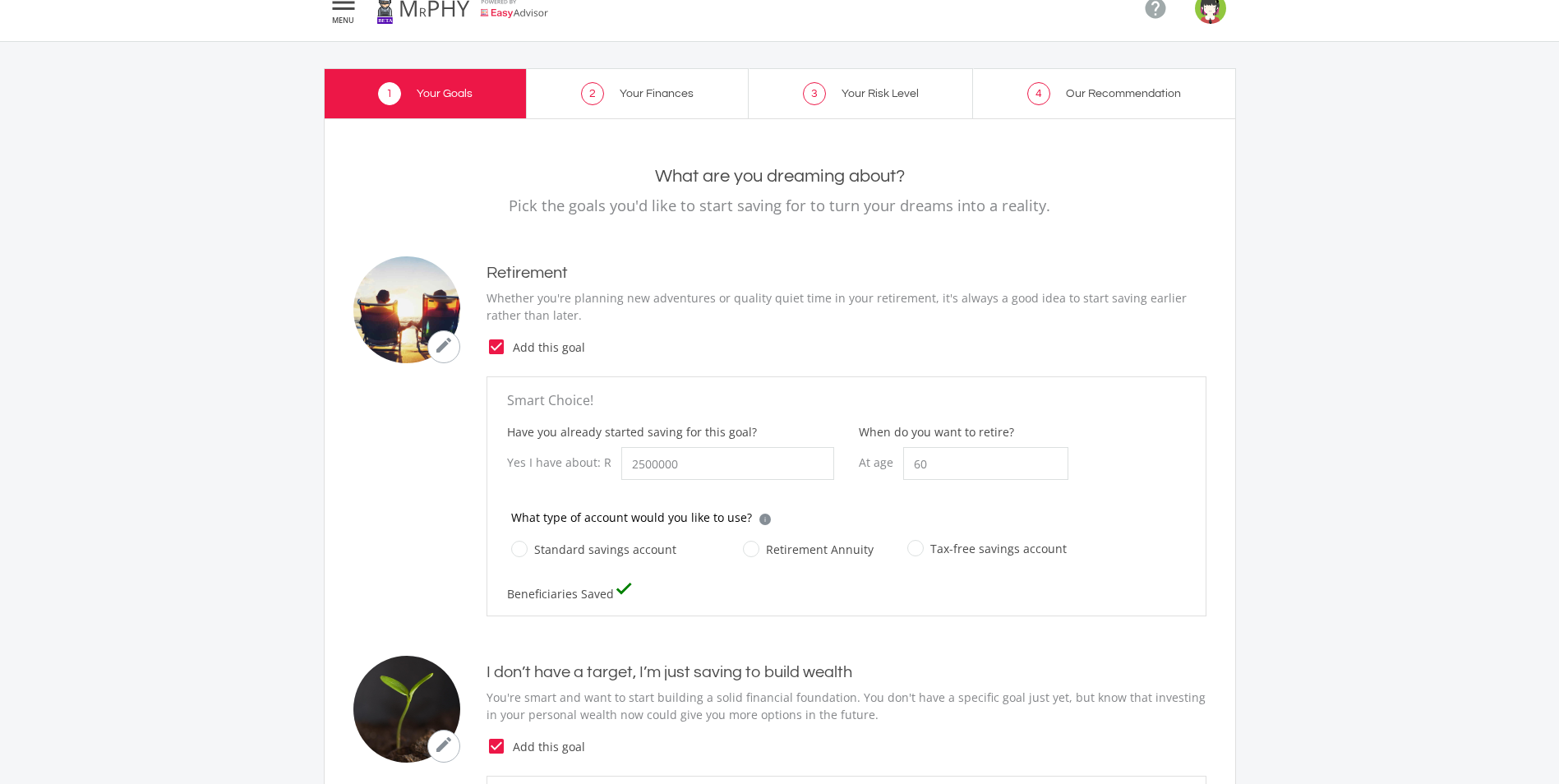
type input "2,500,000.00"
type input "10,000.00"
type input "250,000.00"
drag, startPoint x: 717, startPoint y: 469, endPoint x: 614, endPoint y: 467, distance: 103.0
click at [614, 467] on div "Yes I have about: R 2500000.00" at bounding box center [670, 463] width 327 height 33
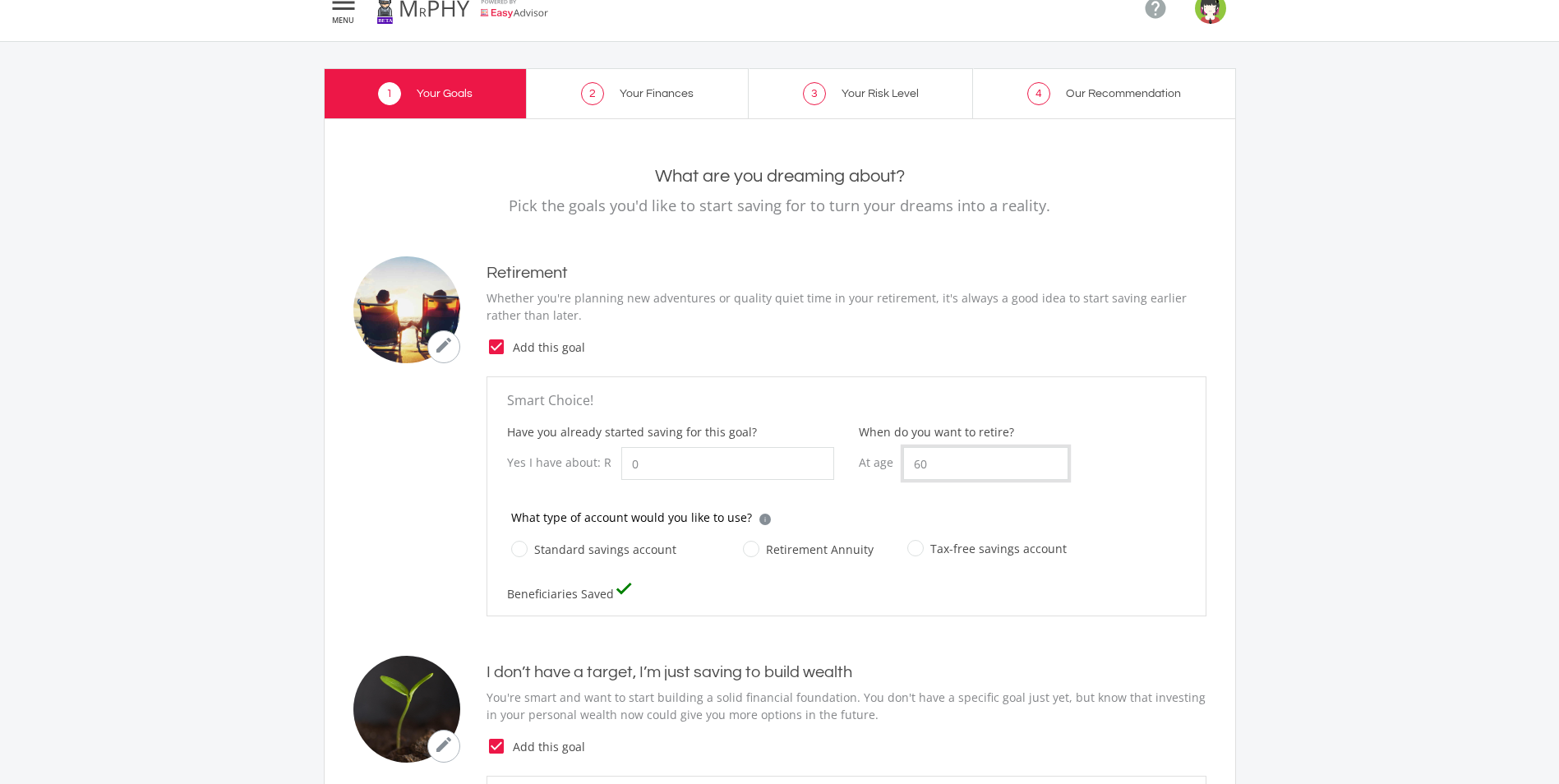
type input "0.00"
click at [982, 461] on input "60" at bounding box center [985, 463] width 165 height 33
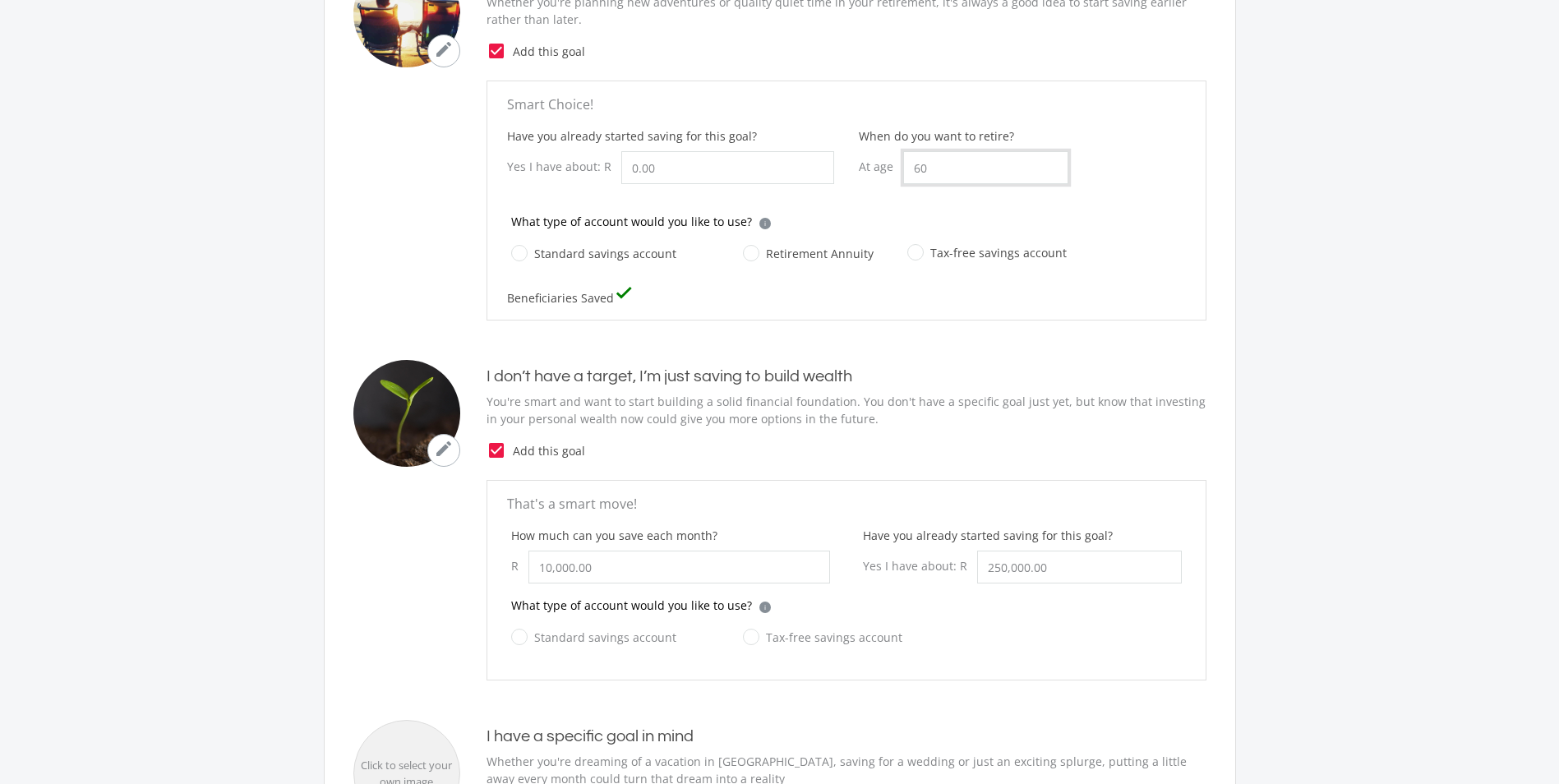
scroll to position [518, 0]
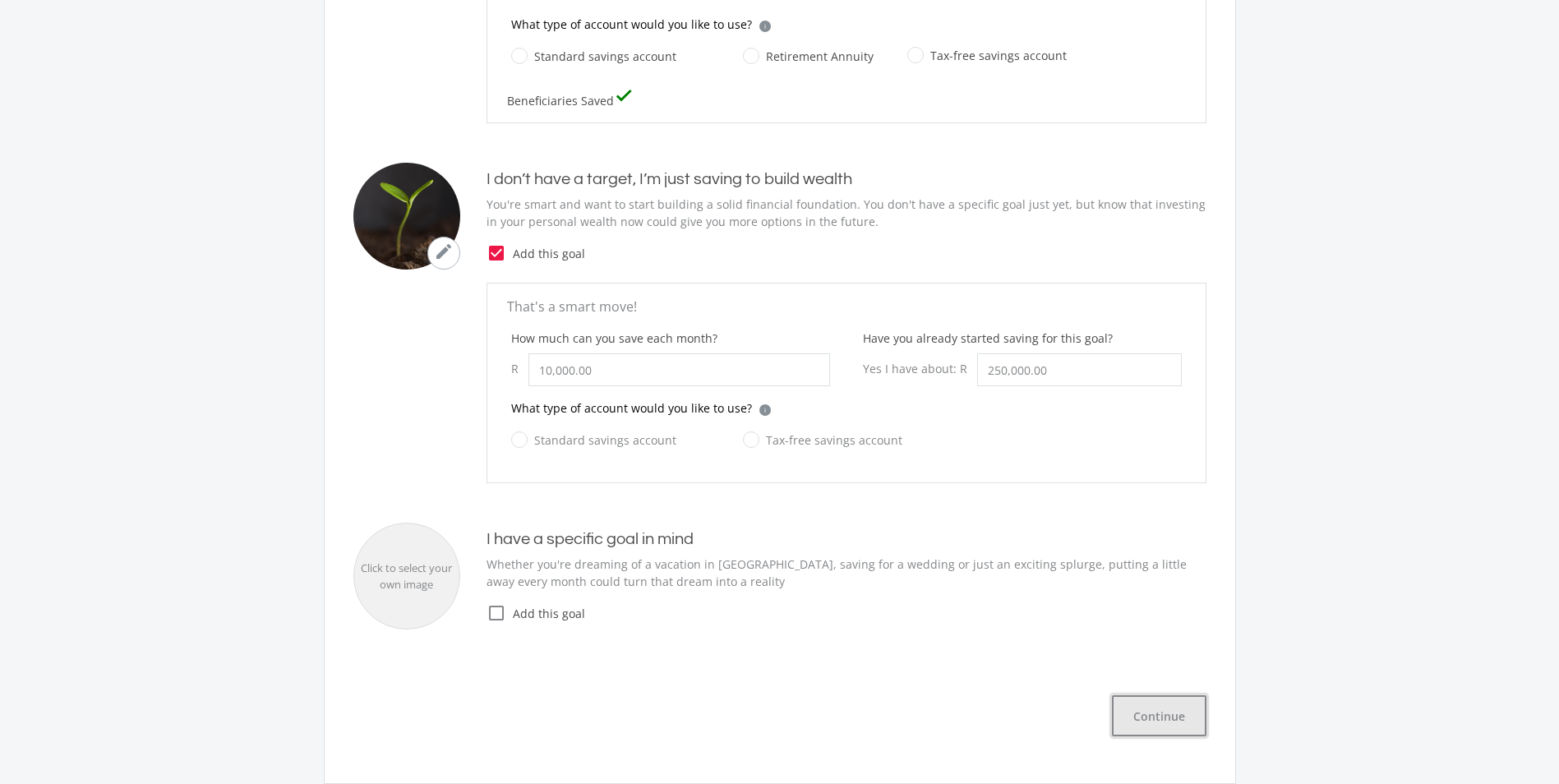
click at [1147, 727] on button "Continue" at bounding box center [1159, 715] width 95 height 41
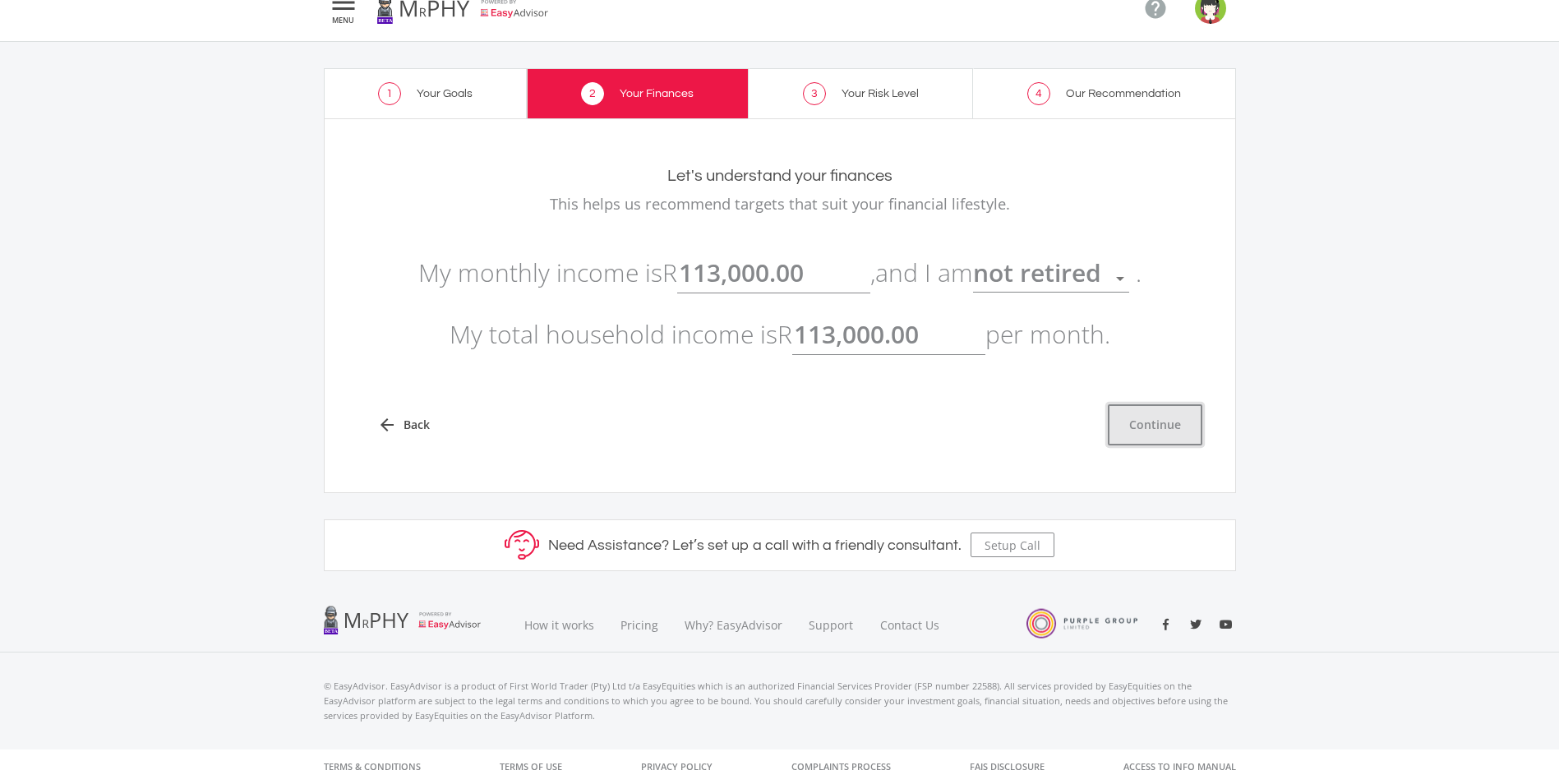
click at [1139, 430] on button "Continue" at bounding box center [1155, 424] width 95 height 41
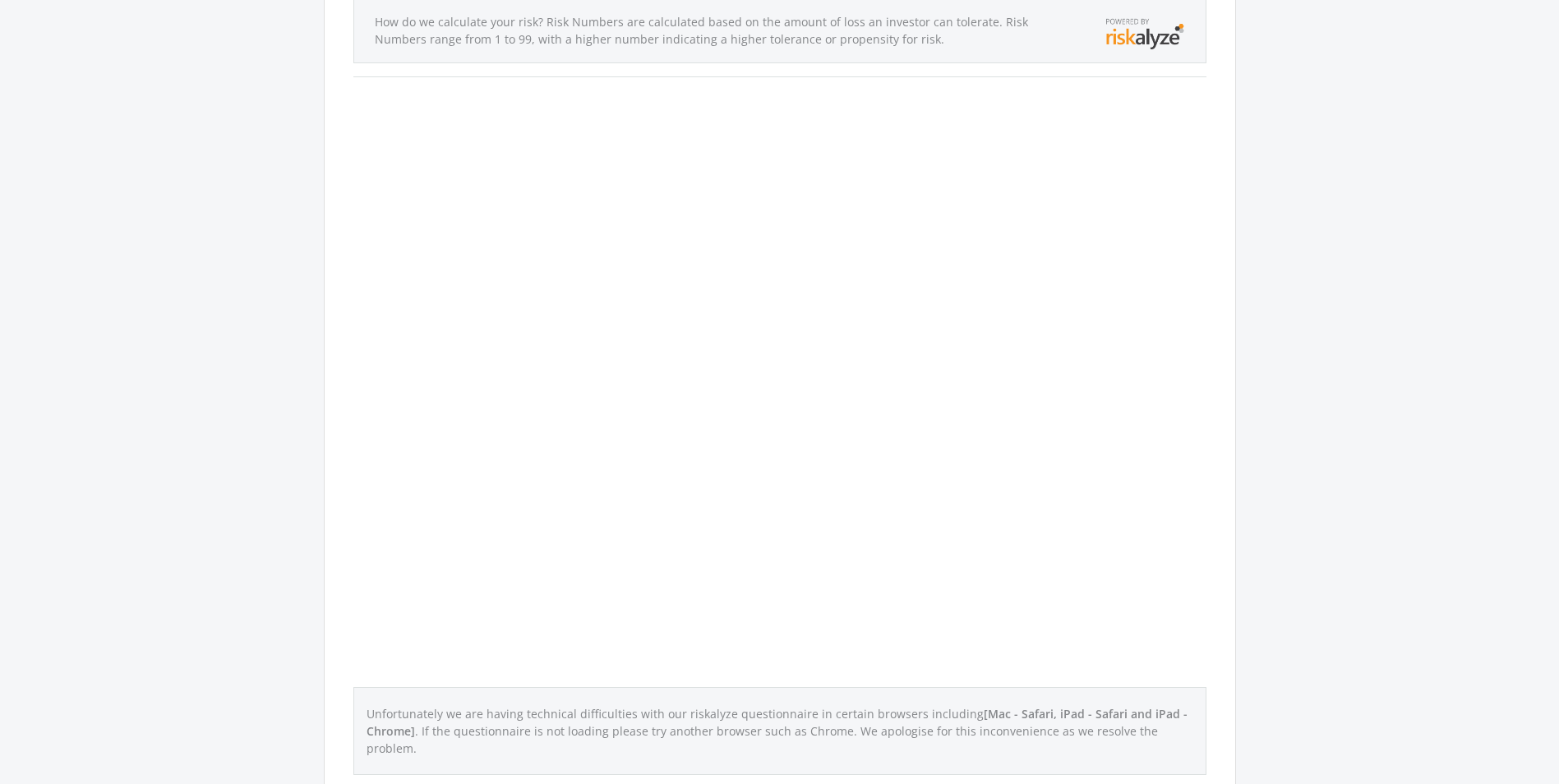
scroll to position [329, 0]
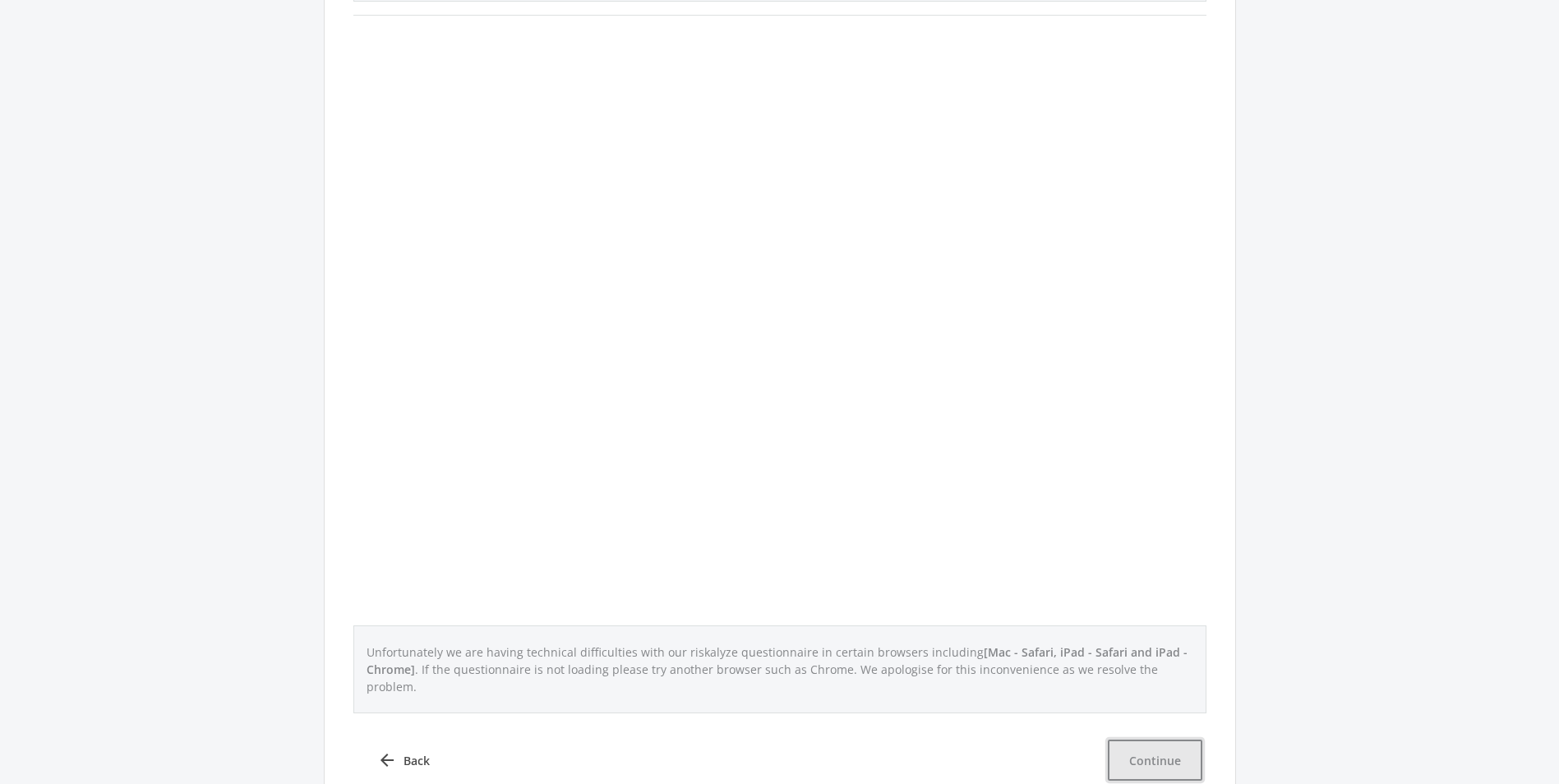
click at [1176, 740] on button "Continue" at bounding box center [1155, 760] width 95 height 41
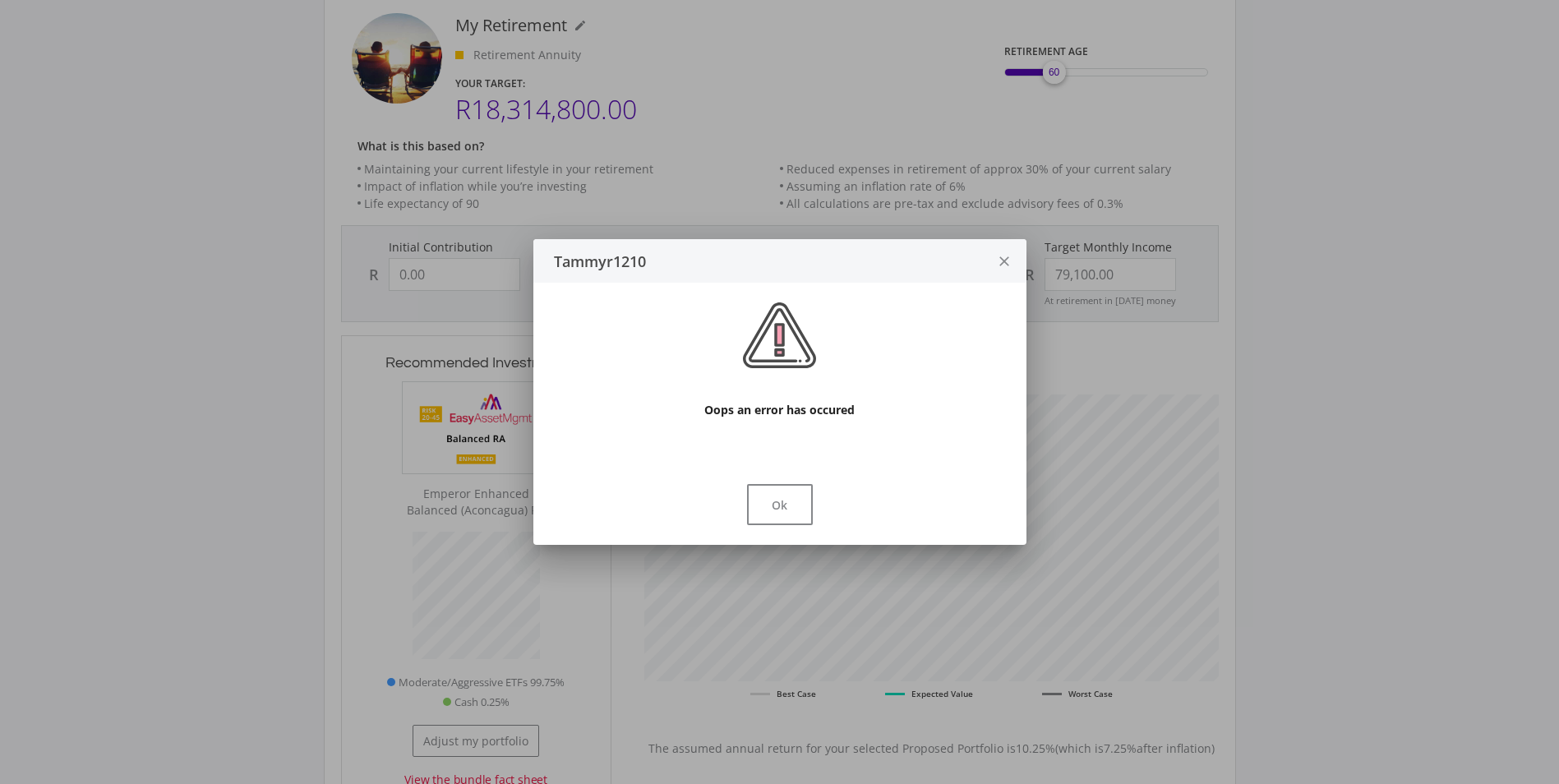
scroll to position [480, 607]
click at [781, 501] on button "Ok" at bounding box center [780, 504] width 66 height 41
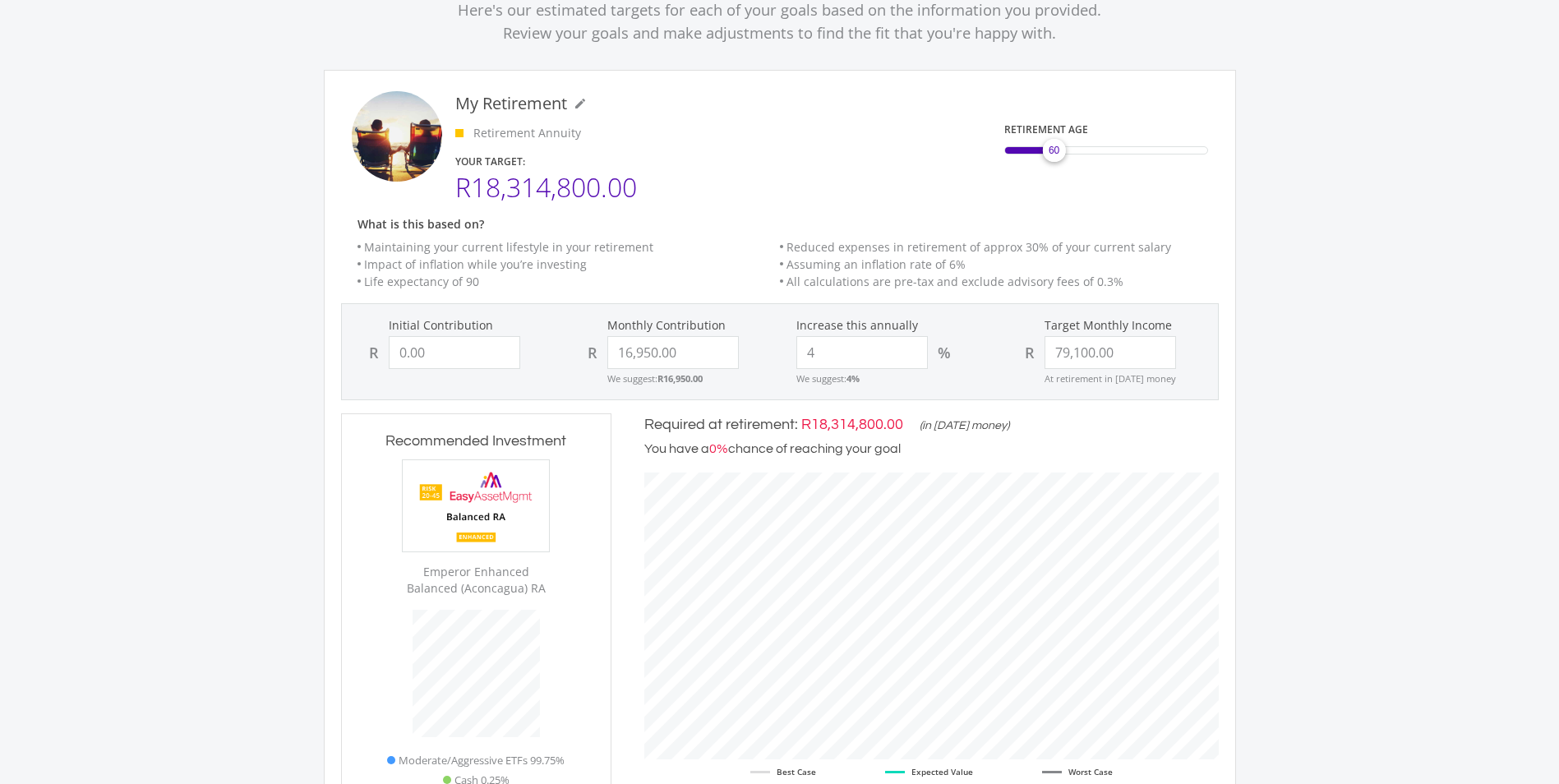
scroll to position [143, 0]
click at [458, 353] on input "0.00" at bounding box center [454, 356] width 131 height 33
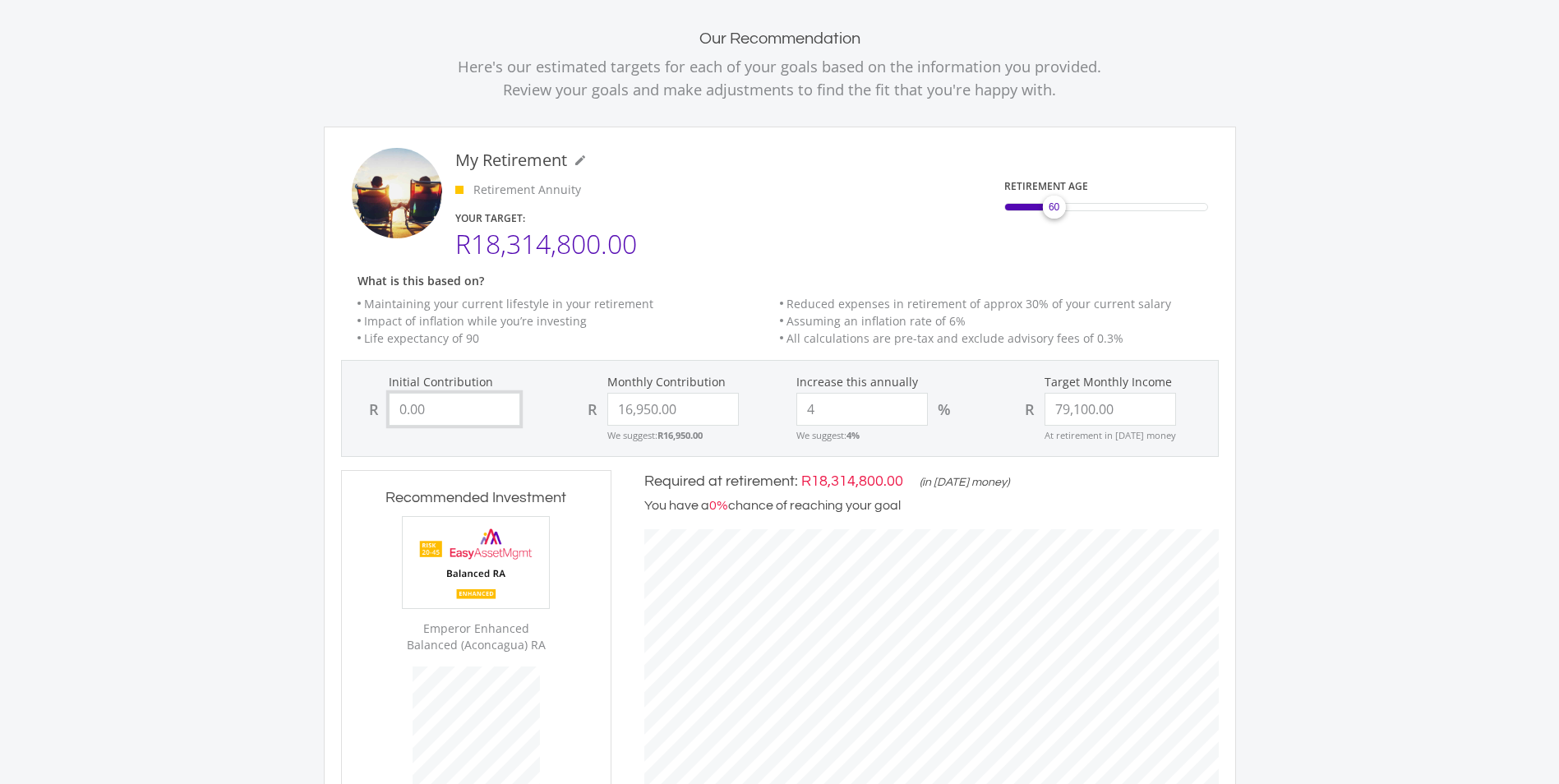
scroll to position [61, 0]
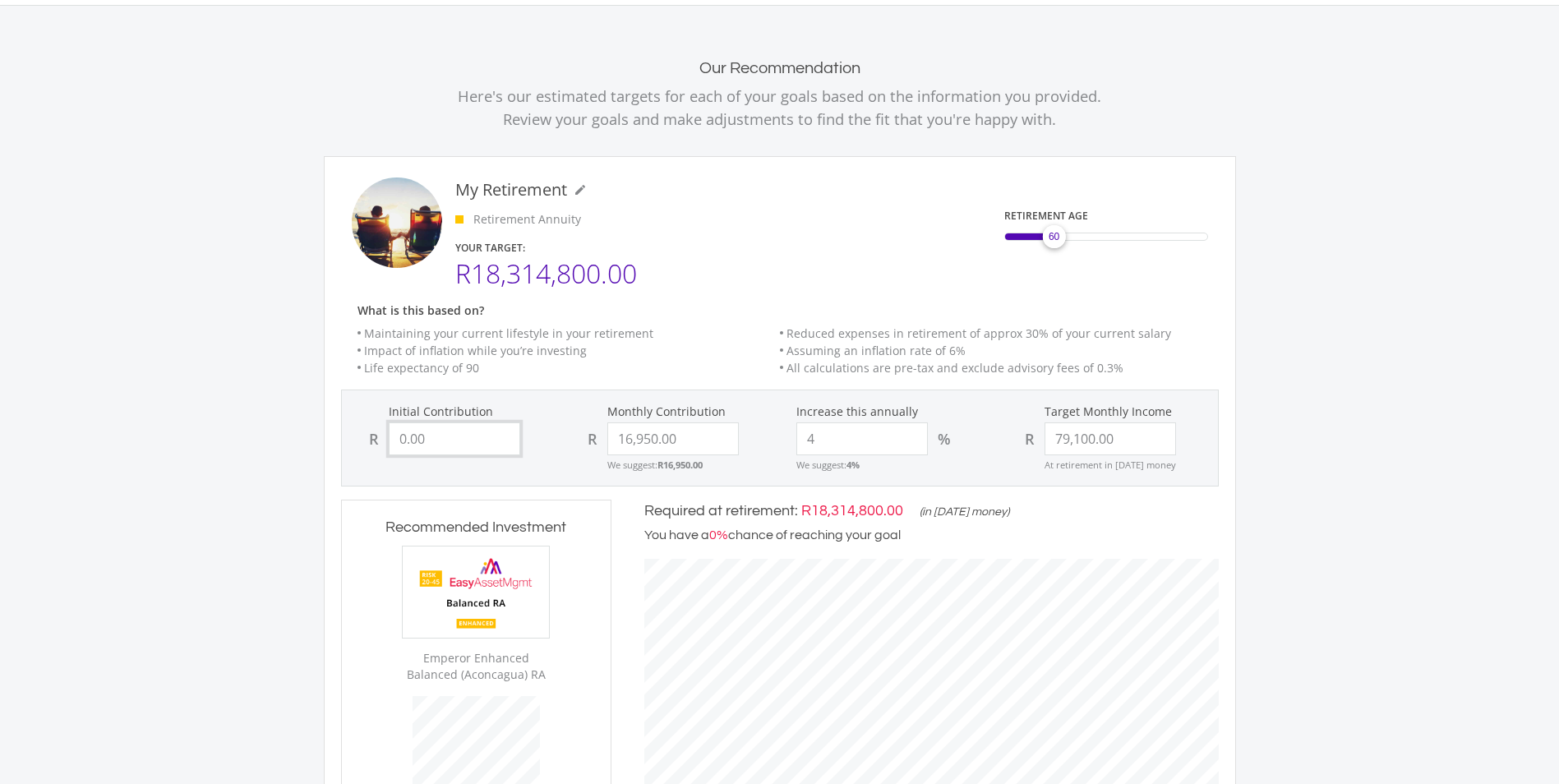
drag, startPoint x: 462, startPoint y: 446, endPoint x: 391, endPoint y: 441, distance: 71.2
click at [391, 441] on input "0.00" at bounding box center [454, 438] width 131 height 33
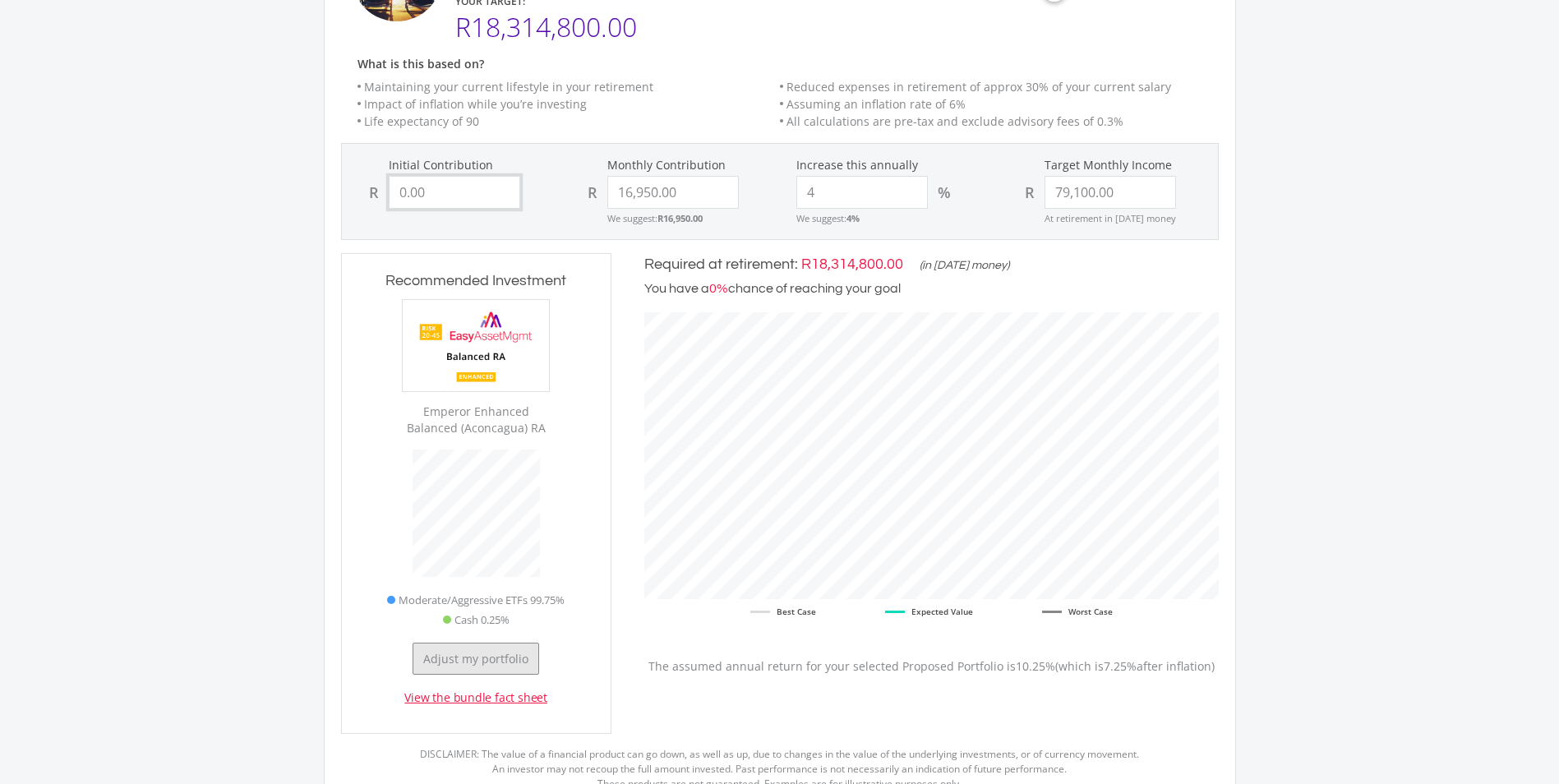
scroll to position [390, 0]
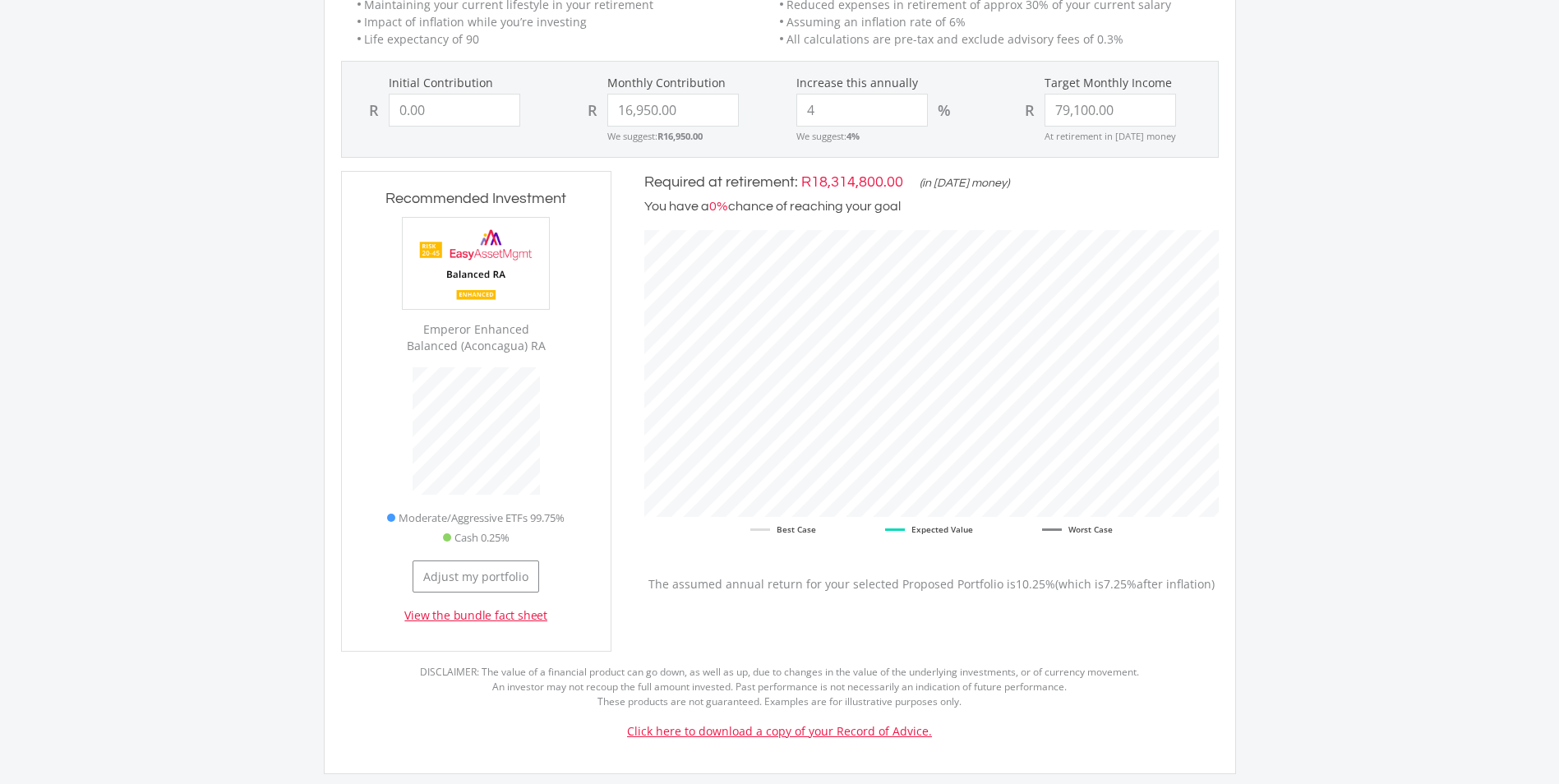
click at [868, 522] on ul "Best Case Expected Value Worst Case" at bounding box center [931, 526] width 574 height 19
drag, startPoint x: 685, startPoint y: 117, endPoint x: 941, endPoint y: 197, distance: 268.2
click at [596, 116] on div "R 16950.00" at bounding box center [670, 110] width 186 height 33
type input "10000"
type input "0"
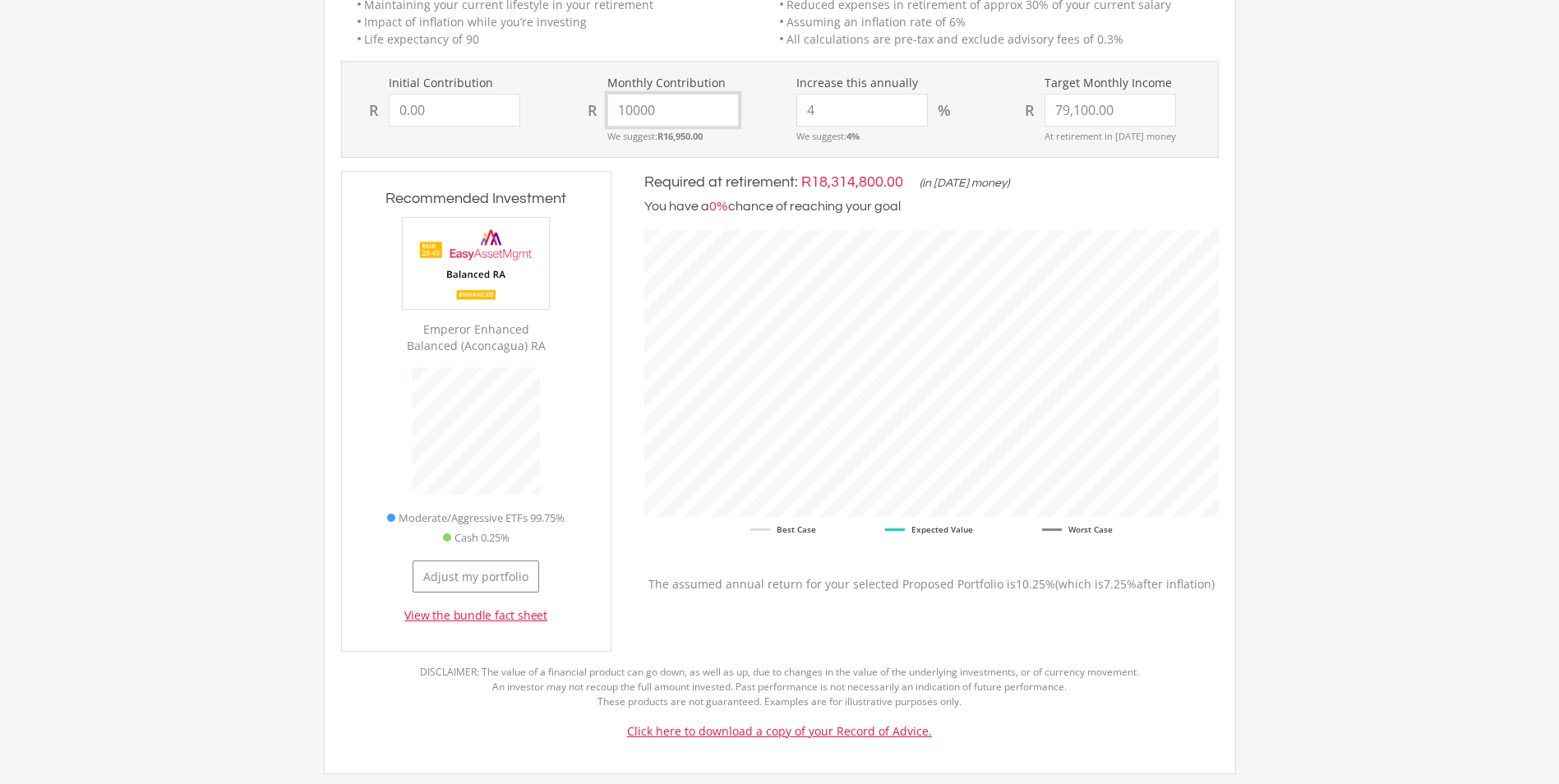
type input "79100"
type input "0.00"
type input "79,100.00"
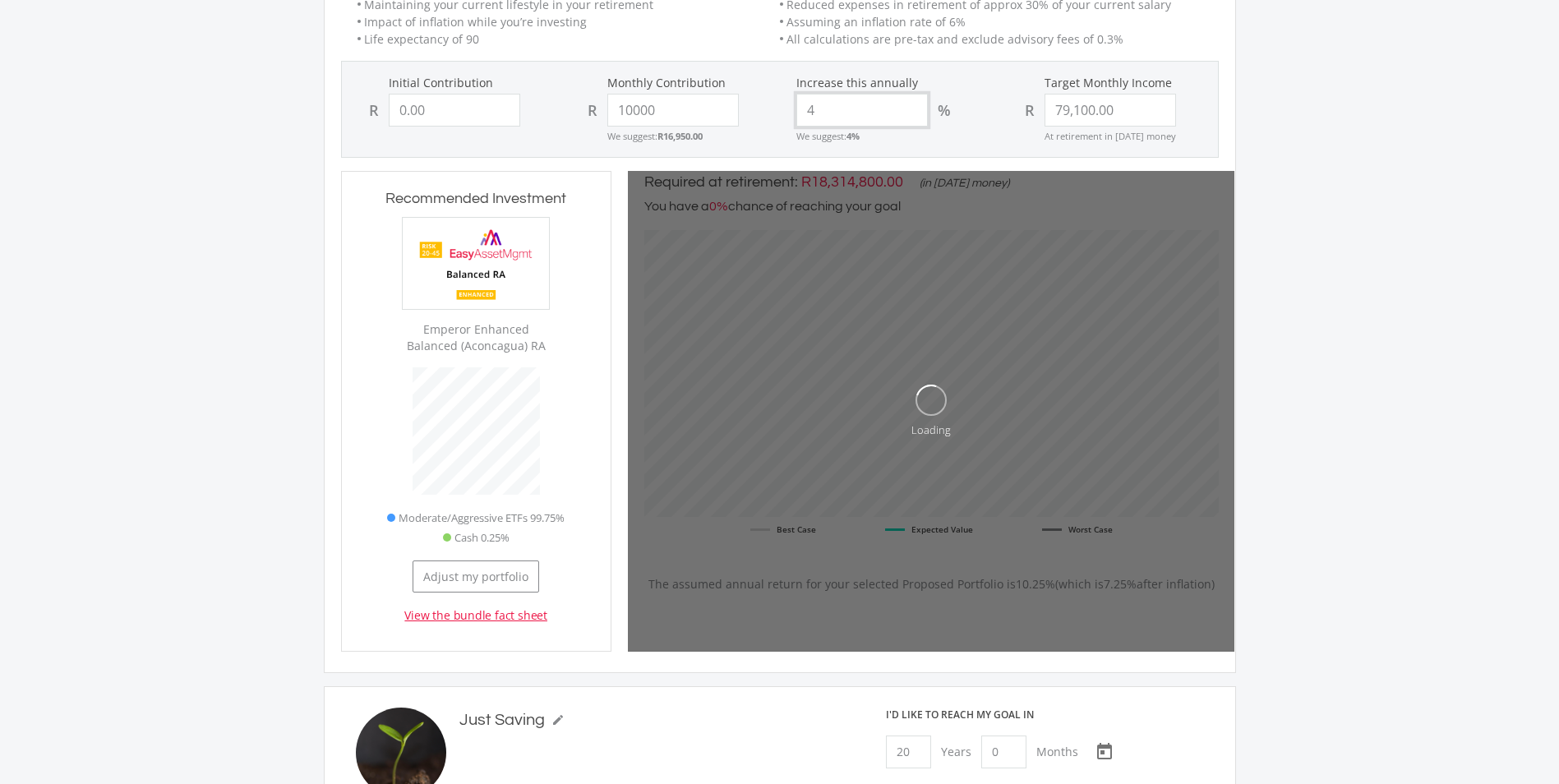
type input "10,000.00"
click at [838, 105] on input "4" at bounding box center [862, 110] width 131 height 33
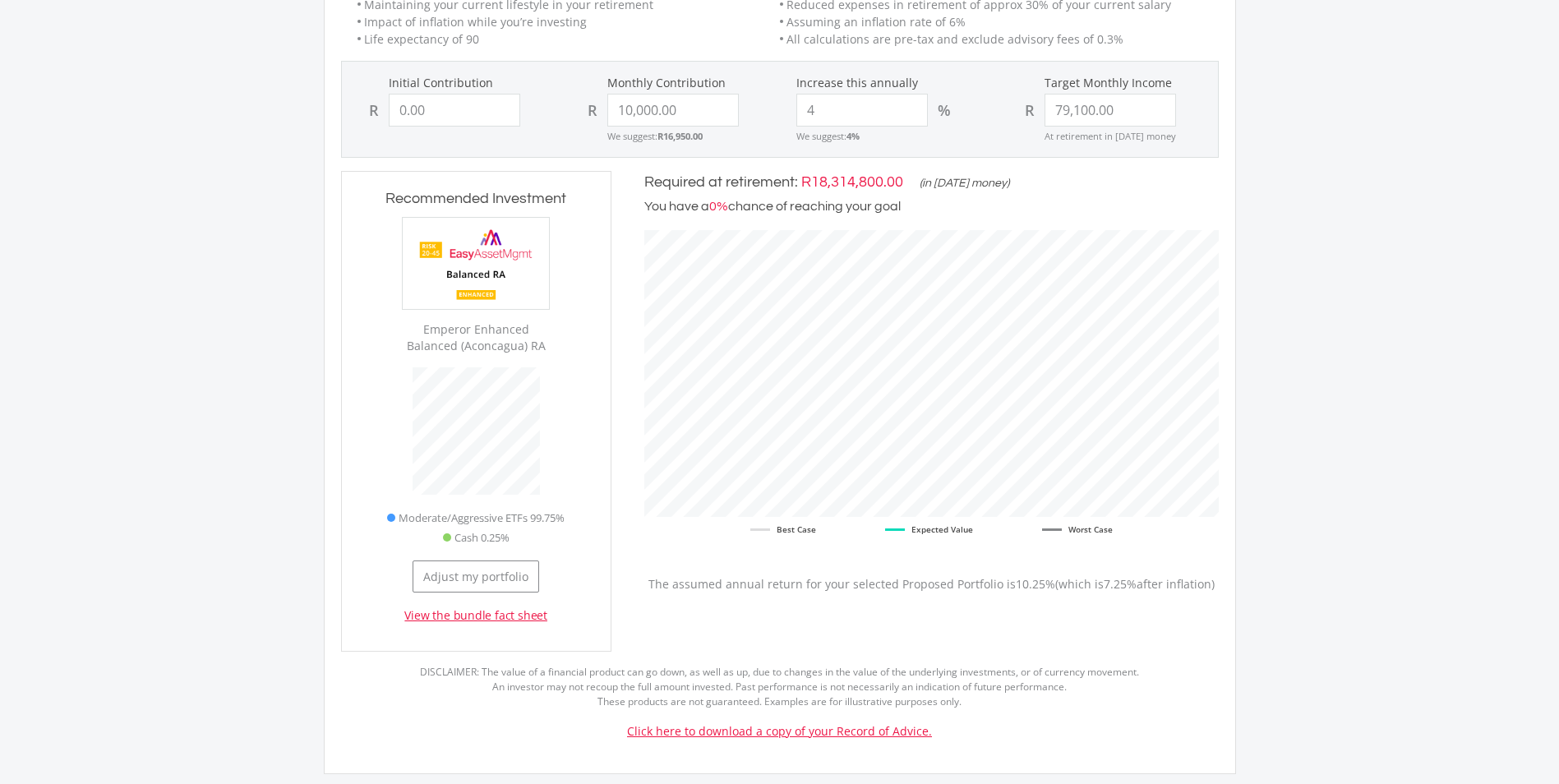
scroll to position [307, 0]
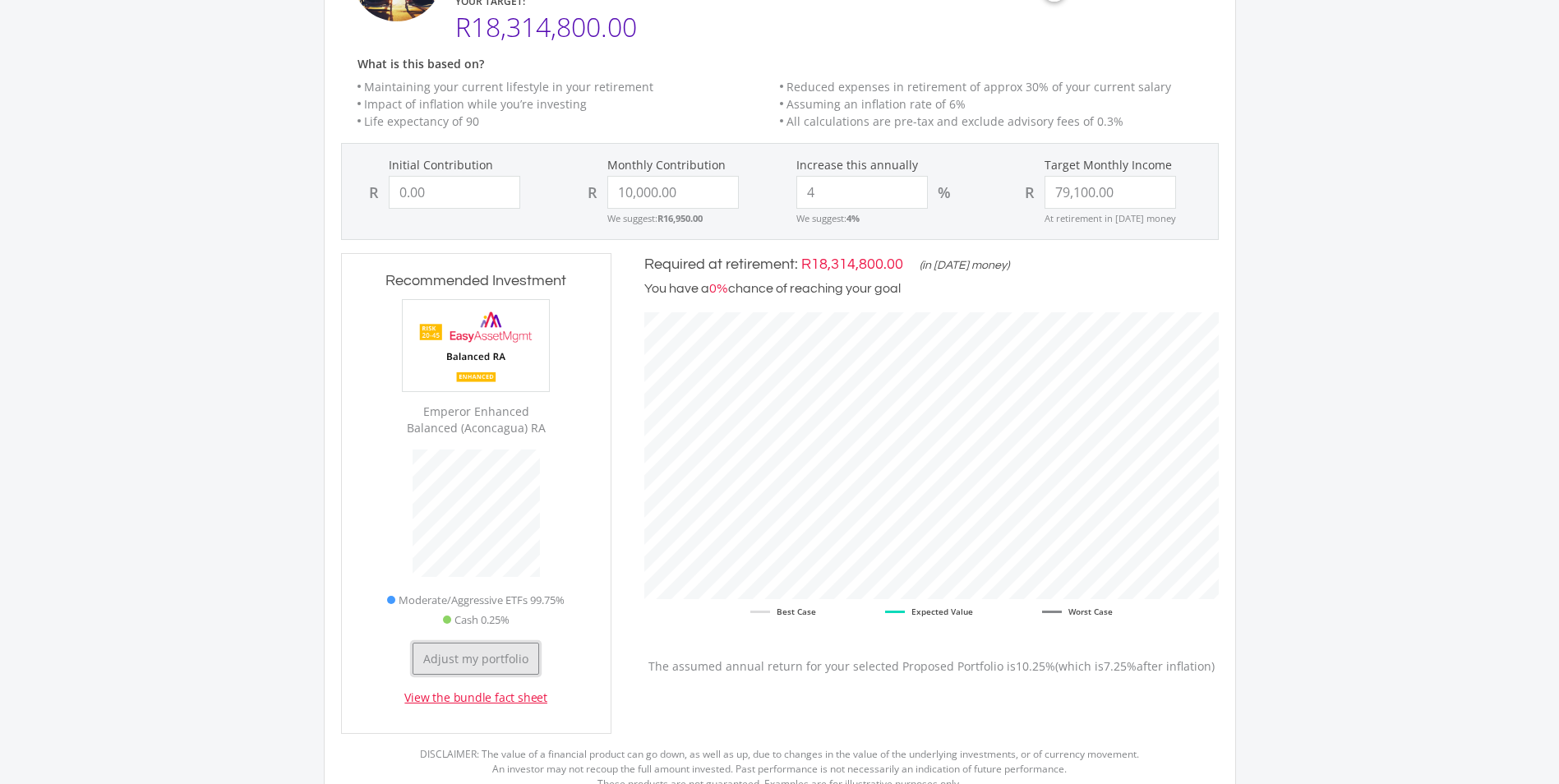
click at [474, 650] on button "Adjust my portfolio" at bounding box center [475, 658] width 126 height 32
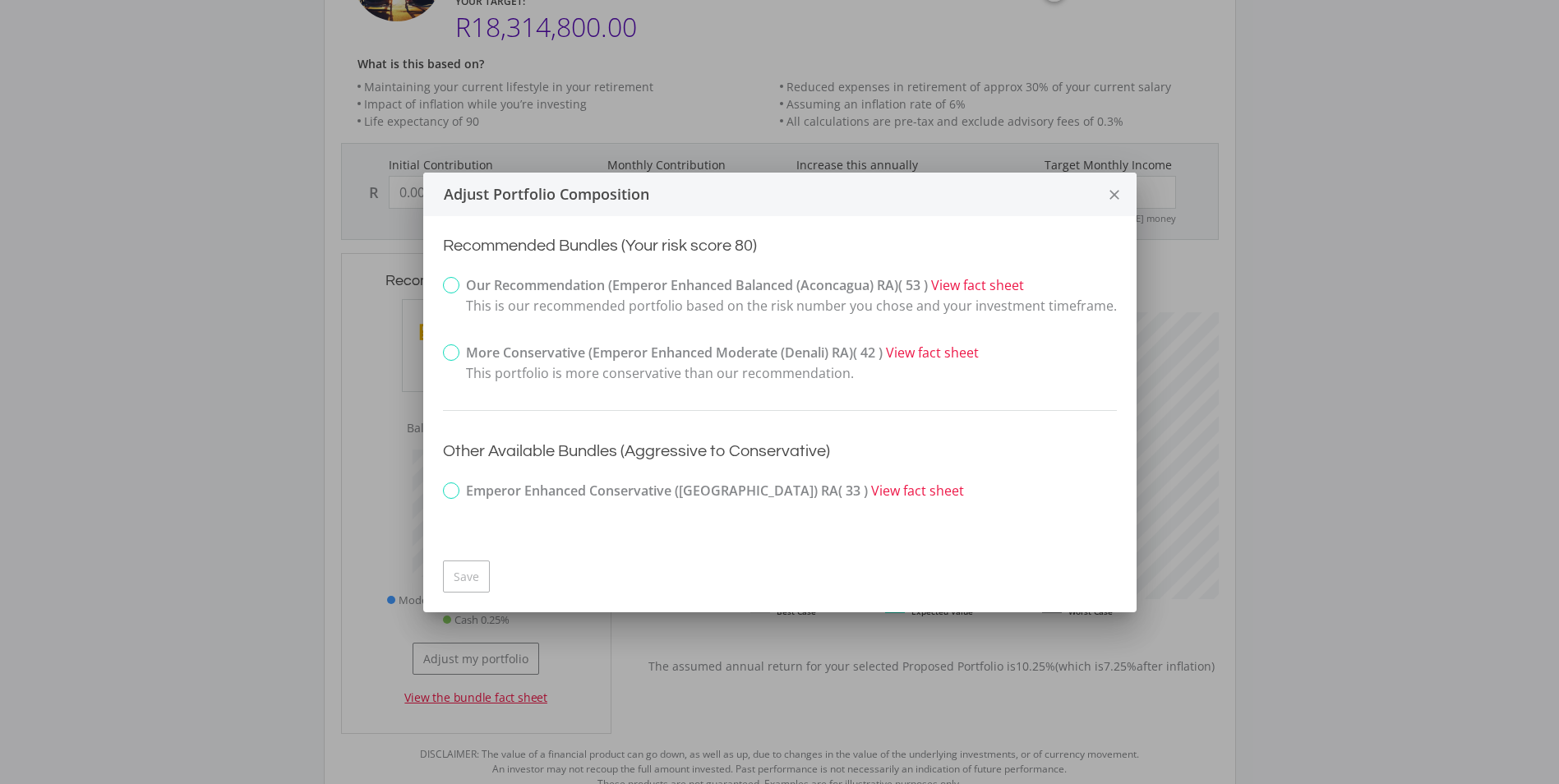
click at [467, 341] on form "Our Recommendation (Emperor Enhanced Balanced (Aconcagua) RA) ( 53 ) View fact …" at bounding box center [779, 388] width 674 height 226
click at [454, 362] on label "More Conservative (Emperor Enhanced Moderate (Denali) RA) ( 42 ) View fact shee…" at bounding box center [710, 363] width 536 height 41
click at [437, 362] on input "More Conservative (Emperor Enhanced Moderate (Denali) RA) ( 42 ) View fact shee…" at bounding box center [432, 366] width 11 height 41
radio input "true"
click at [460, 574] on button "Save" at bounding box center [466, 576] width 47 height 32
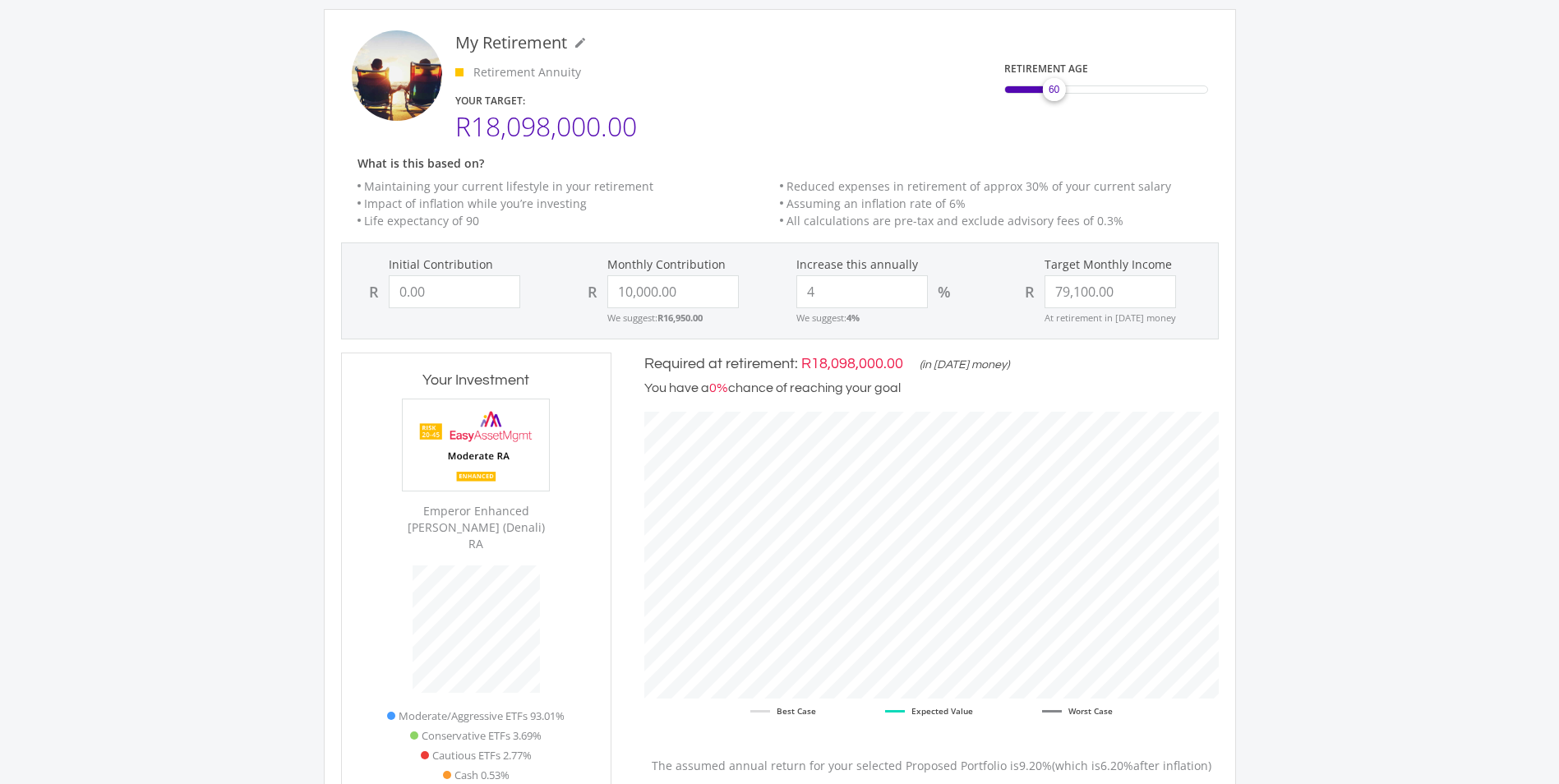
scroll to position [61, 0]
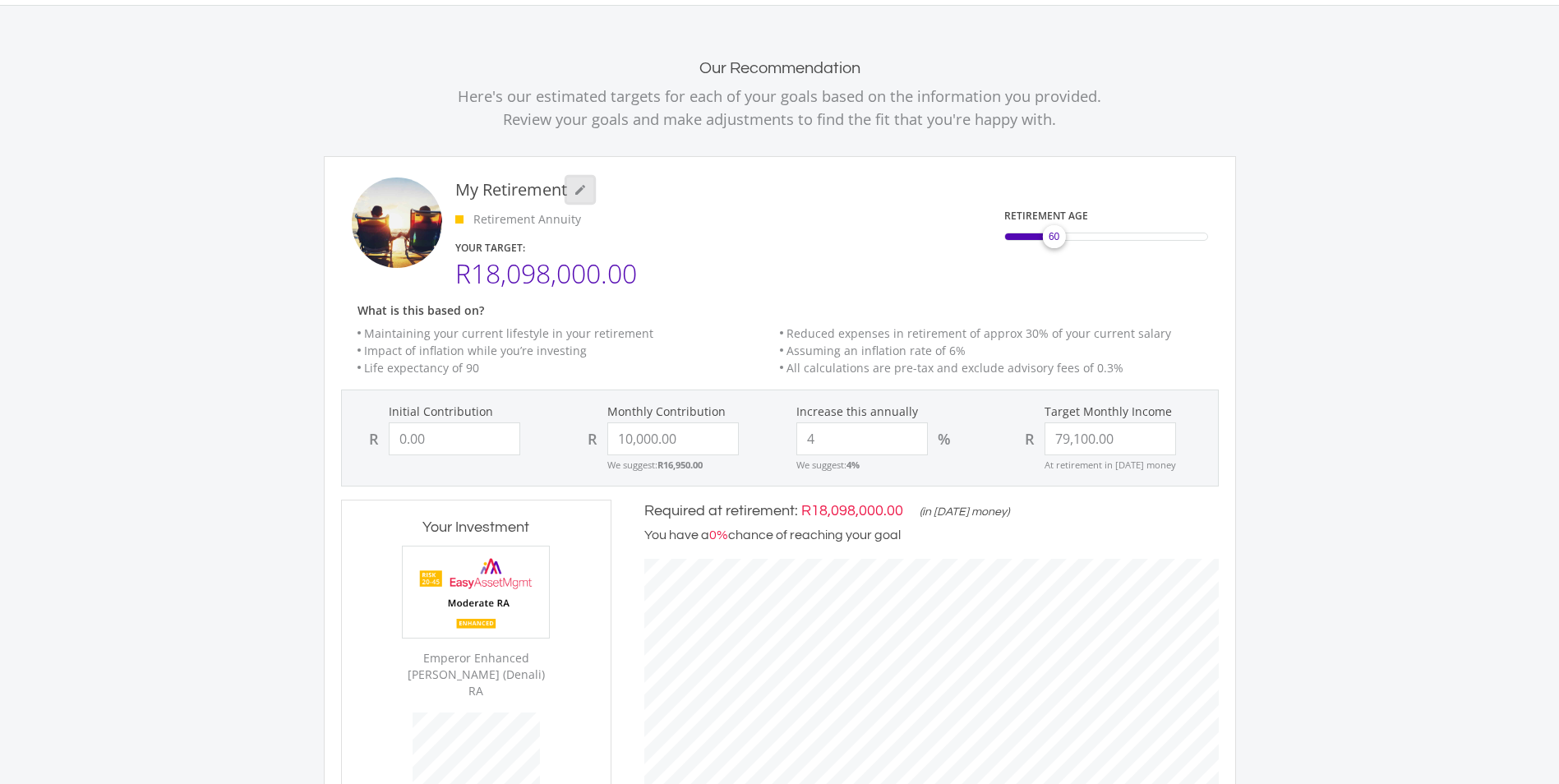
click at [582, 191] on icon "mode_edit" at bounding box center [581, 190] width 13 height 13
click at [1071, 238] on div "63" at bounding box center [1106, 237] width 204 height 8
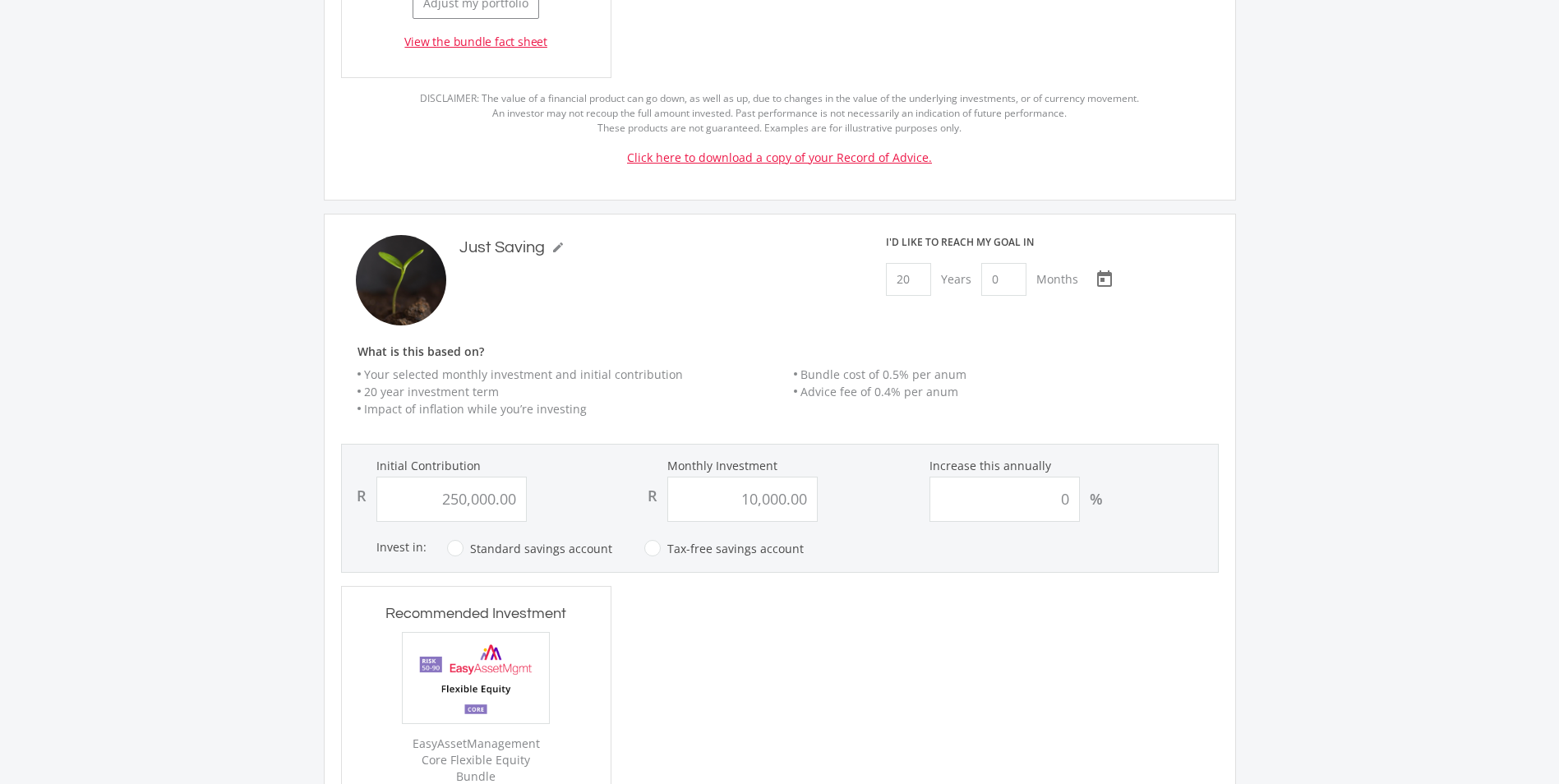
scroll to position [1047, 0]
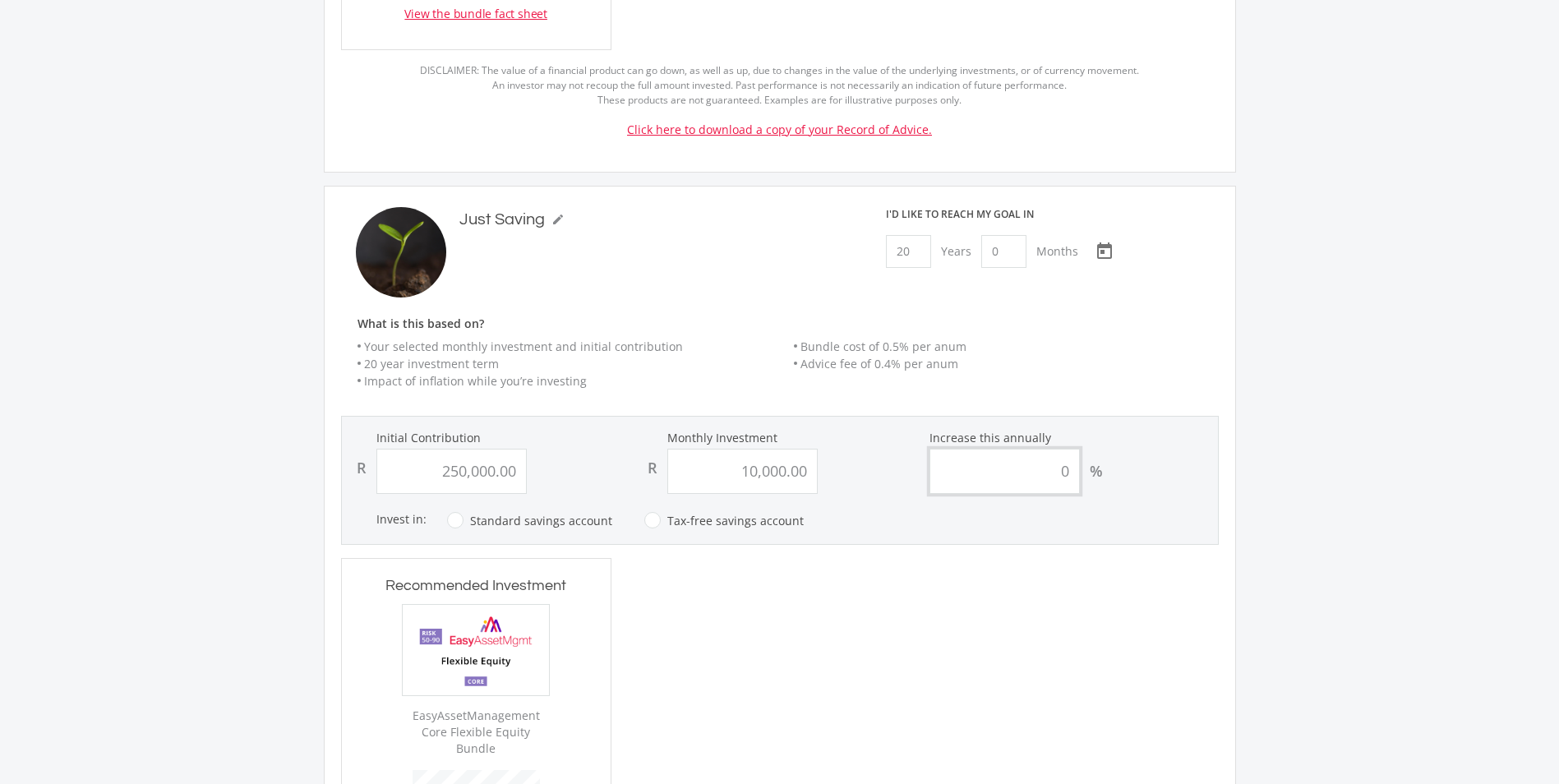
click at [991, 453] on input "0" at bounding box center [1005, 471] width 151 height 45
drag, startPoint x: 1023, startPoint y: 453, endPoint x: 1113, endPoint y: 454, distance: 90.0
click at [1113, 454] on div "0 %" at bounding box center [1071, 471] width 284 height 45
type input "4"
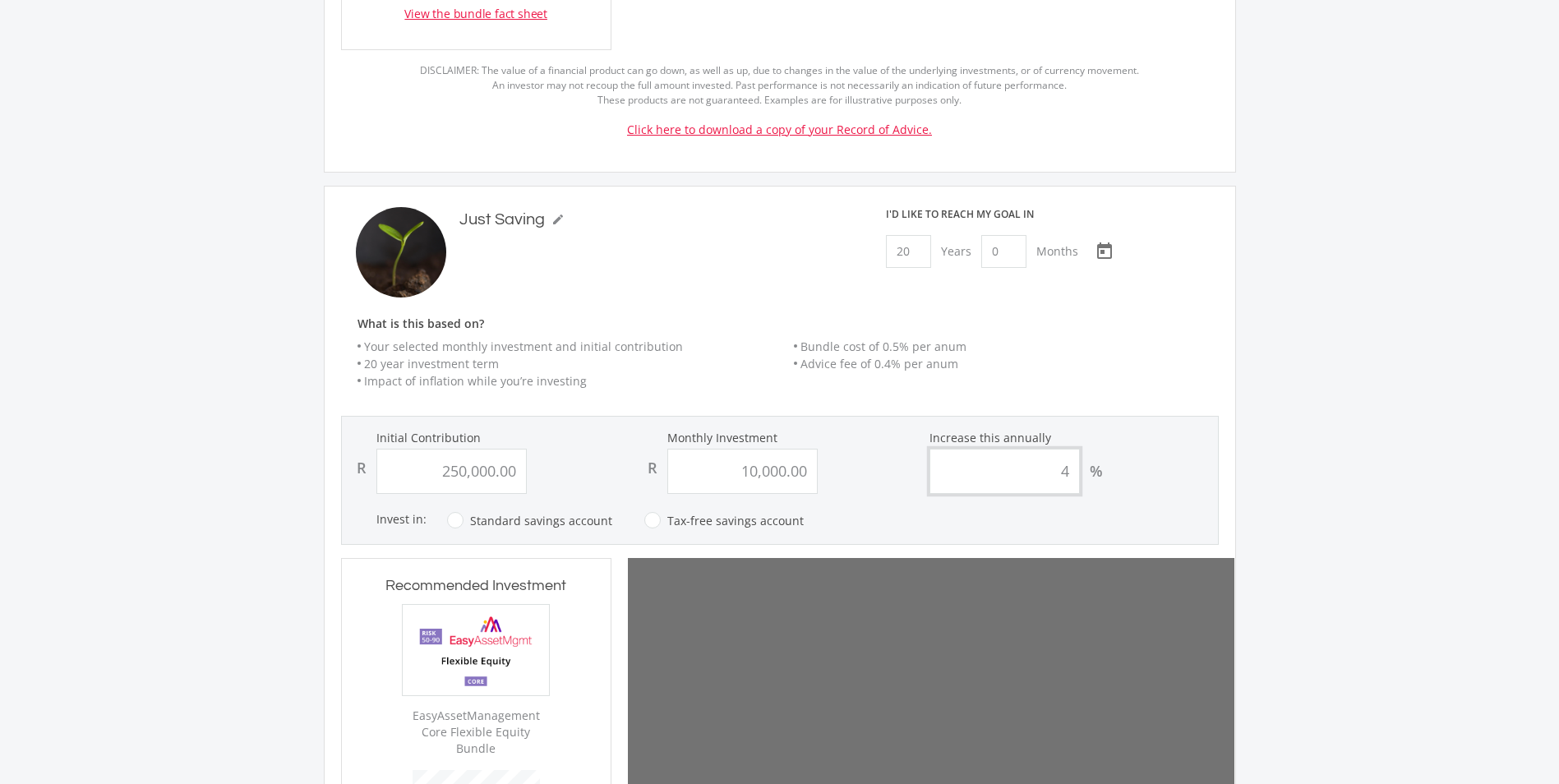
type input "250000"
type input "10000"
type input "250,000.00"
type input "10,000.00"
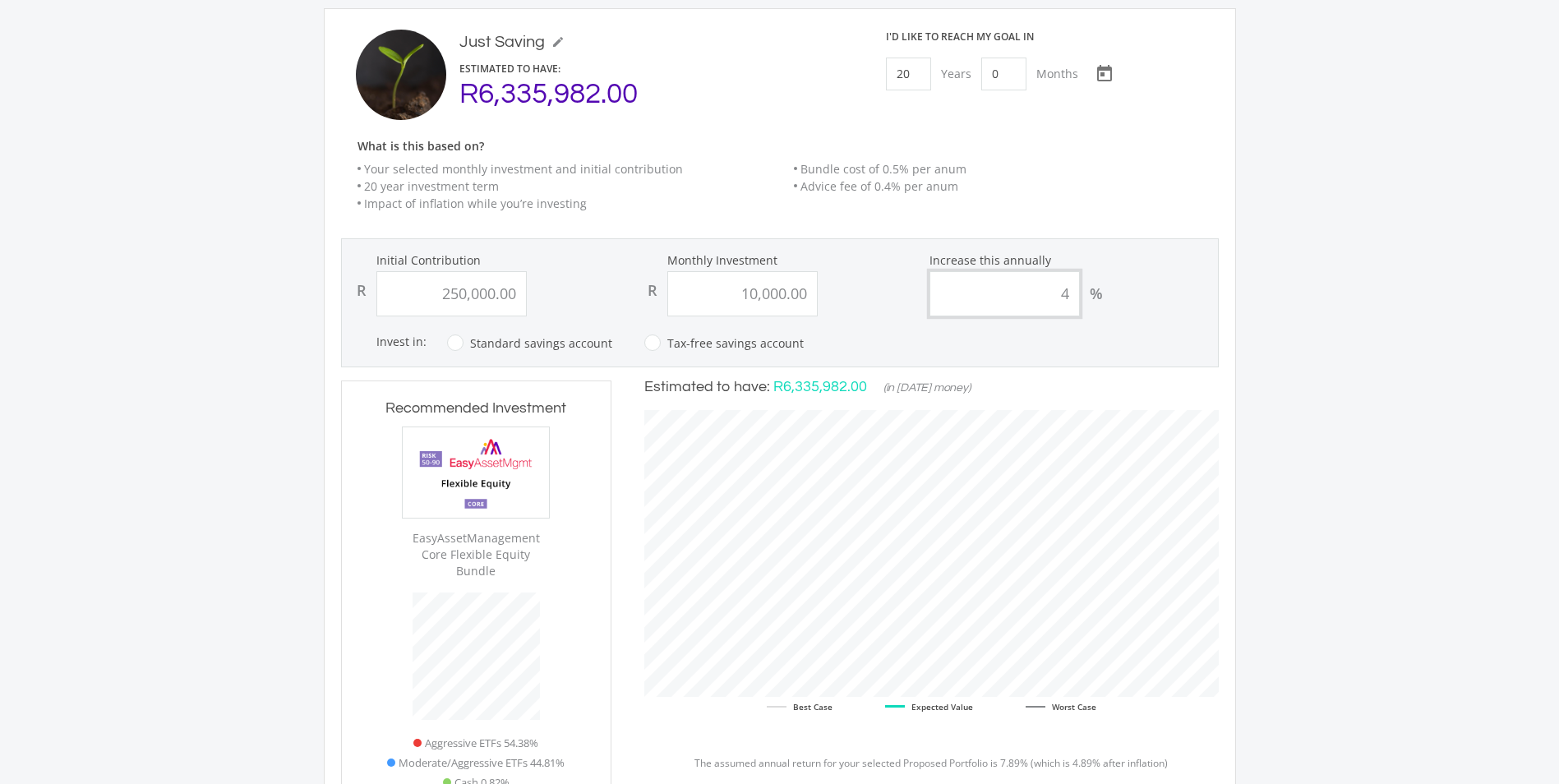
scroll to position [1294, 0]
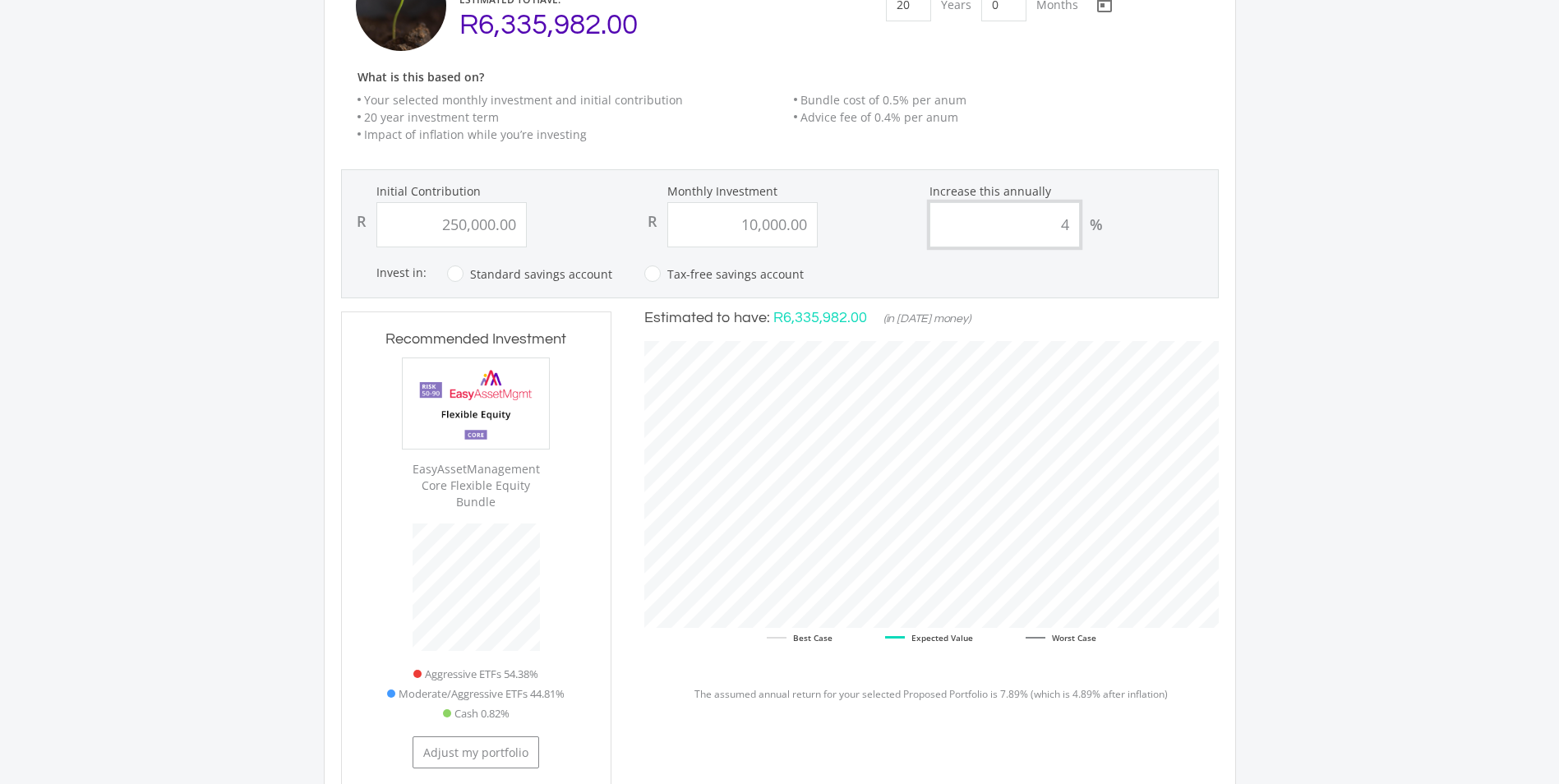
type input "4"
click at [89, 587] on div "Our Recommendation Here's our estimated targets for each of your goals based on…" at bounding box center [779, 3] width 1559 height 2354
click at [226, 579] on div "Our Recommendation Here's our estimated targets for each of your goals based on…" at bounding box center [779, 3] width 1559 height 2354
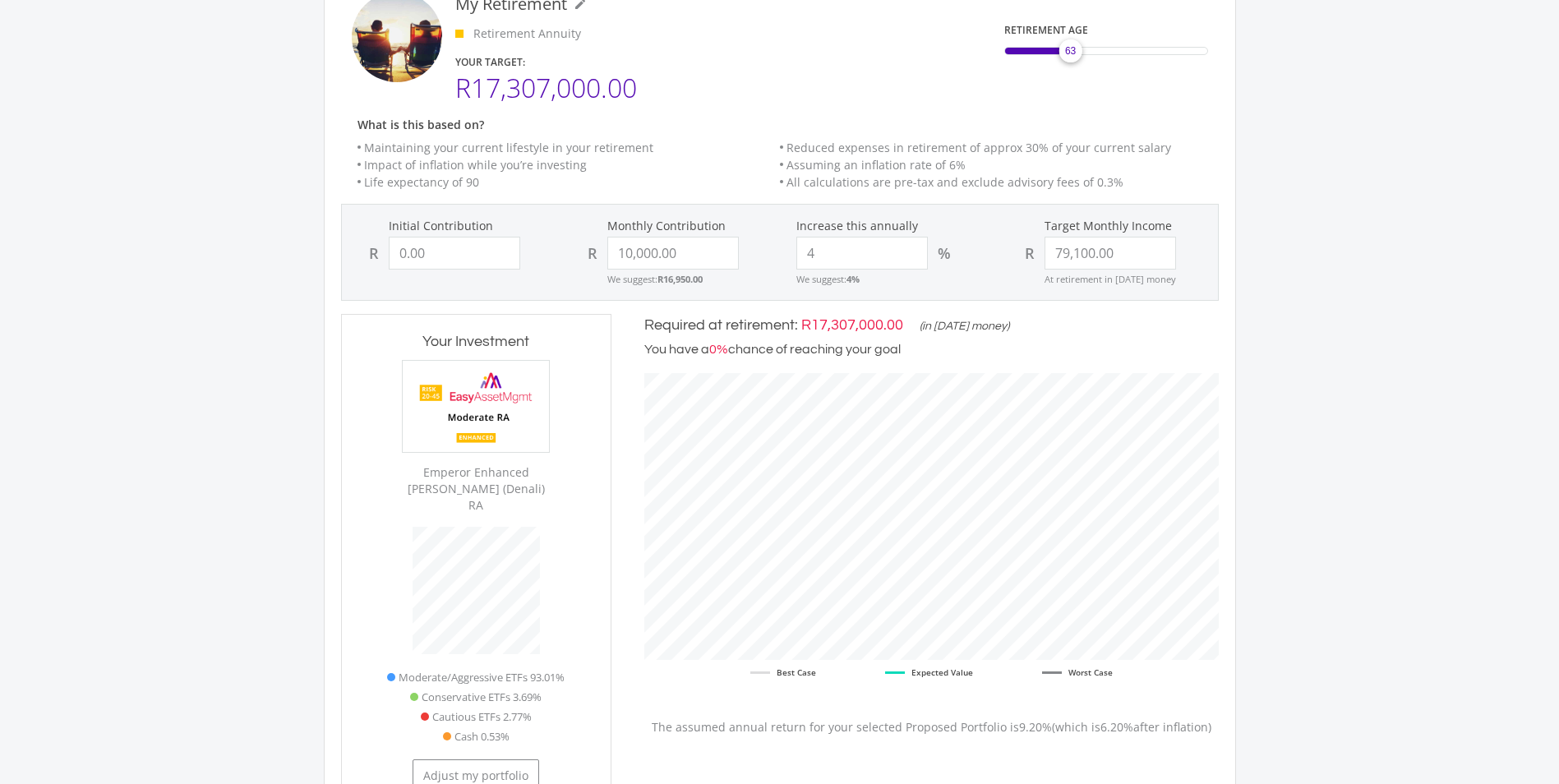
scroll to position [0, 0]
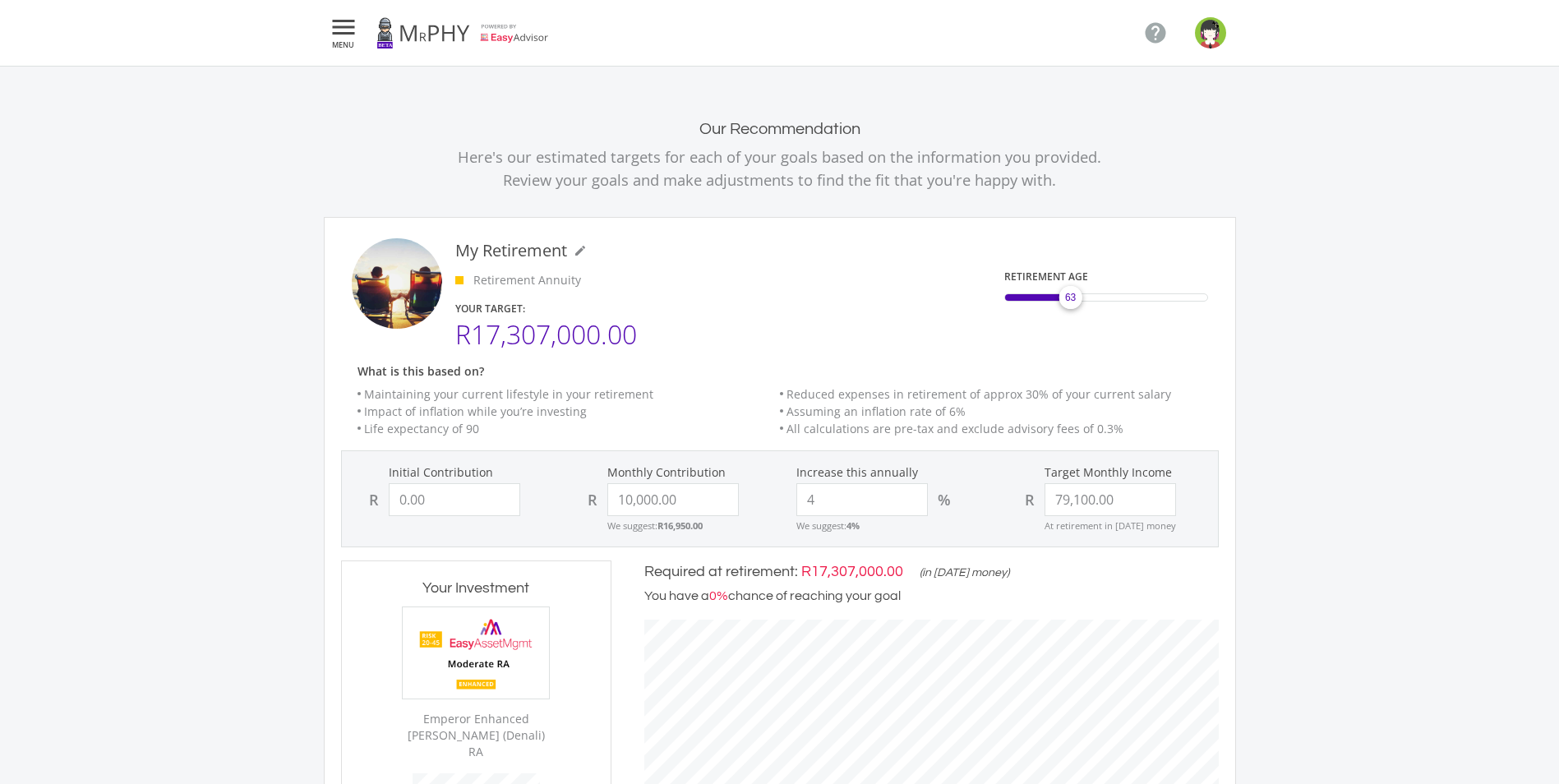
click at [339, 20] on icon "" at bounding box center [343, 28] width 29 height 20
click at [351, 73] on span "Dashboard" at bounding box center [372, 76] width 69 height 18
